Goal: Information Seeking & Learning: Find specific fact

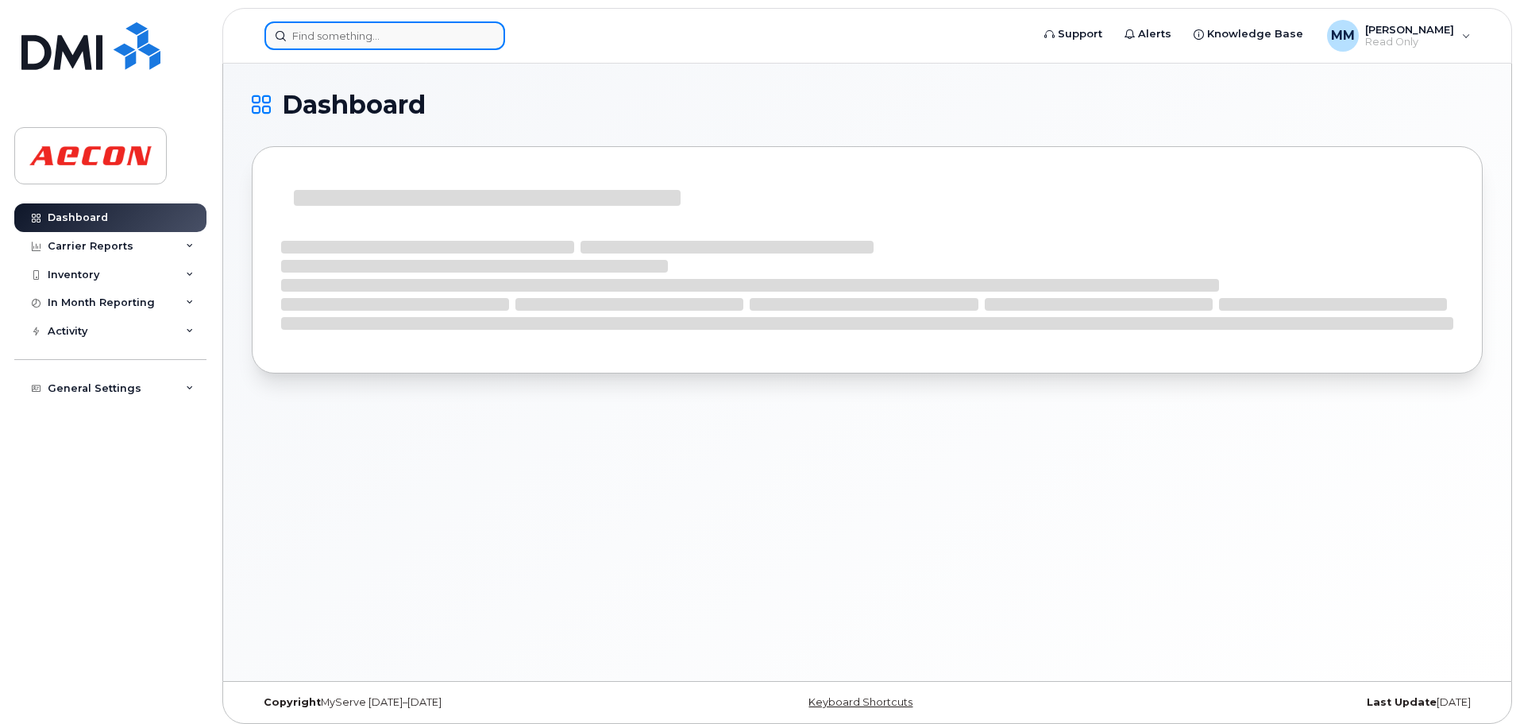
click at [414, 44] on input at bounding box center [385, 35] width 241 height 29
paste input "[PERSON_NAME]"
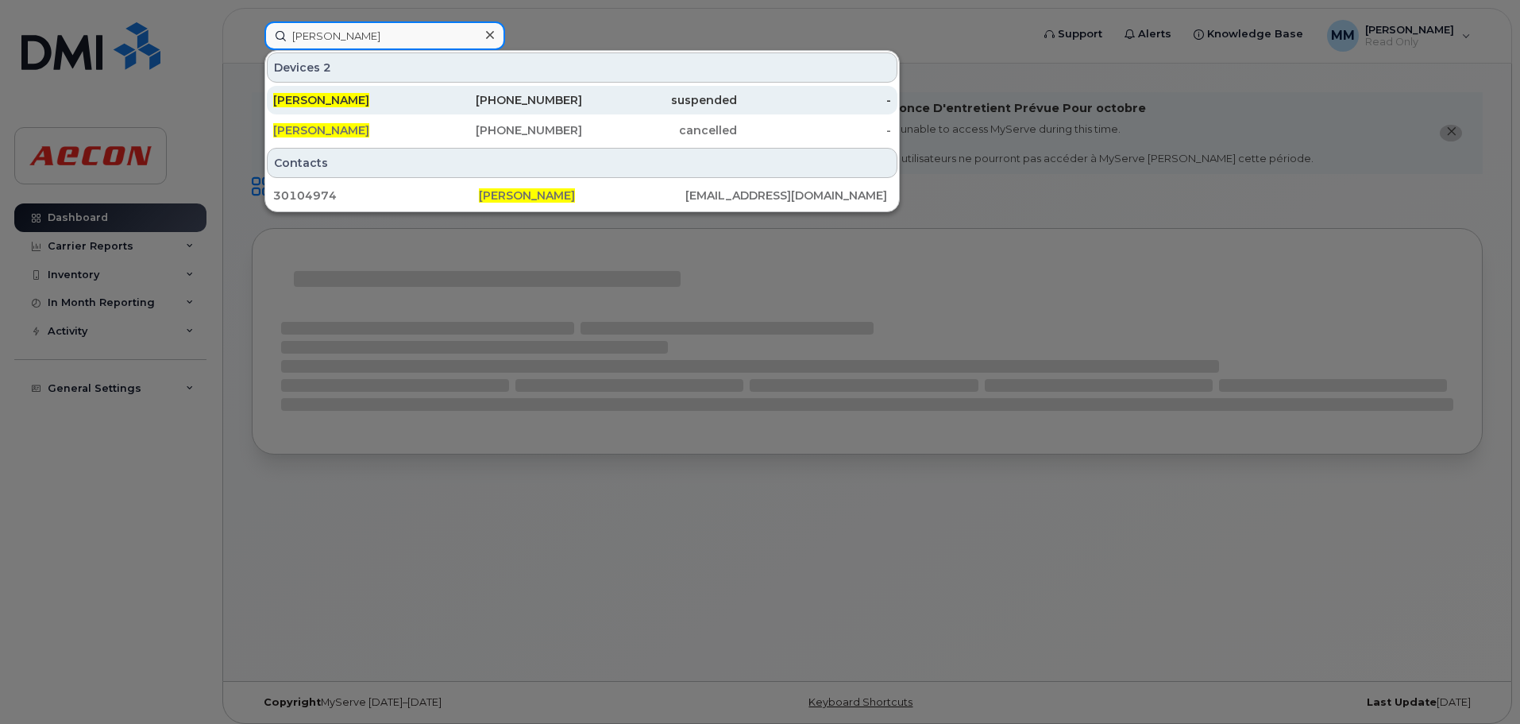
type input "[PERSON_NAME]"
click at [380, 107] on div "[PERSON_NAME]" at bounding box center [350, 100] width 155 height 16
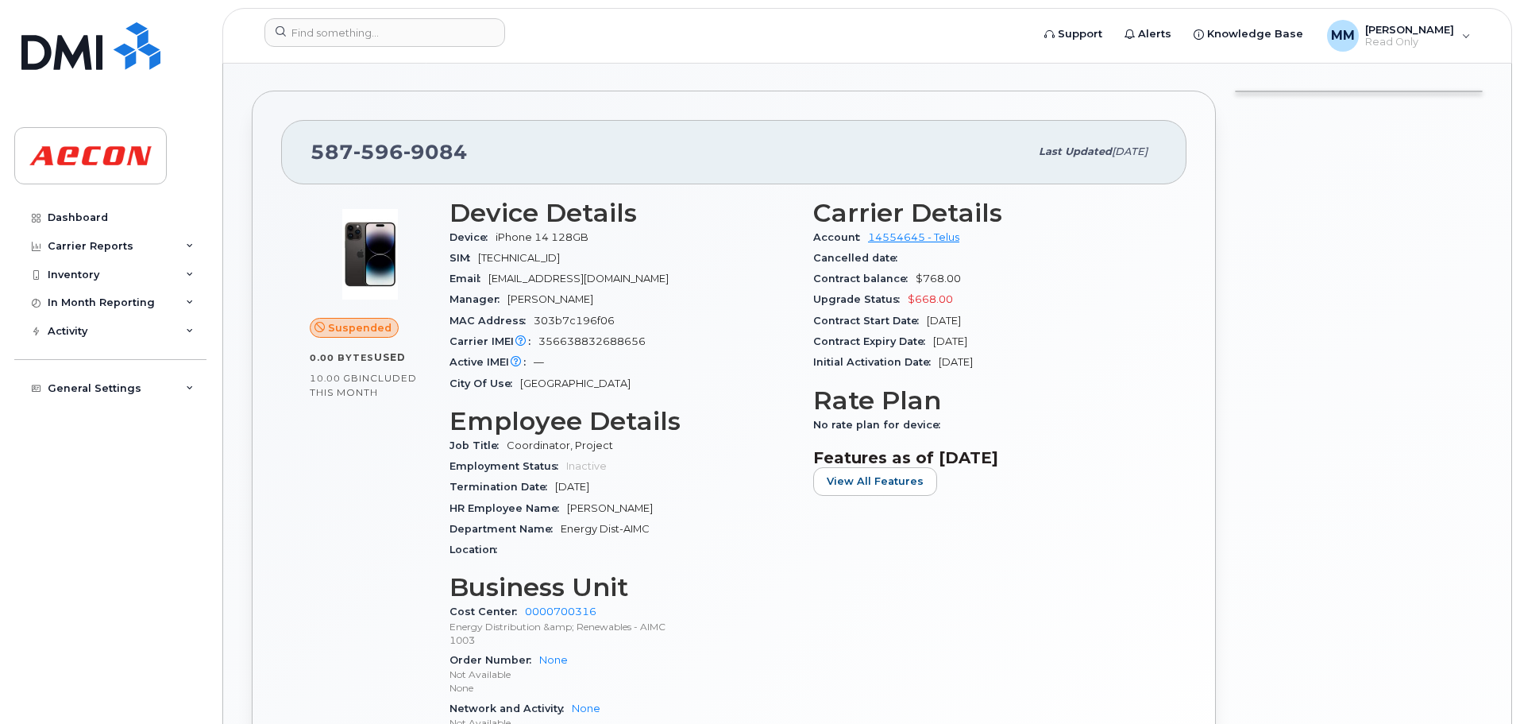
scroll to position [477, 0]
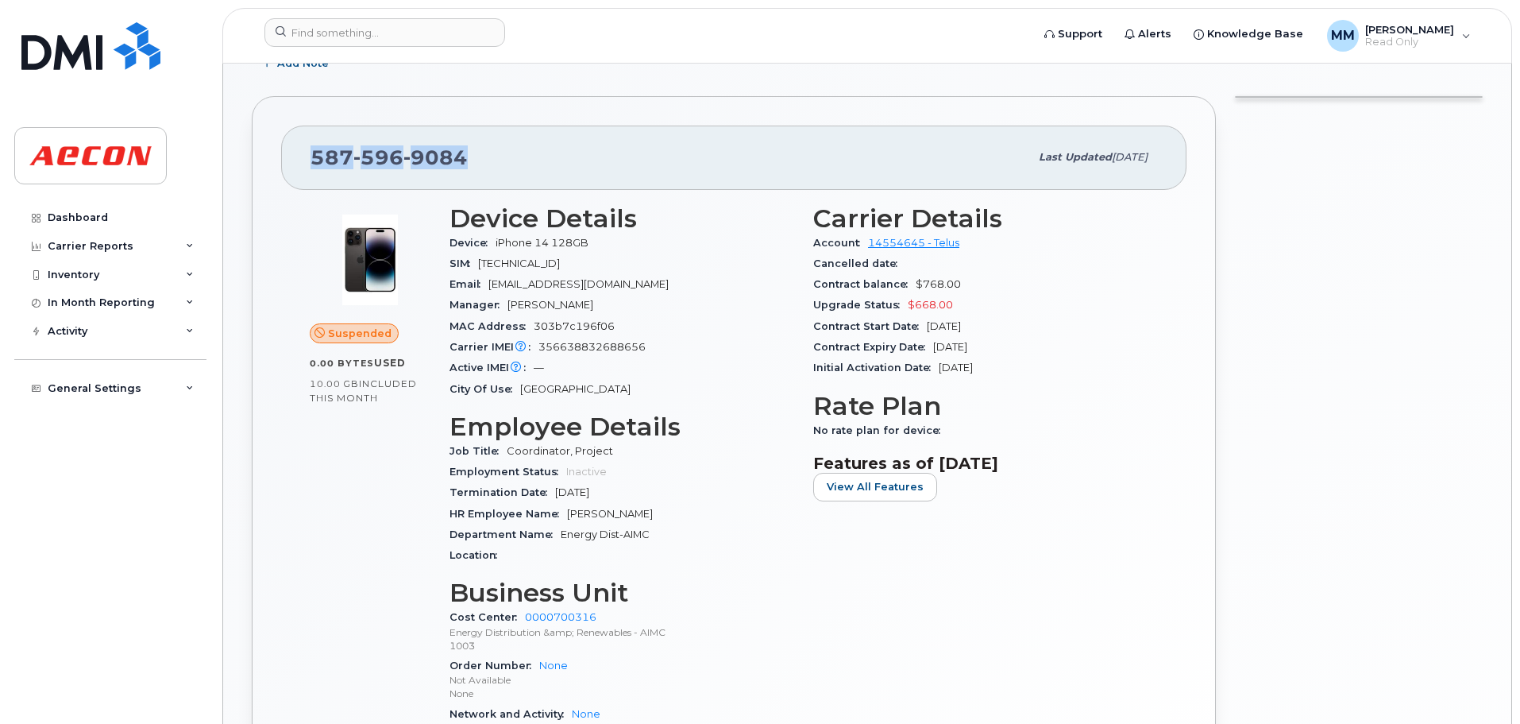
drag, startPoint x: 503, startPoint y: 158, endPoint x: 599, endPoint y: 149, distance: 96.5
click at [297, 154] on div "[PHONE_NUMBER] Last updated [DATE]" at bounding box center [734, 158] width 906 height 64
copy span "[PHONE_NUMBER]"
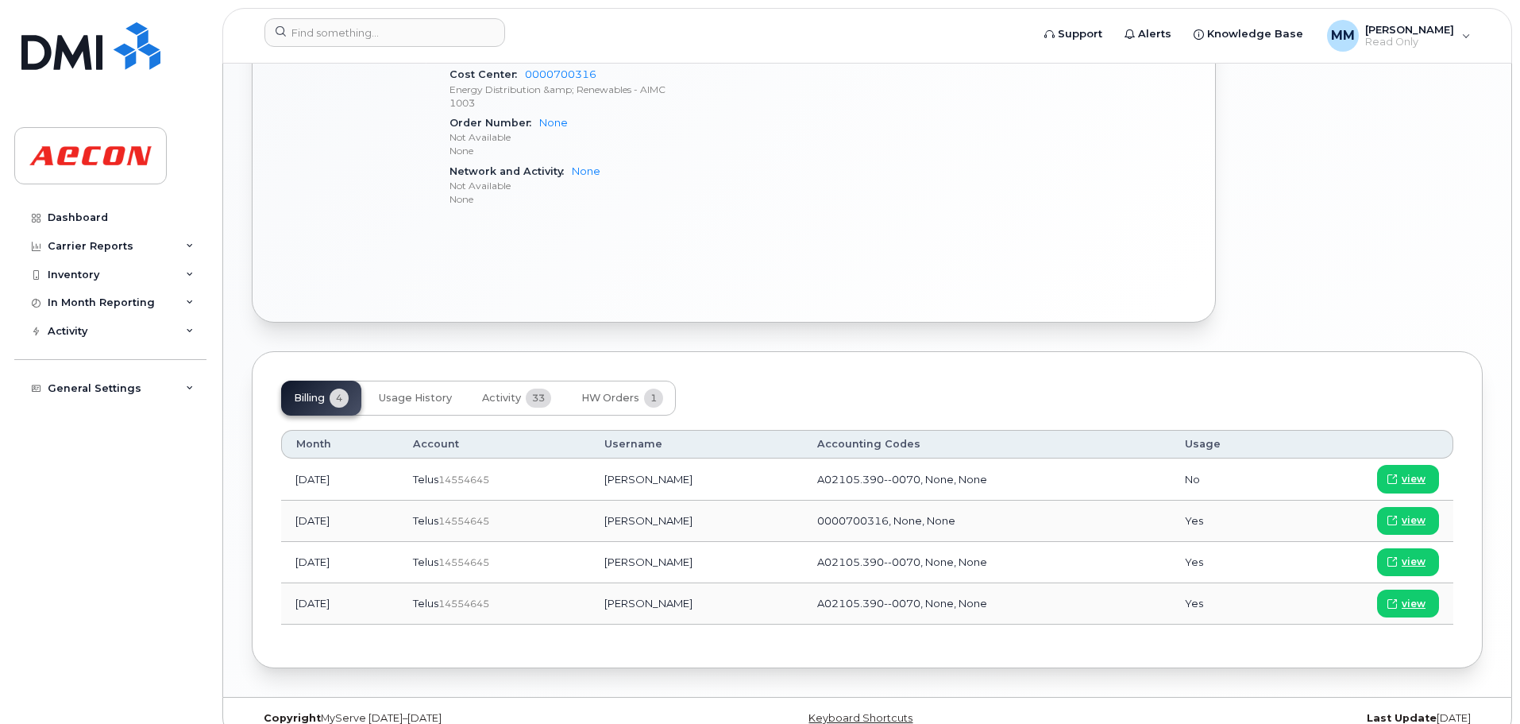
scroll to position [1033, 0]
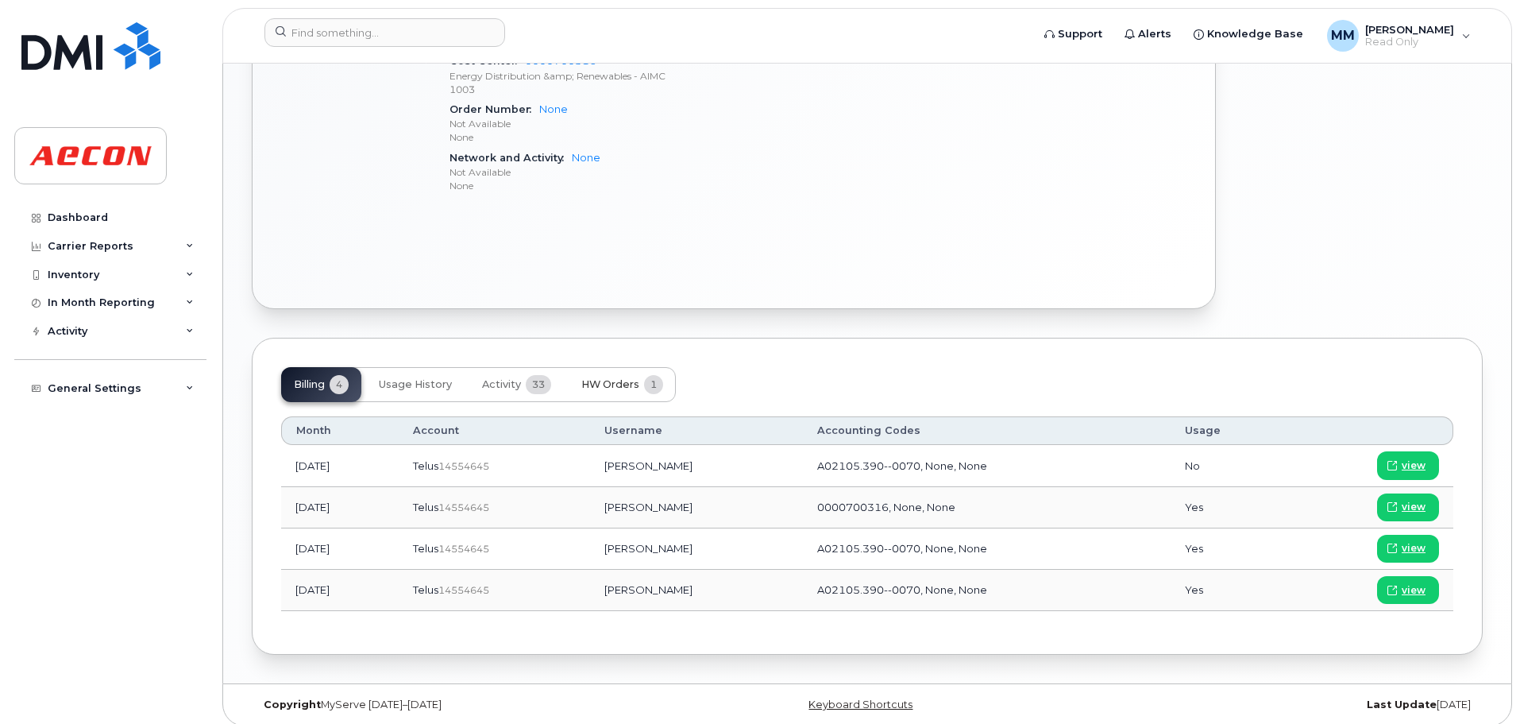
click at [639, 398] on button "HW Orders 1" at bounding box center [622, 384] width 107 height 35
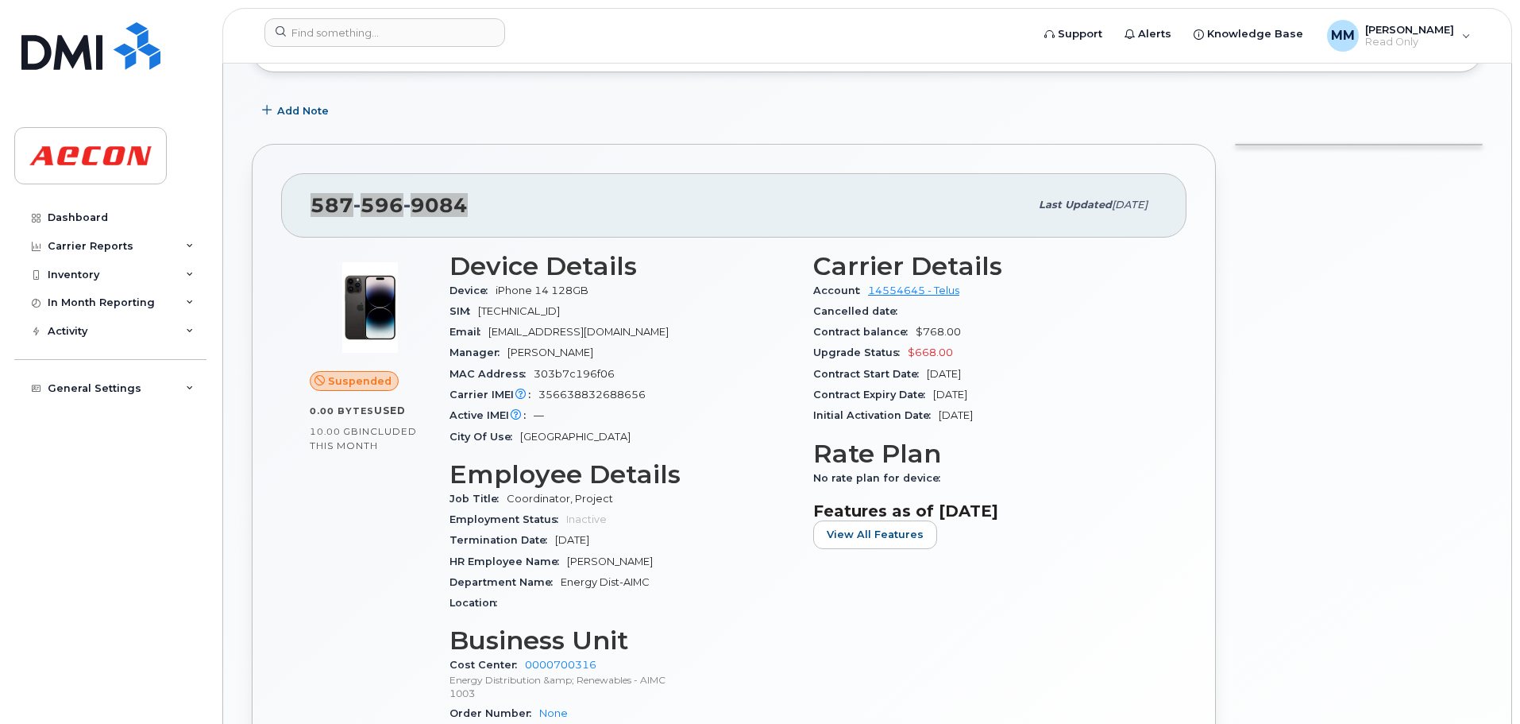
scroll to position [405, 0]
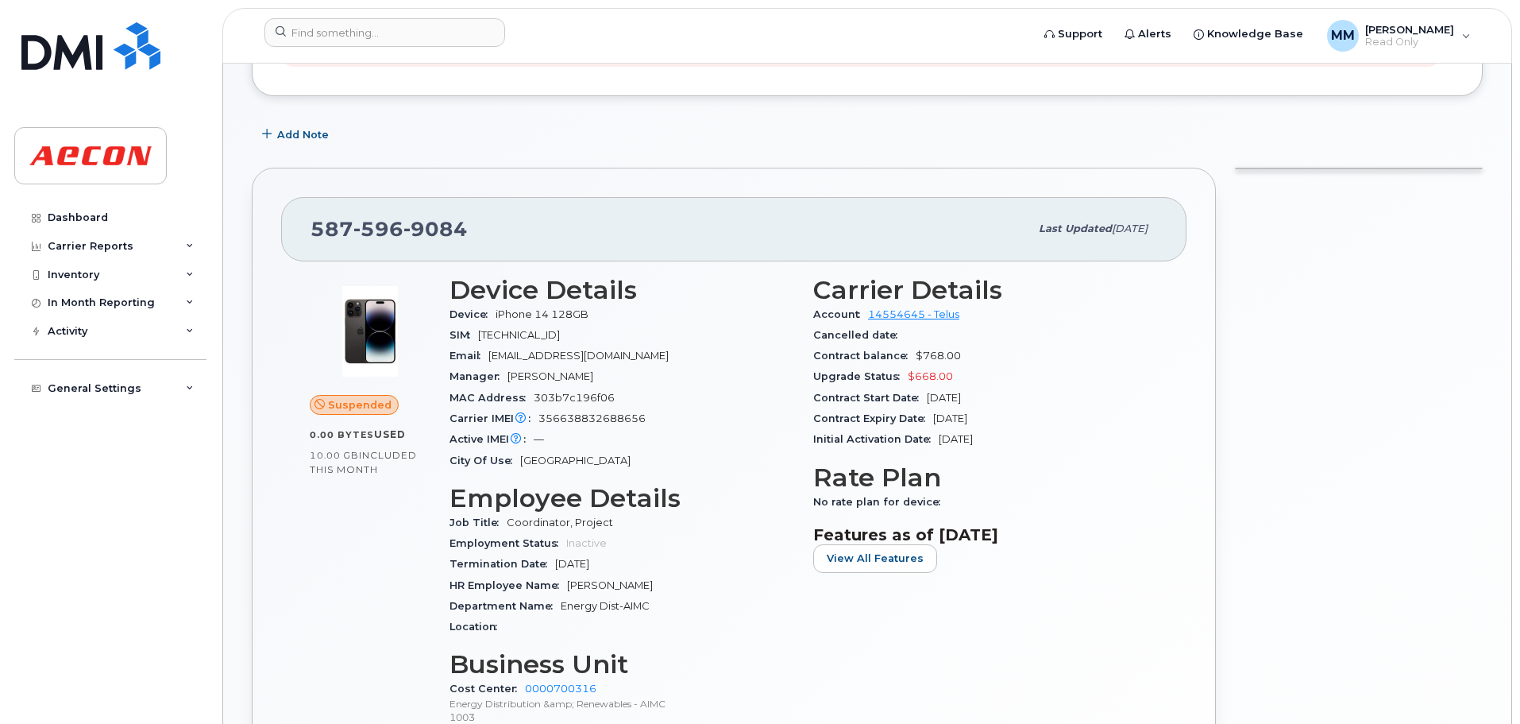
click at [576, 407] on div "MAC Address 303b7c196f06" at bounding box center [622, 398] width 345 height 21
click at [577, 410] on div "Carrier IMEI Carrier IMEI is reported during the last billing cycle or change o…" at bounding box center [622, 418] width 345 height 21
copy span "356638832688656"
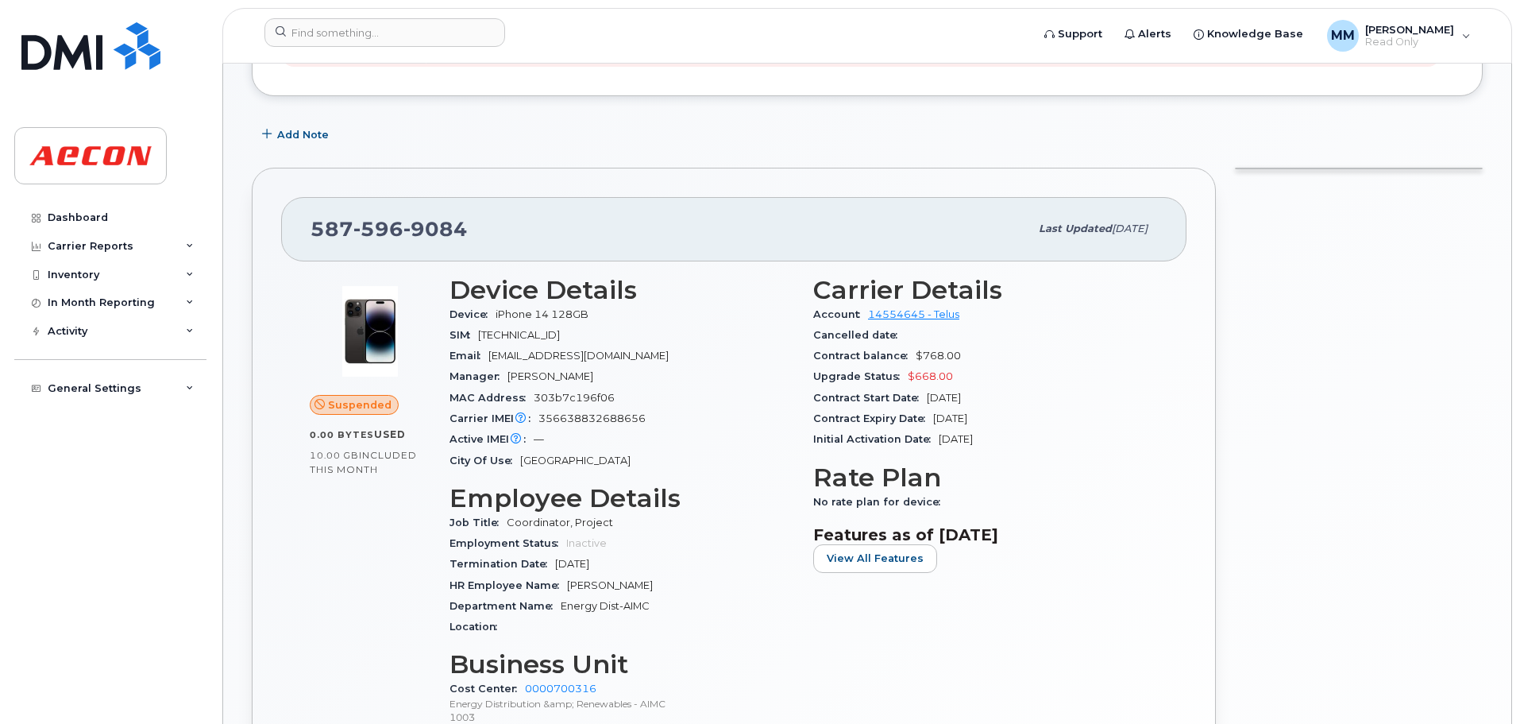
click at [471, 14] on header "Support Alerts Knowledge Base MM Maricris Molina Read Only English Français Adj…" at bounding box center [867, 36] width 1290 height 56
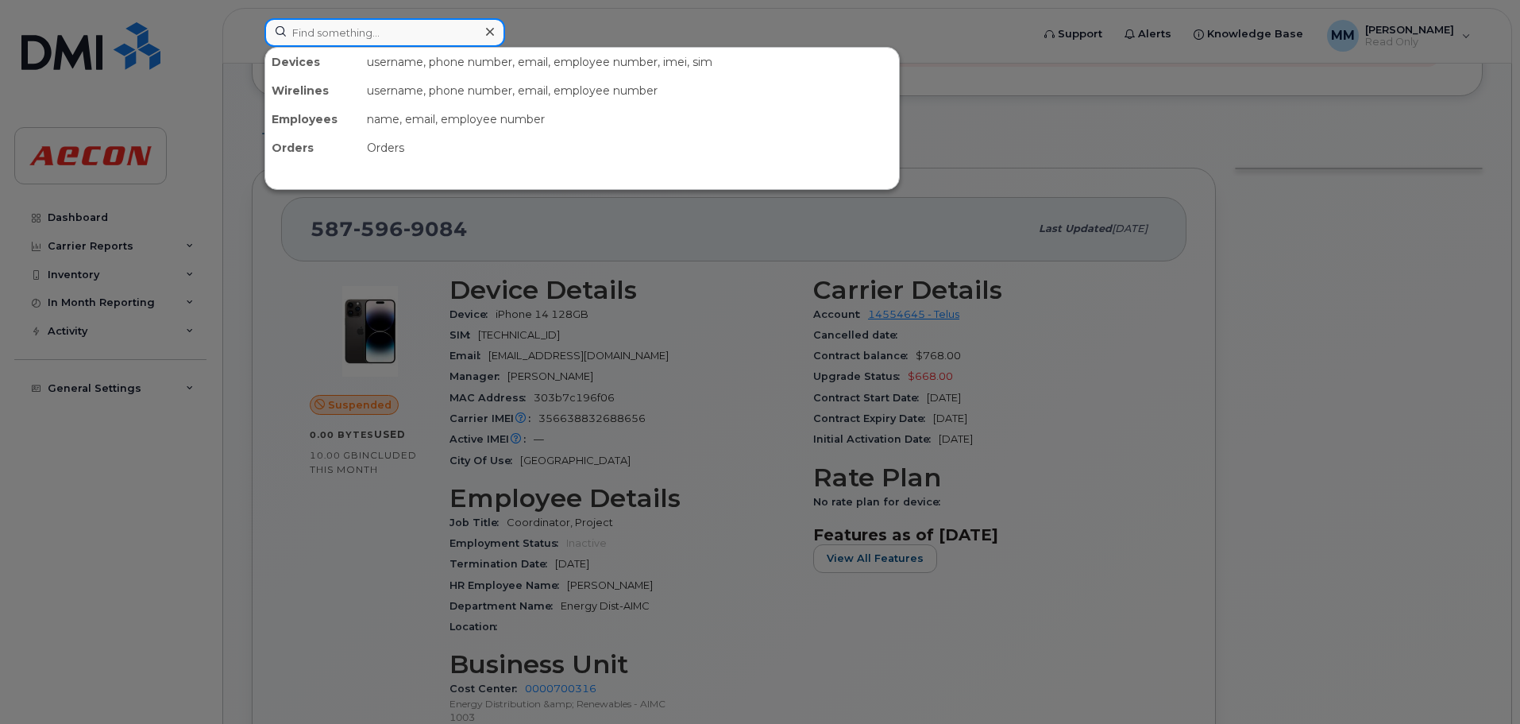
paste input "John Tomas"
click at [451, 36] on input "John Tomas" at bounding box center [385, 32] width 241 height 29
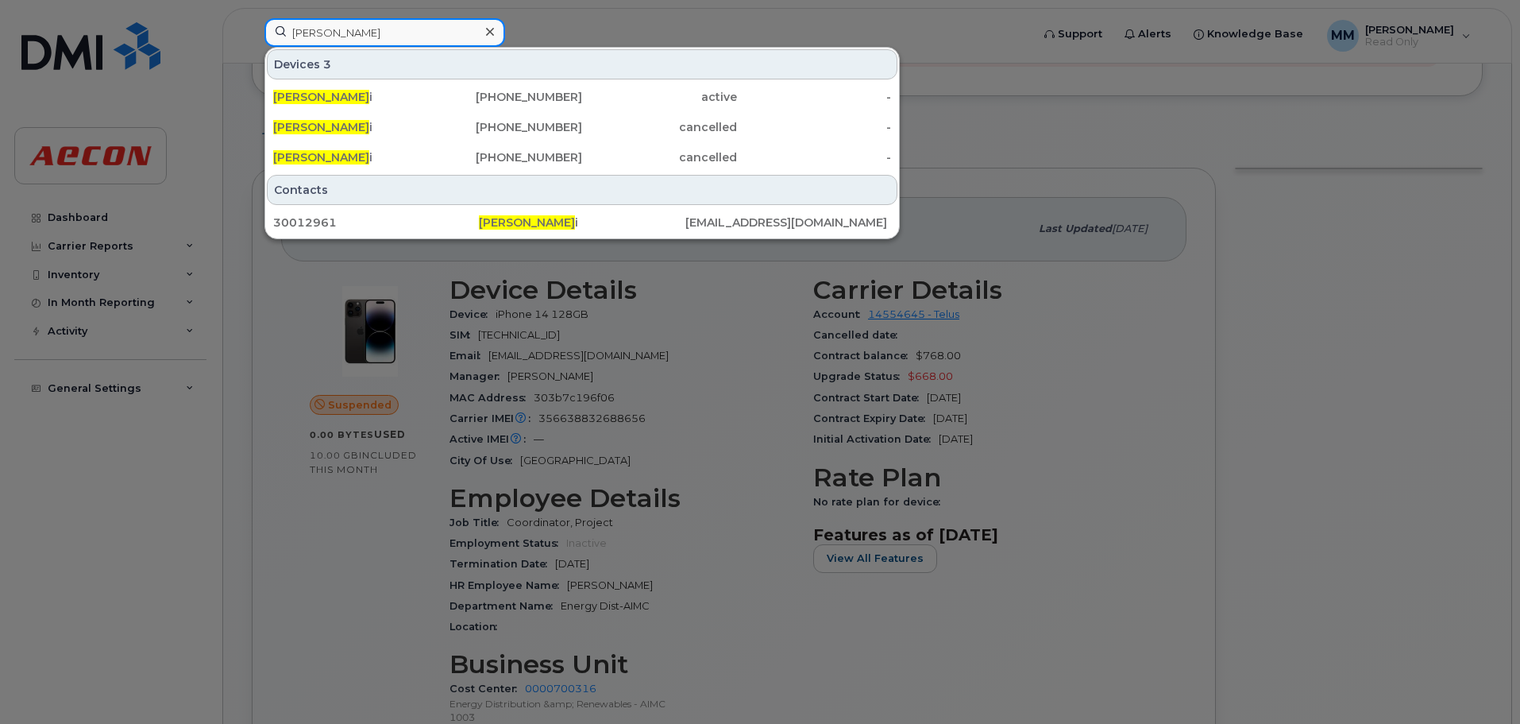
click at [326, 31] on input "John Tomas" at bounding box center [385, 32] width 241 height 29
paste input "effrey Schiller"
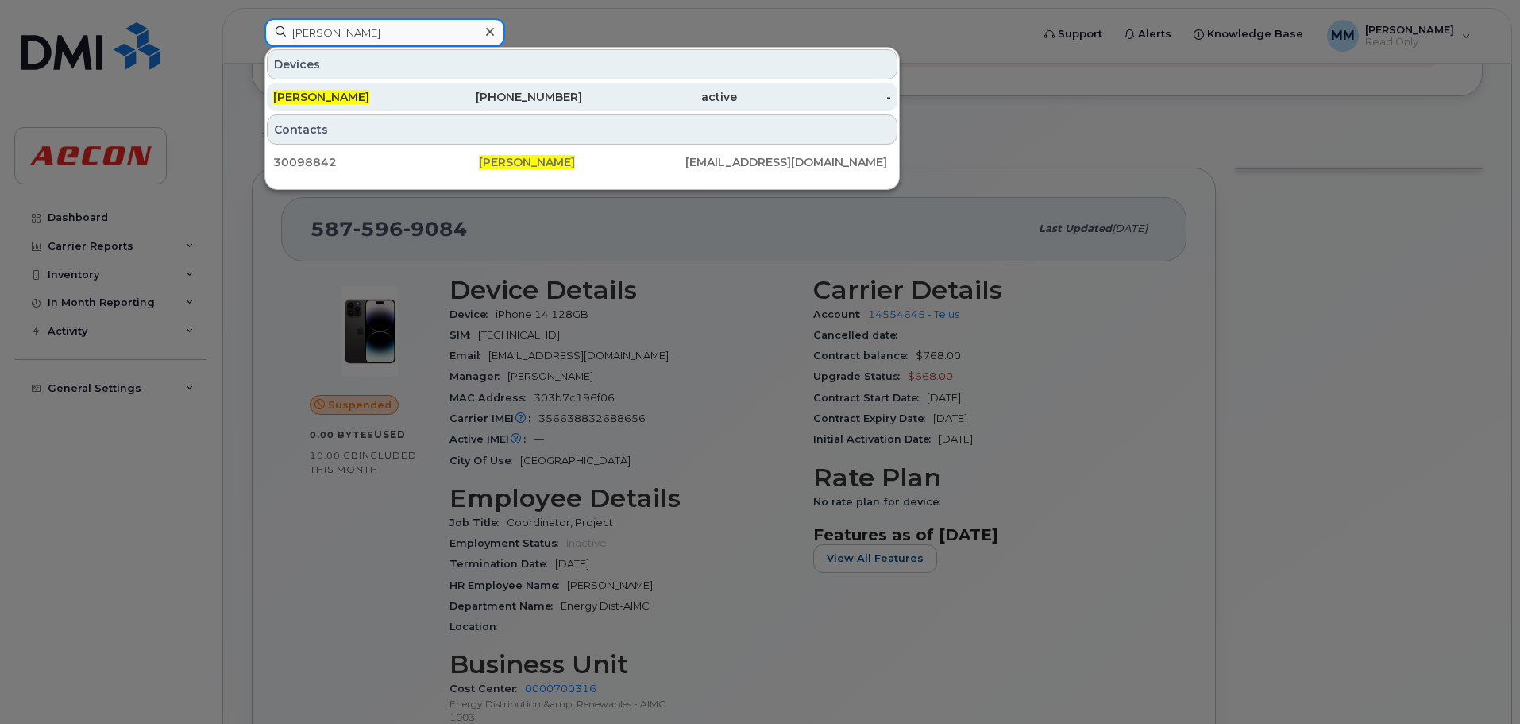
type input "Jeffrey Schiller"
click at [539, 106] on div "587-372-1722" at bounding box center [505, 97] width 155 height 29
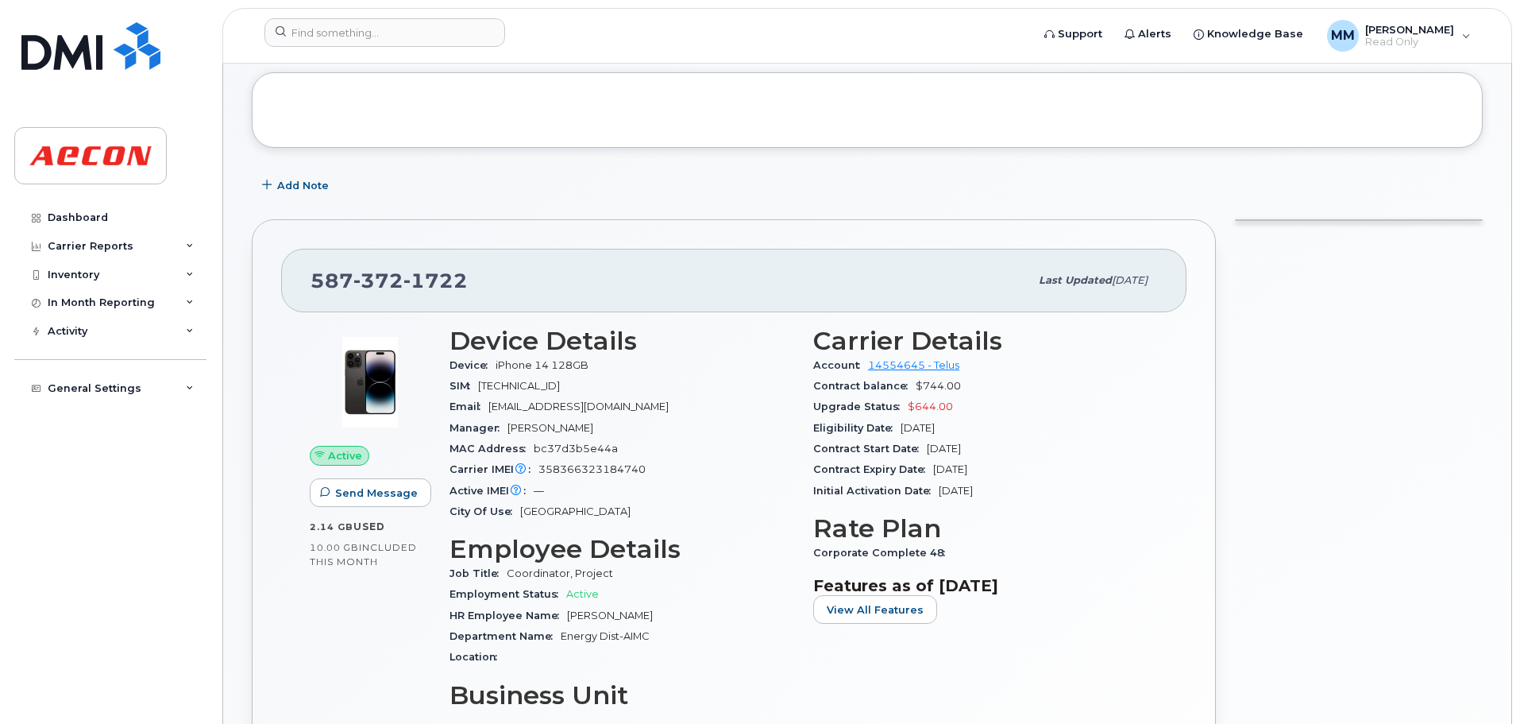
scroll to position [159, 0]
click at [335, 44] on input at bounding box center [385, 32] width 241 height 29
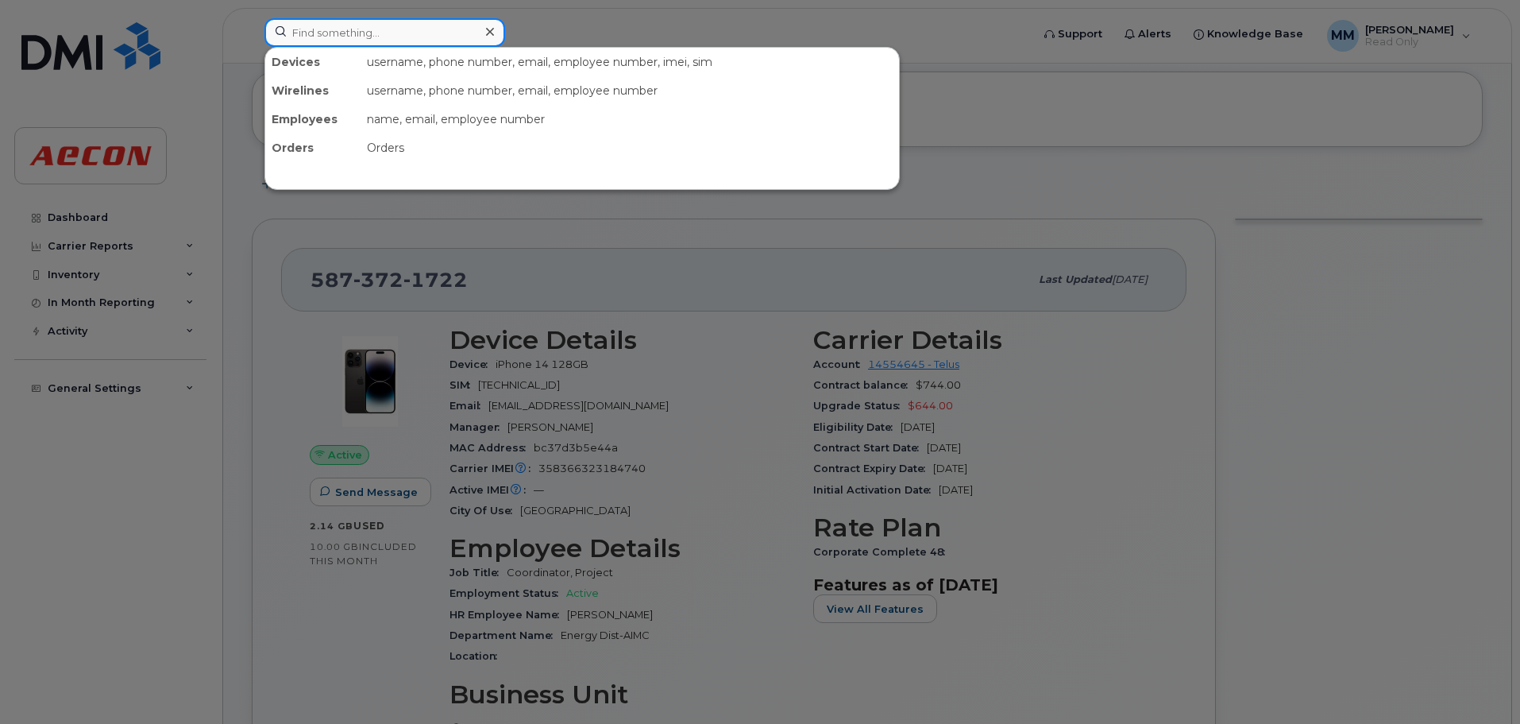
paste input "Wade Atkinson"
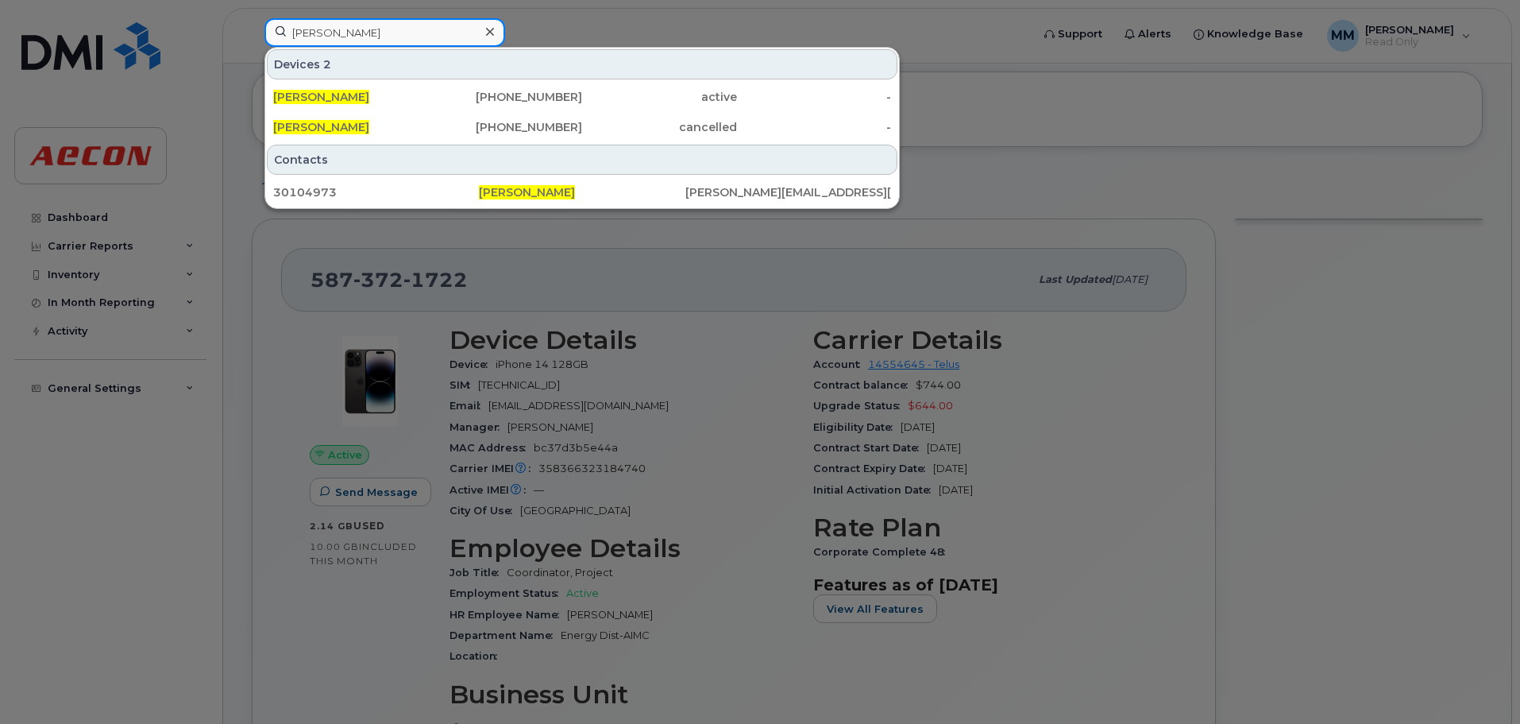
type input "Wade Atkinson"
click at [441, 104] on div "587-596-9847" at bounding box center [505, 97] width 155 height 16
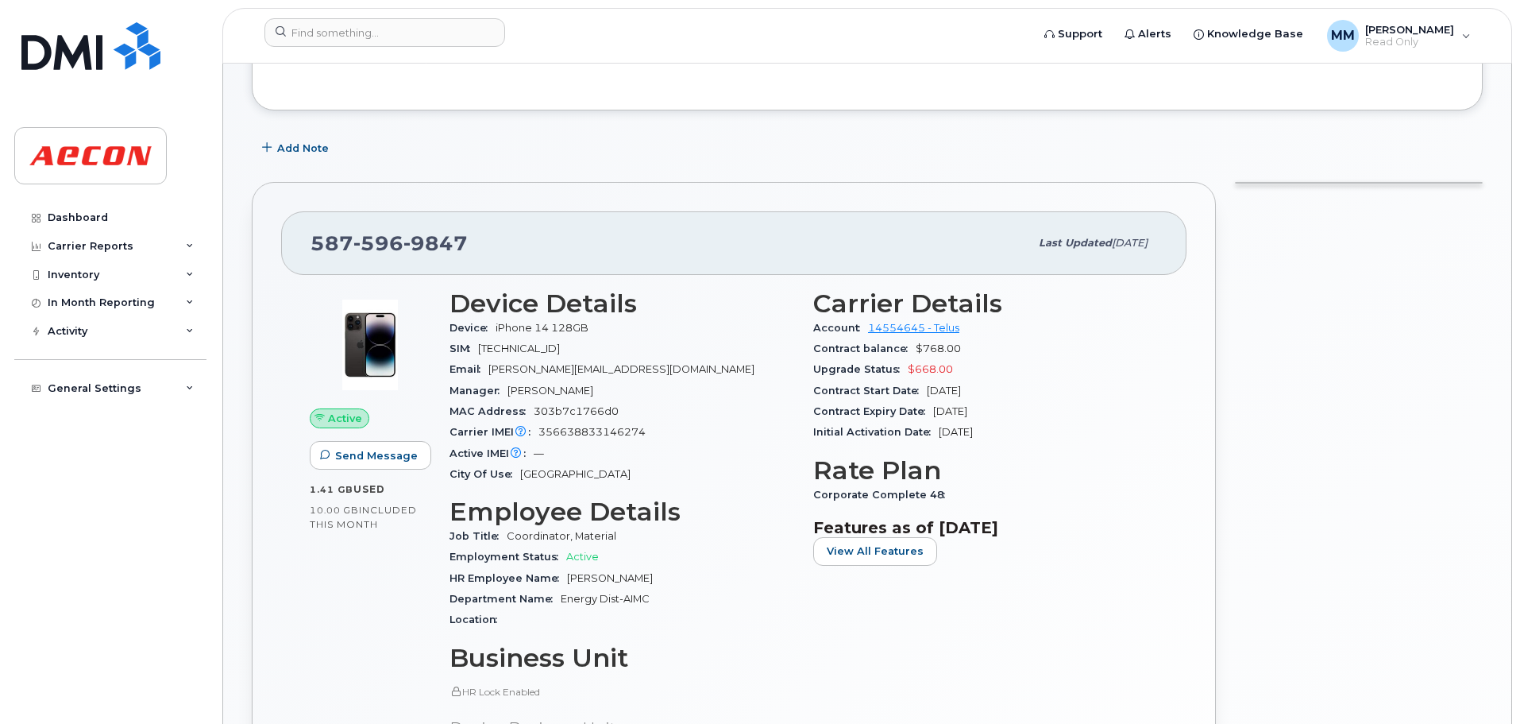
scroll to position [397, 0]
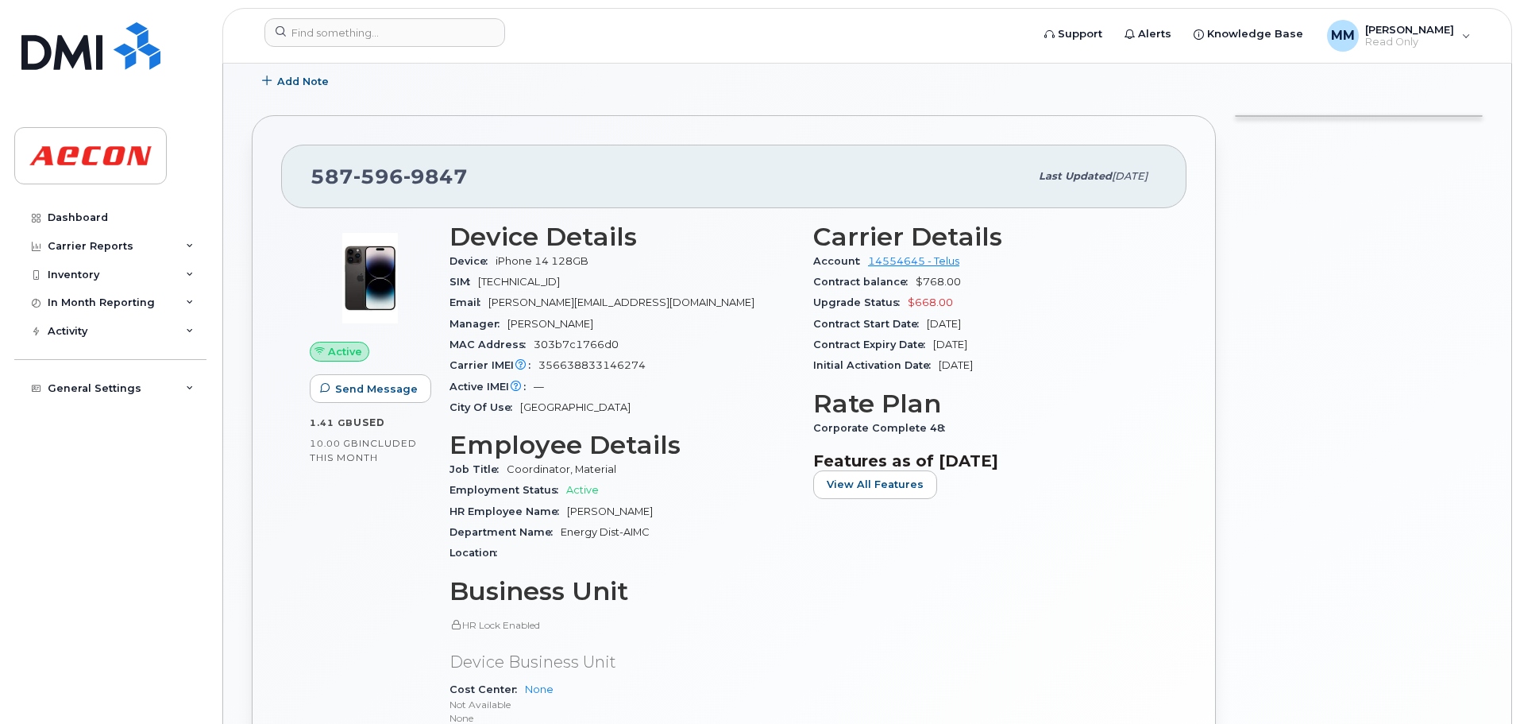
click at [628, 304] on span "WATKINSON@AECON.COM" at bounding box center [622, 302] width 266 height 12
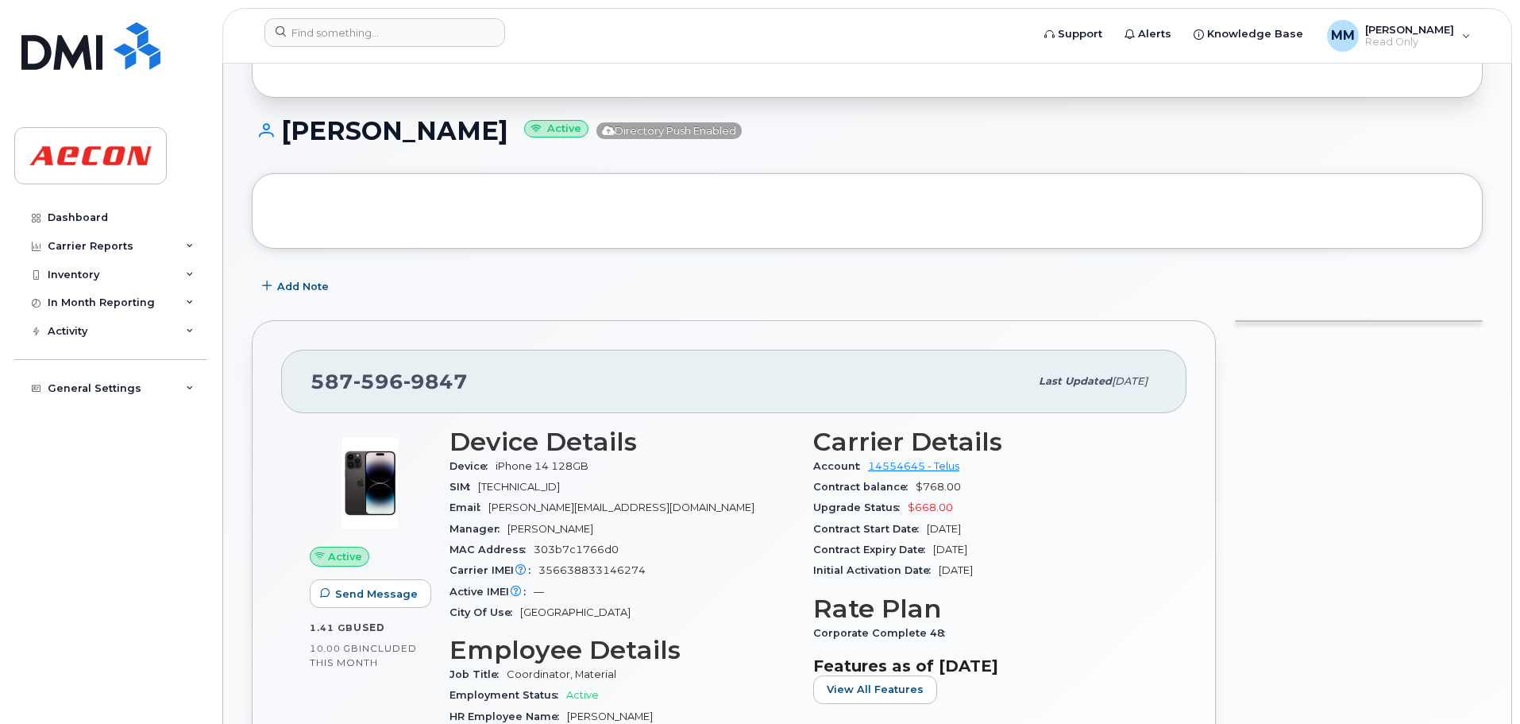
scroll to position [159, 0]
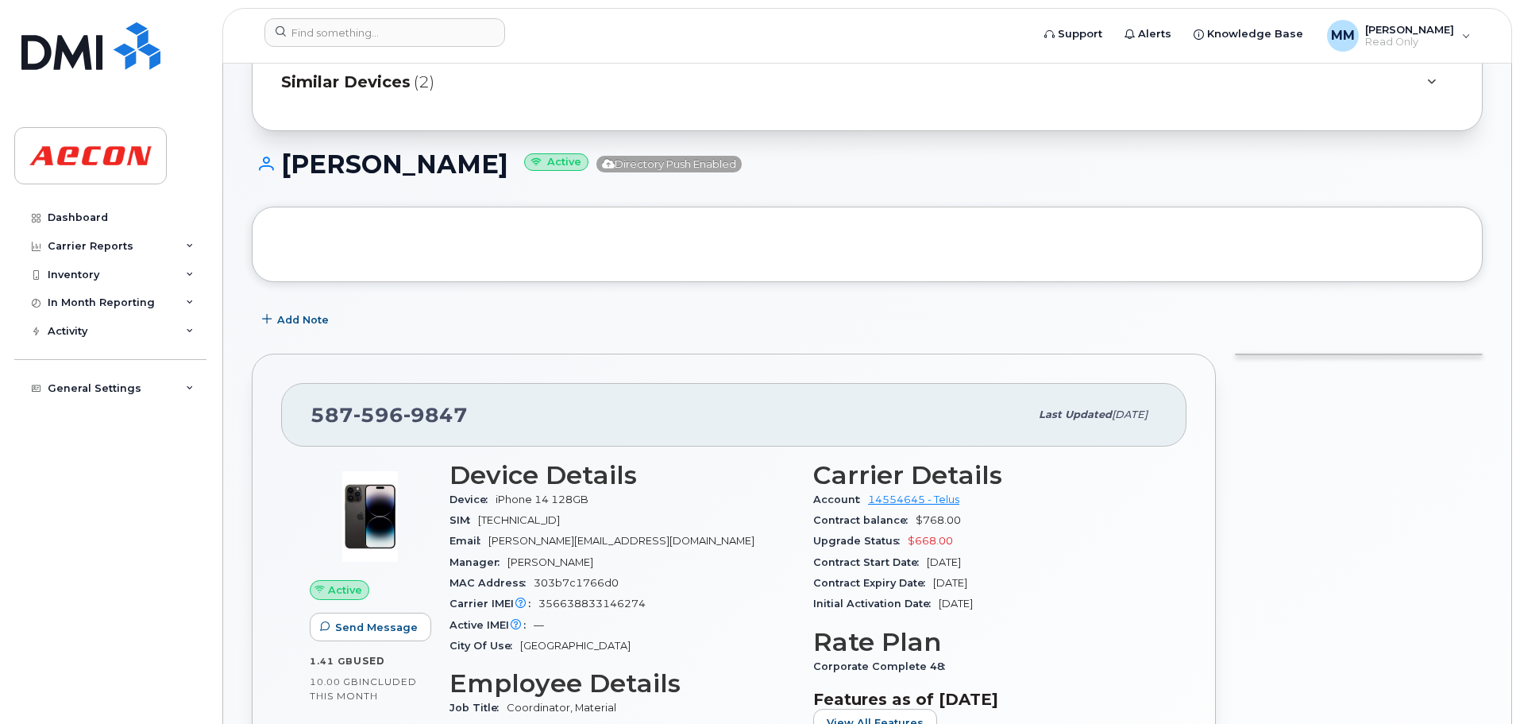
click at [367, 83] on span "Similar Devices" at bounding box center [345, 82] width 129 height 23
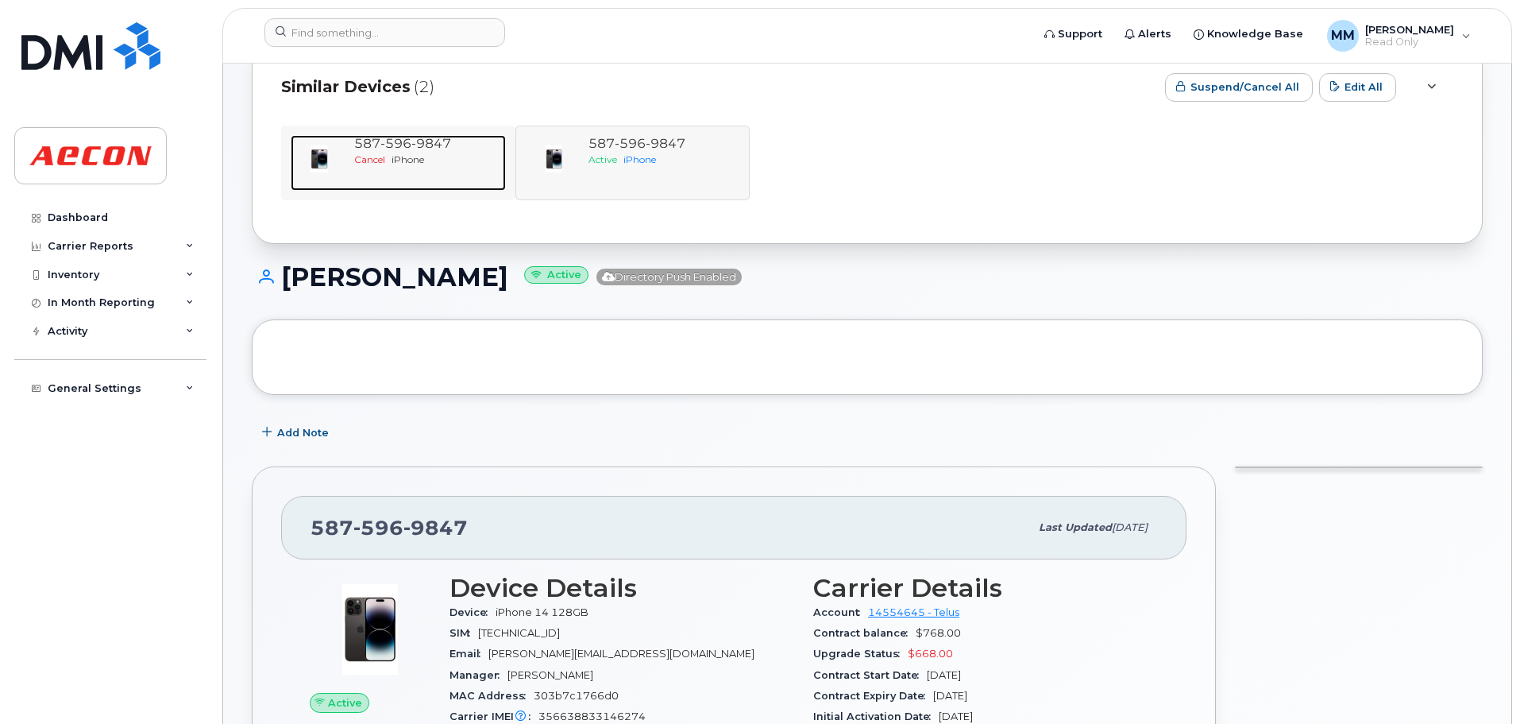
click at [465, 185] on div "[PHONE_NUMBER] Cancel iPhone" at bounding box center [427, 163] width 158 height 56
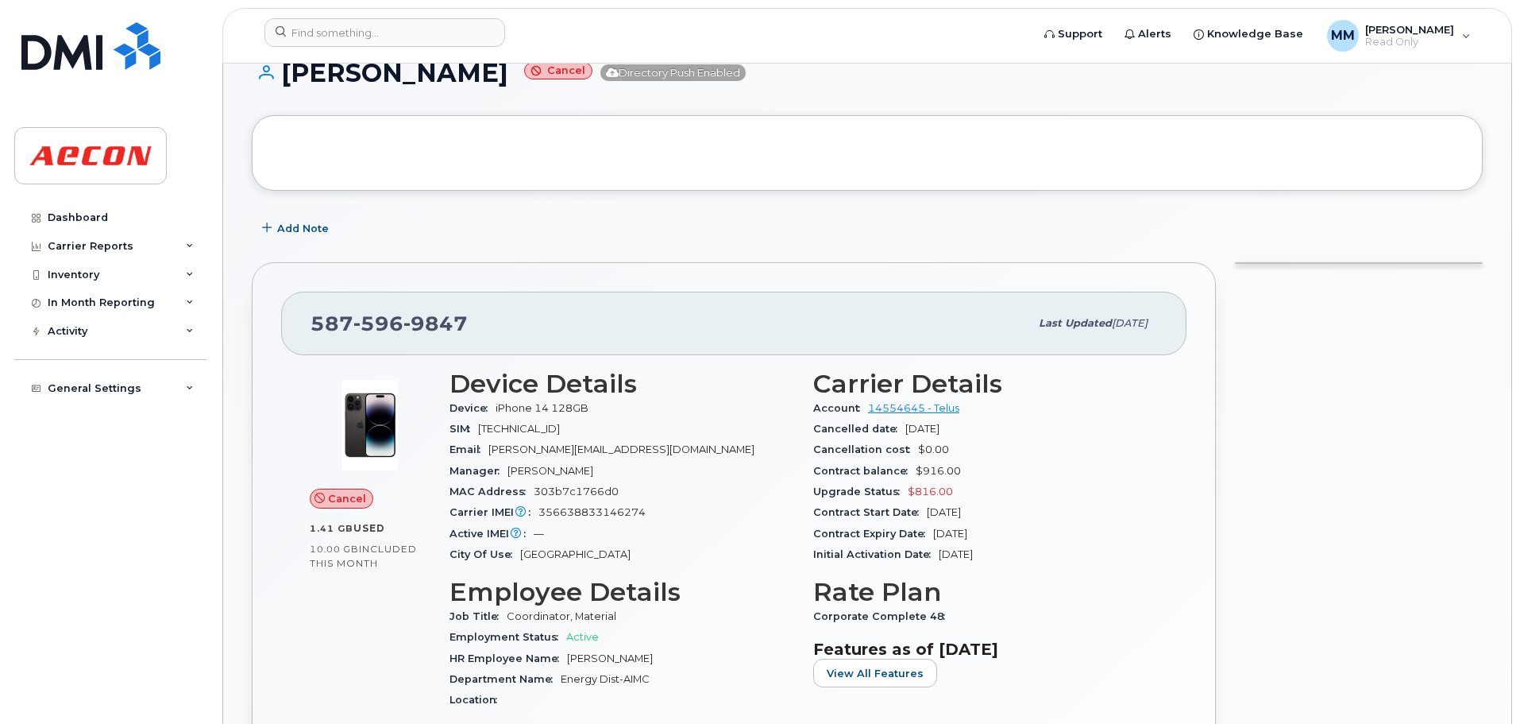
scroll to position [159, 0]
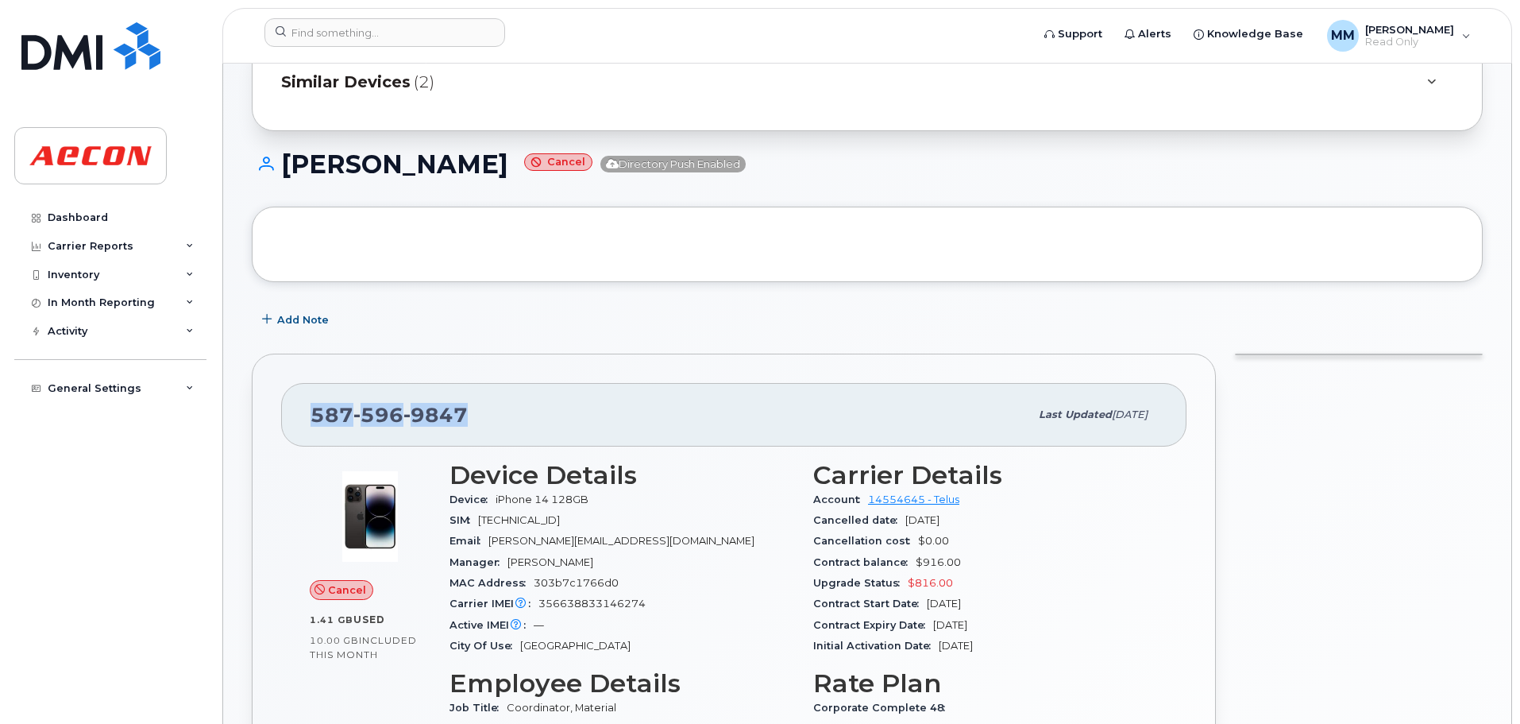
drag, startPoint x: 481, startPoint y: 423, endPoint x: 289, endPoint y: 413, distance: 192.5
click at [289, 413] on div "587 596 9847 Last updated Jul 16, 2025" at bounding box center [734, 415] width 906 height 64
copy span "587 596 9847"
click at [447, 431] on div "587 596 9847 Last updated Jul 16, 2025" at bounding box center [734, 415] width 906 height 64
drag, startPoint x: 484, startPoint y: 425, endPoint x: 278, endPoint y: 429, distance: 205.8
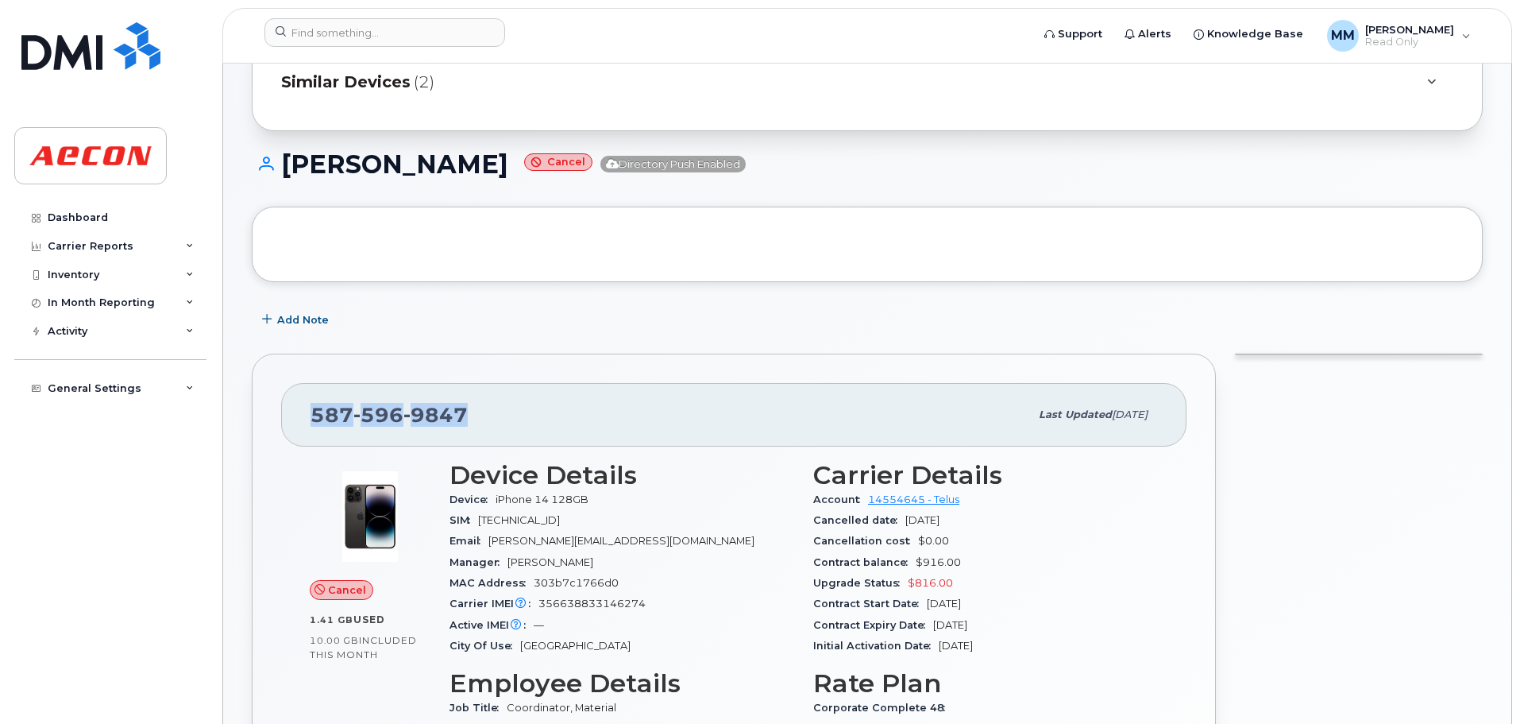
copy span "587 596 9847"
drag, startPoint x: 446, startPoint y: 404, endPoint x: 423, endPoint y: 435, distance: 39.1
click at [444, 404] on span "9847" at bounding box center [436, 415] width 64 height 24
click at [424, 423] on span "9847" at bounding box center [436, 415] width 64 height 24
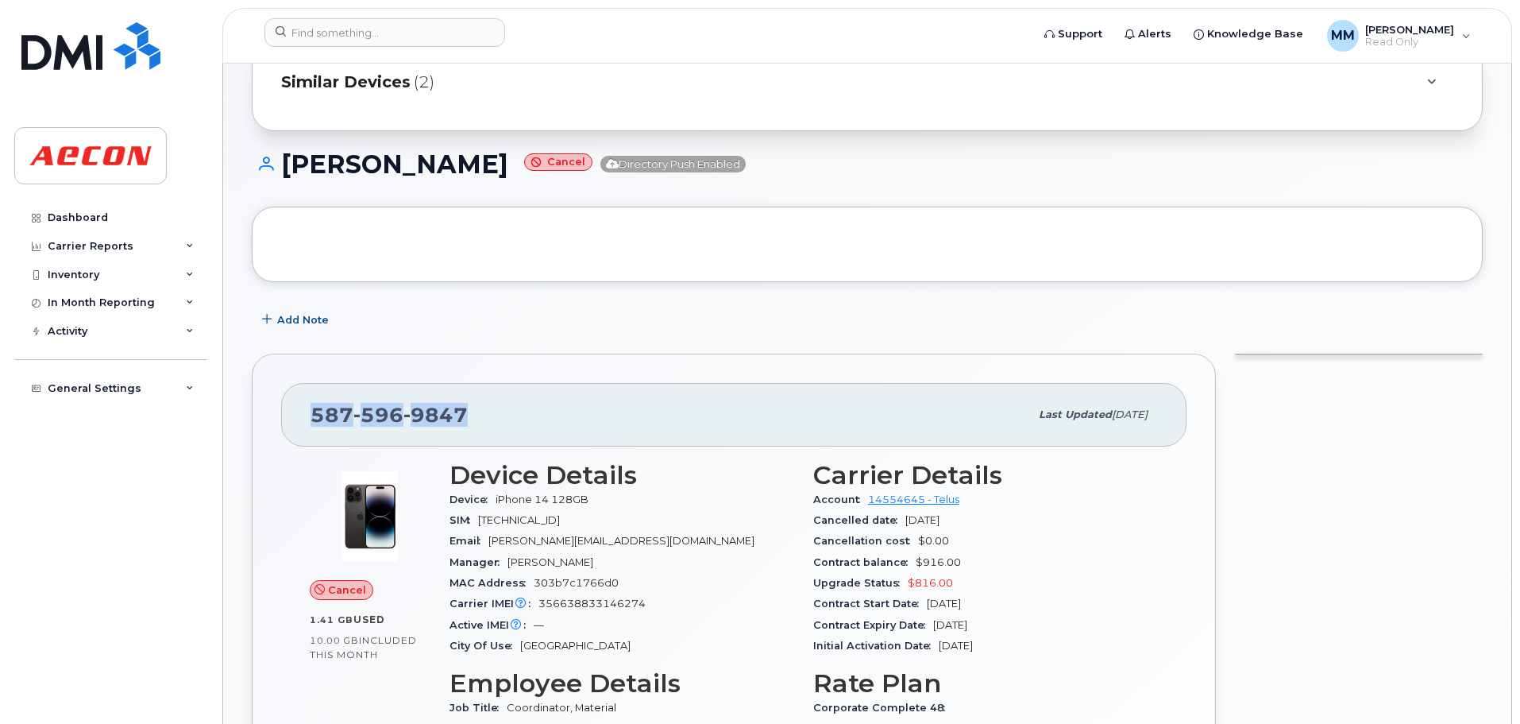
click at [424, 422] on span "9847" at bounding box center [436, 415] width 64 height 24
click at [353, 423] on span "596" at bounding box center [378, 415] width 50 height 24
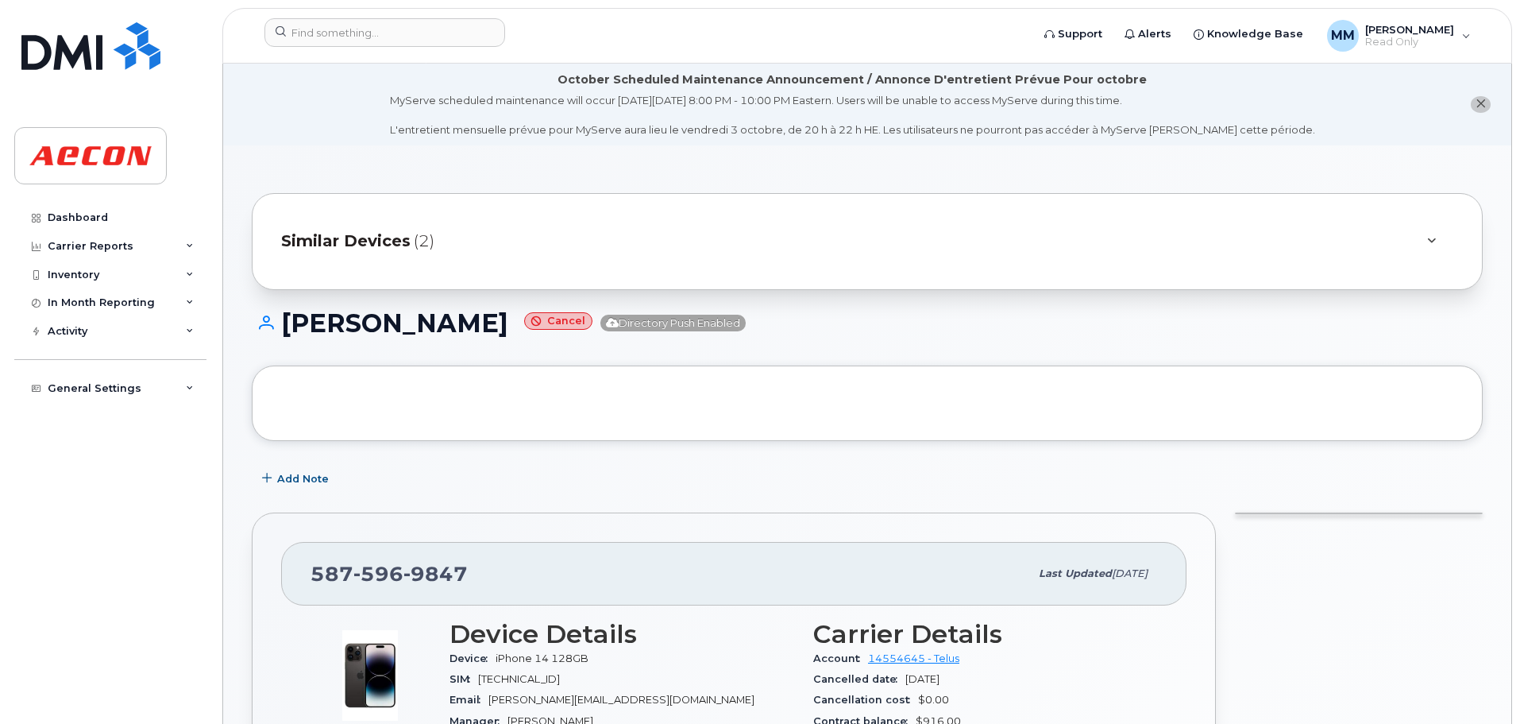
click at [350, 263] on div "Similar Devices (2)" at bounding box center [867, 241] width 1231 height 97
click at [1430, 243] on icon at bounding box center [1431, 241] width 9 height 10
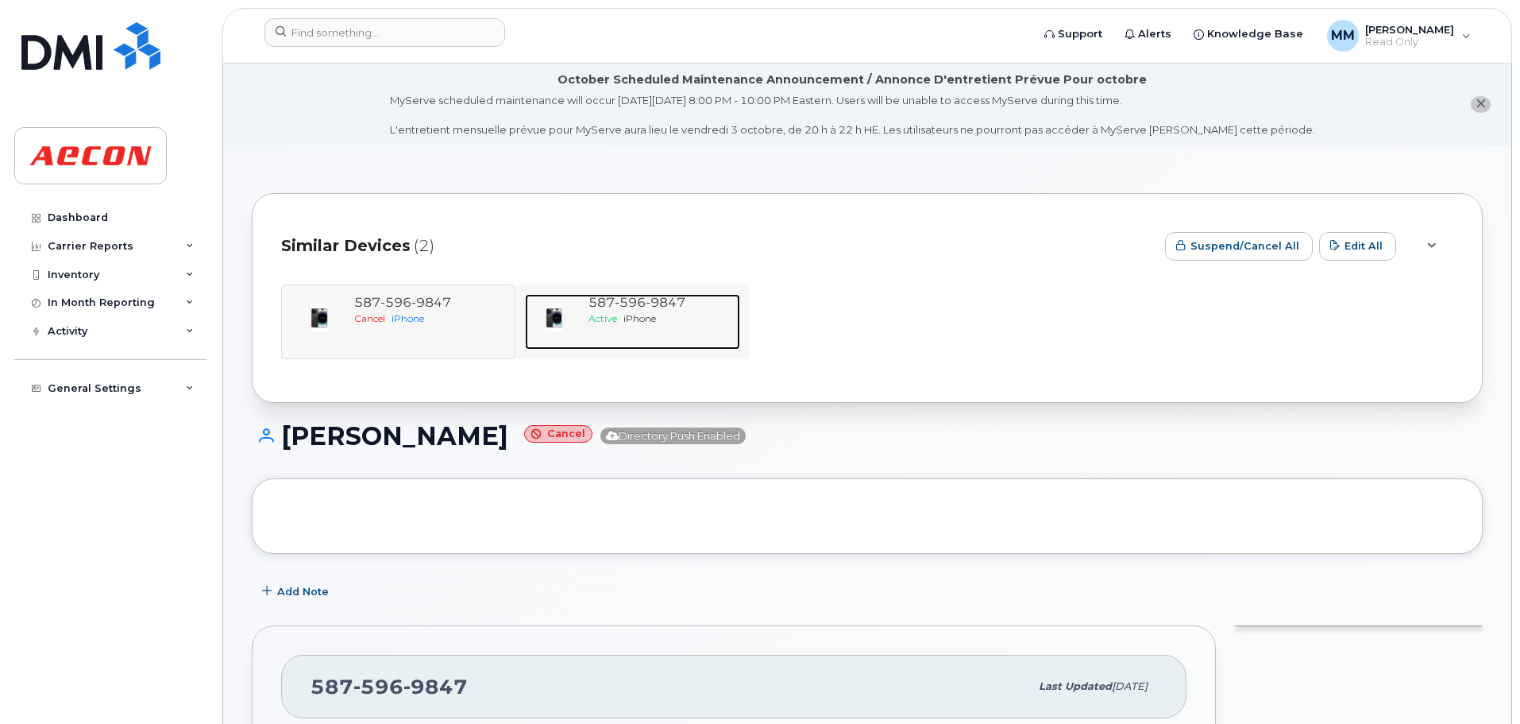
click at [728, 331] on div "587 596 9847 Active iPhone" at bounding box center [661, 322] width 158 height 56
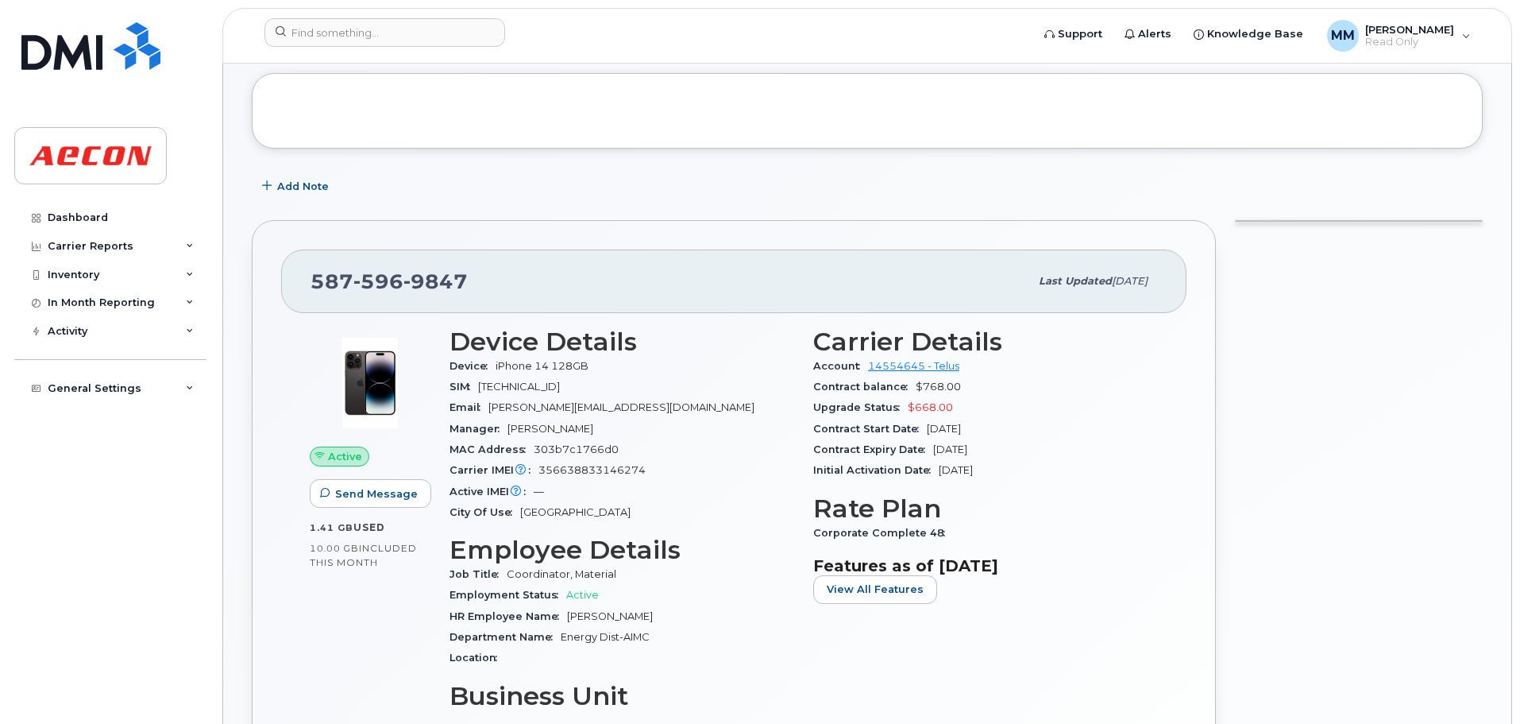
scroll to position [318, 0]
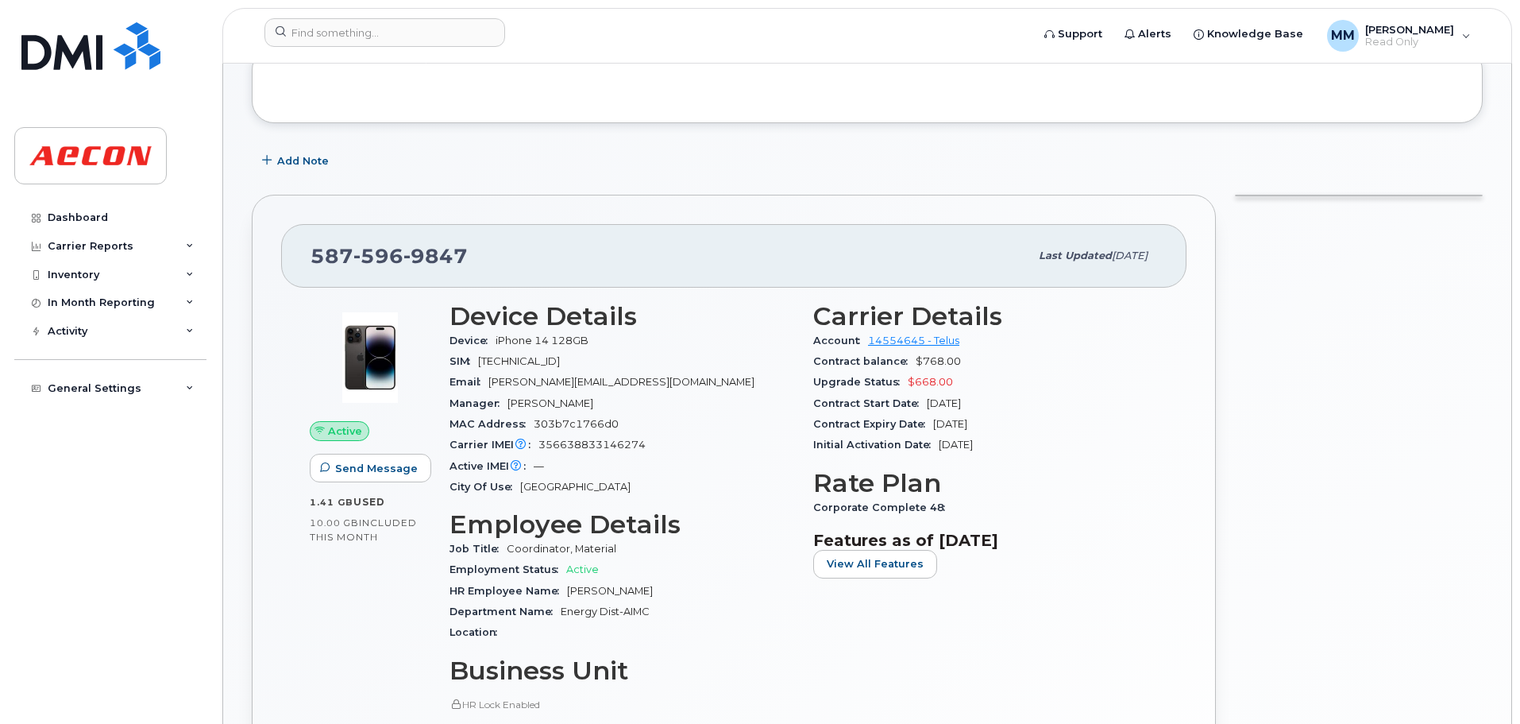
click at [589, 353] on div "SIM 8912230200218186944" at bounding box center [622, 361] width 345 height 21
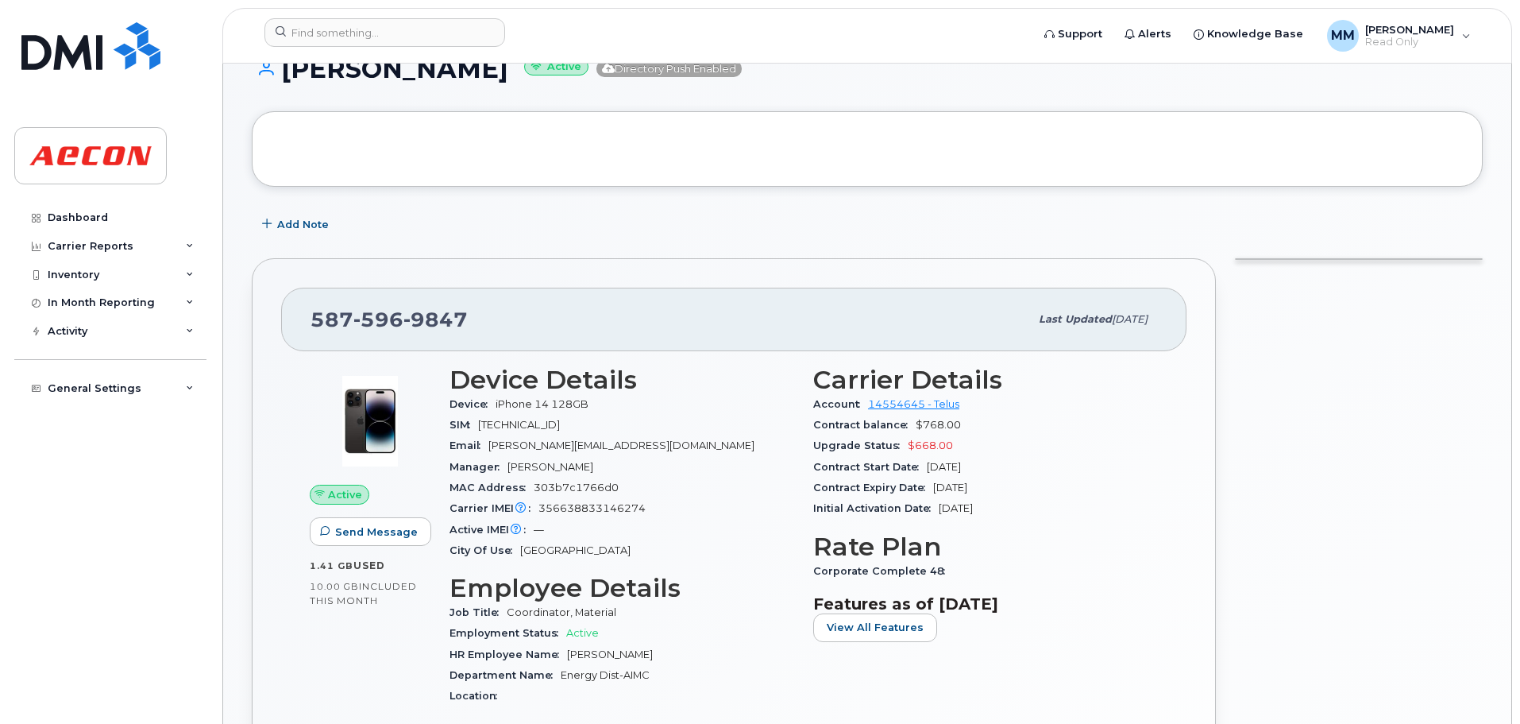
scroll to position [159, 0]
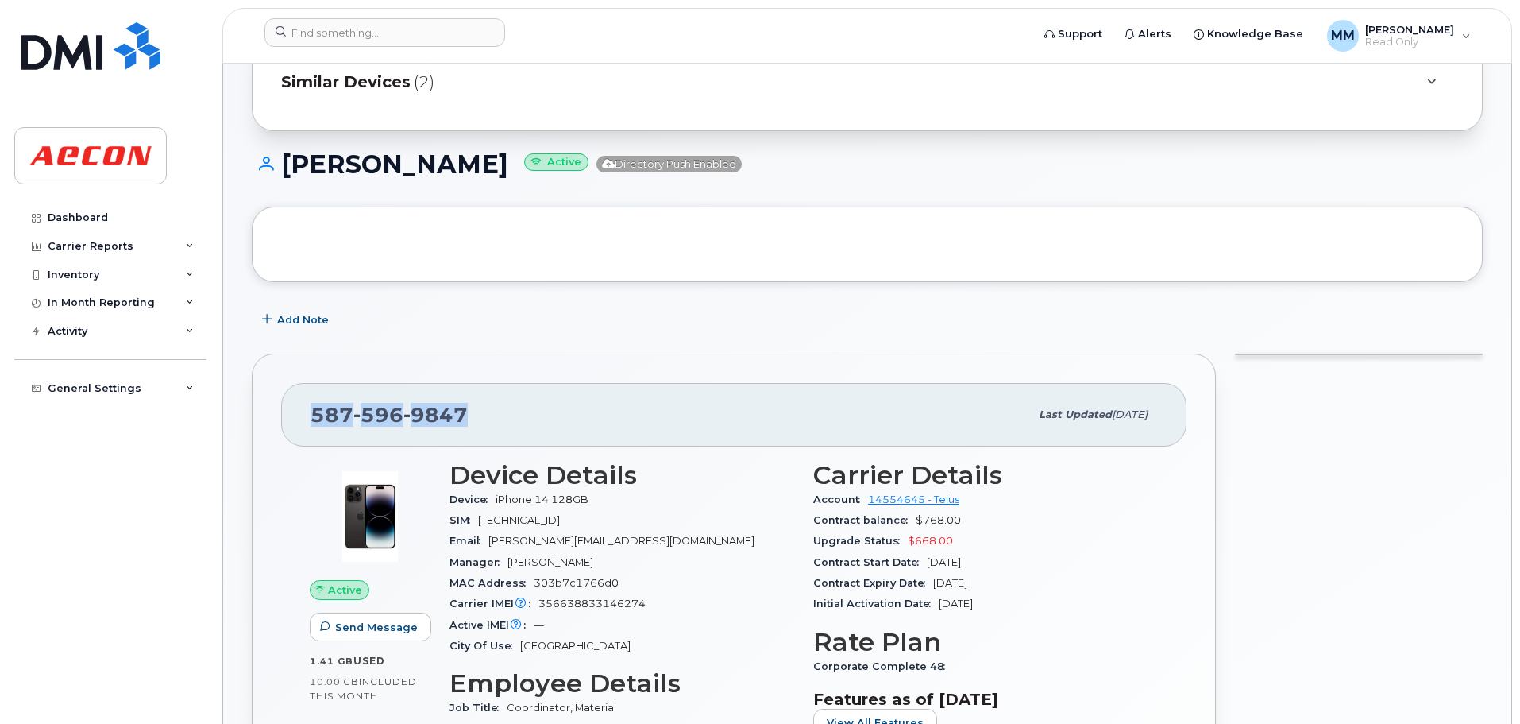
drag, startPoint x: 462, startPoint y: 422, endPoint x: 288, endPoint y: 411, distance: 174.3
click at [288, 411] on div "587 596 9847 Last updated Sep 23, 2025" at bounding box center [734, 415] width 906 height 64
copy span "[PHONE_NUMBER]"
click at [472, 99] on div "Similar Devices (2)" at bounding box center [845, 83] width 1128 height 38
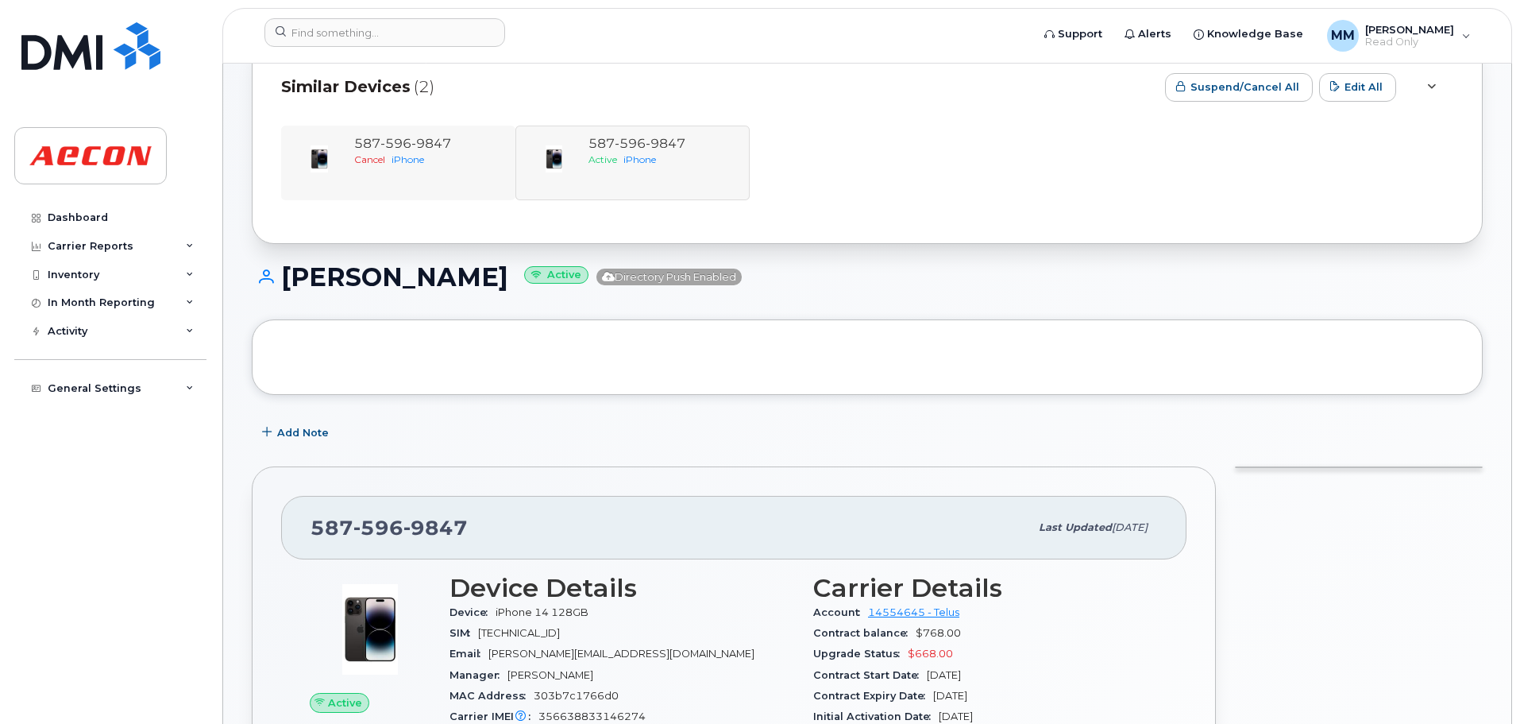
scroll to position [238, 0]
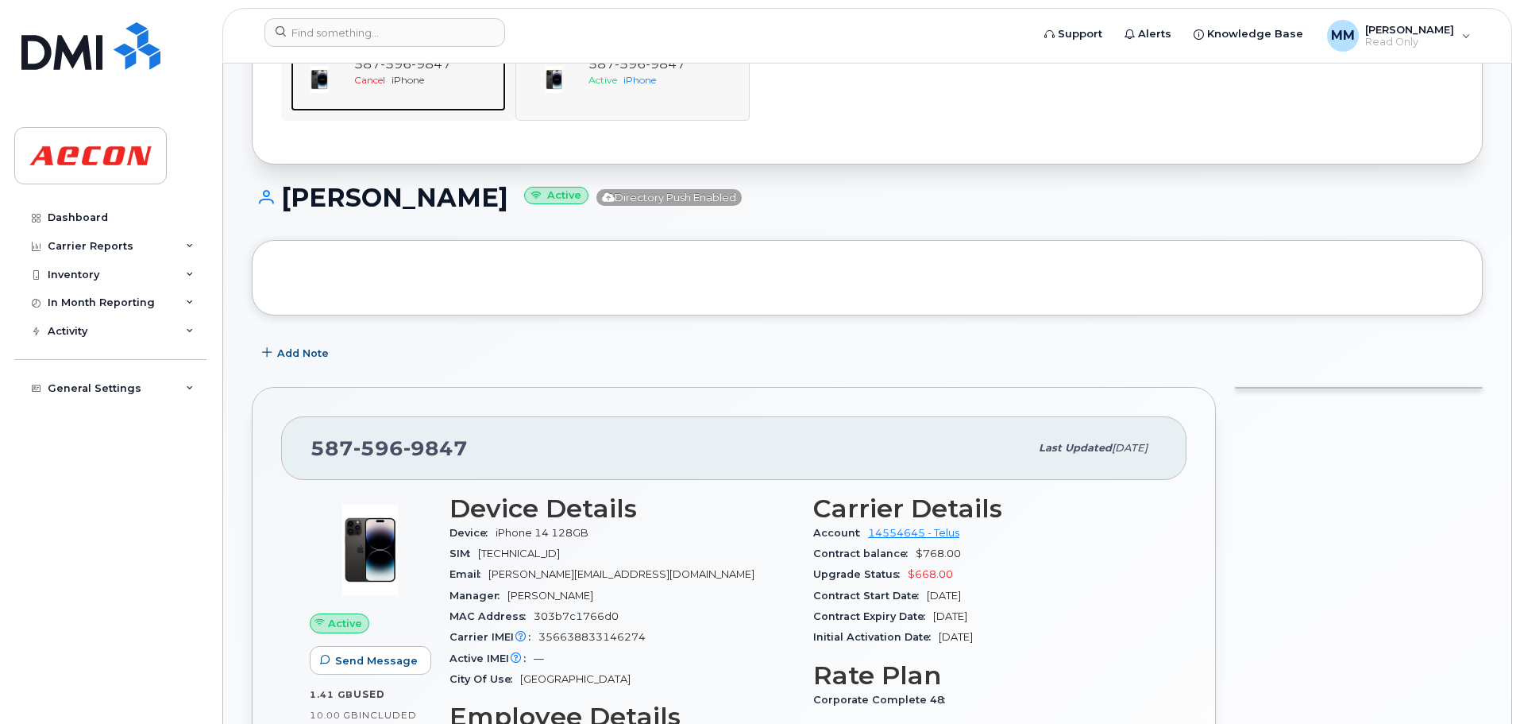
click at [407, 106] on div "587 596 9847 Cancel iPhone" at bounding box center [427, 84] width 158 height 56
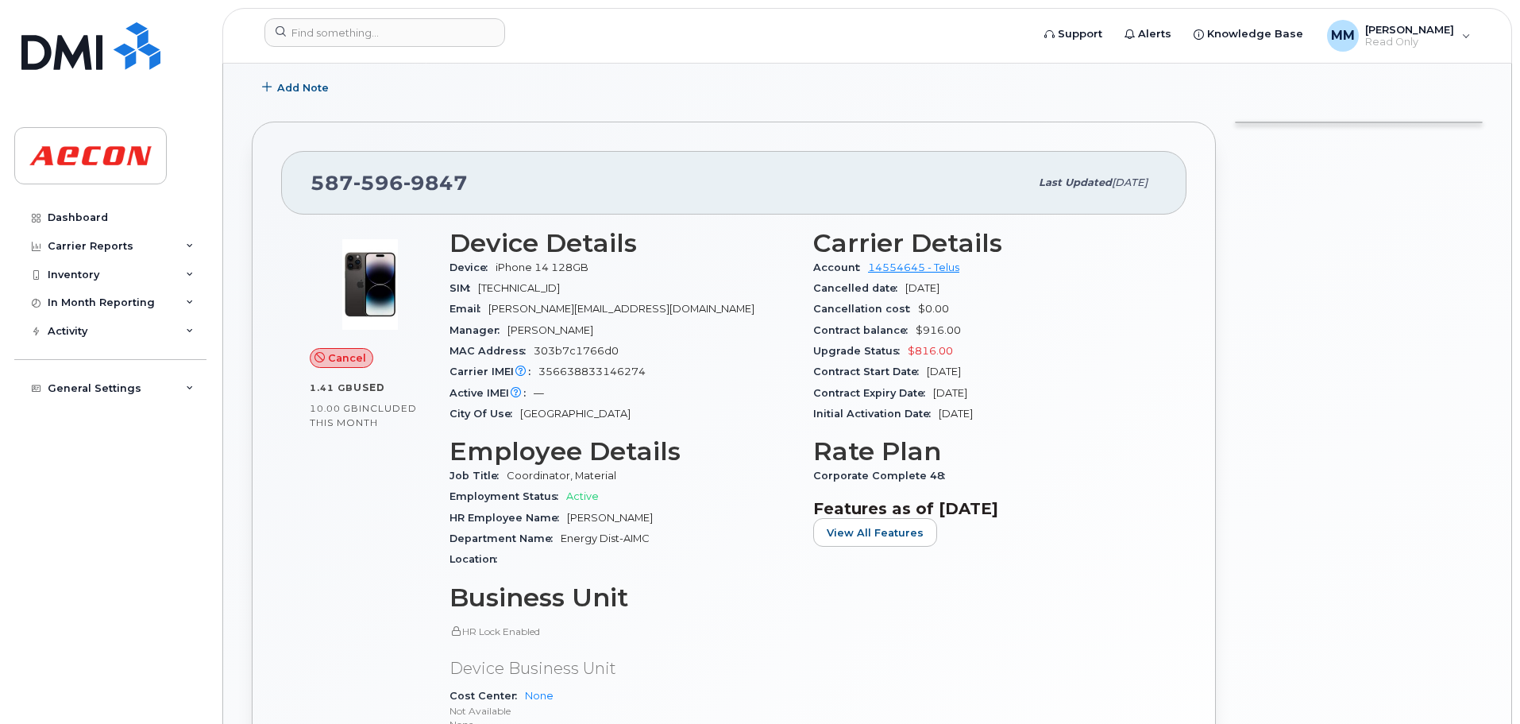
scroll to position [397, 0]
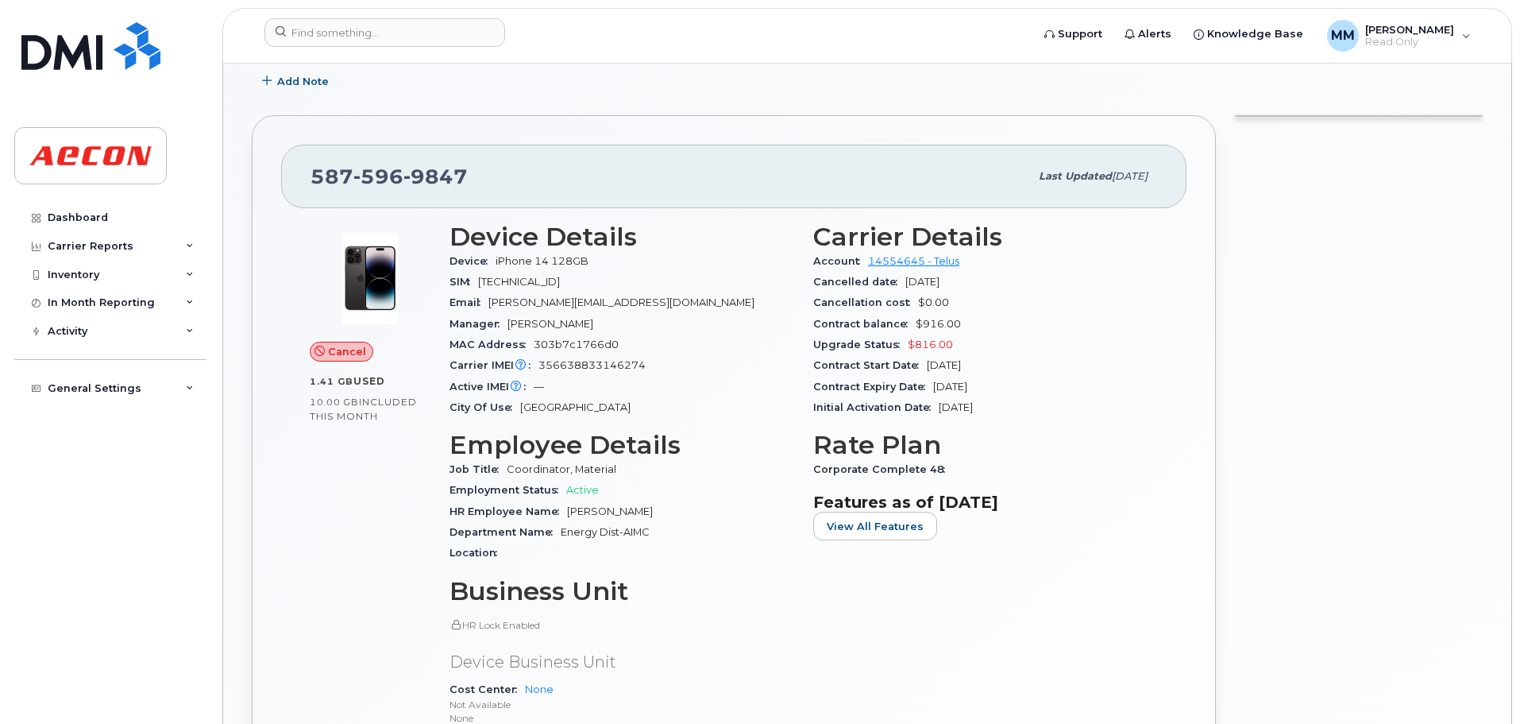
click at [595, 357] on div "Carrier IMEI Carrier IMEI is reported during the last billing cycle or change o…" at bounding box center [622, 365] width 345 height 21
copy span "356638833146274"
click at [357, 23] on input at bounding box center [385, 32] width 241 height 29
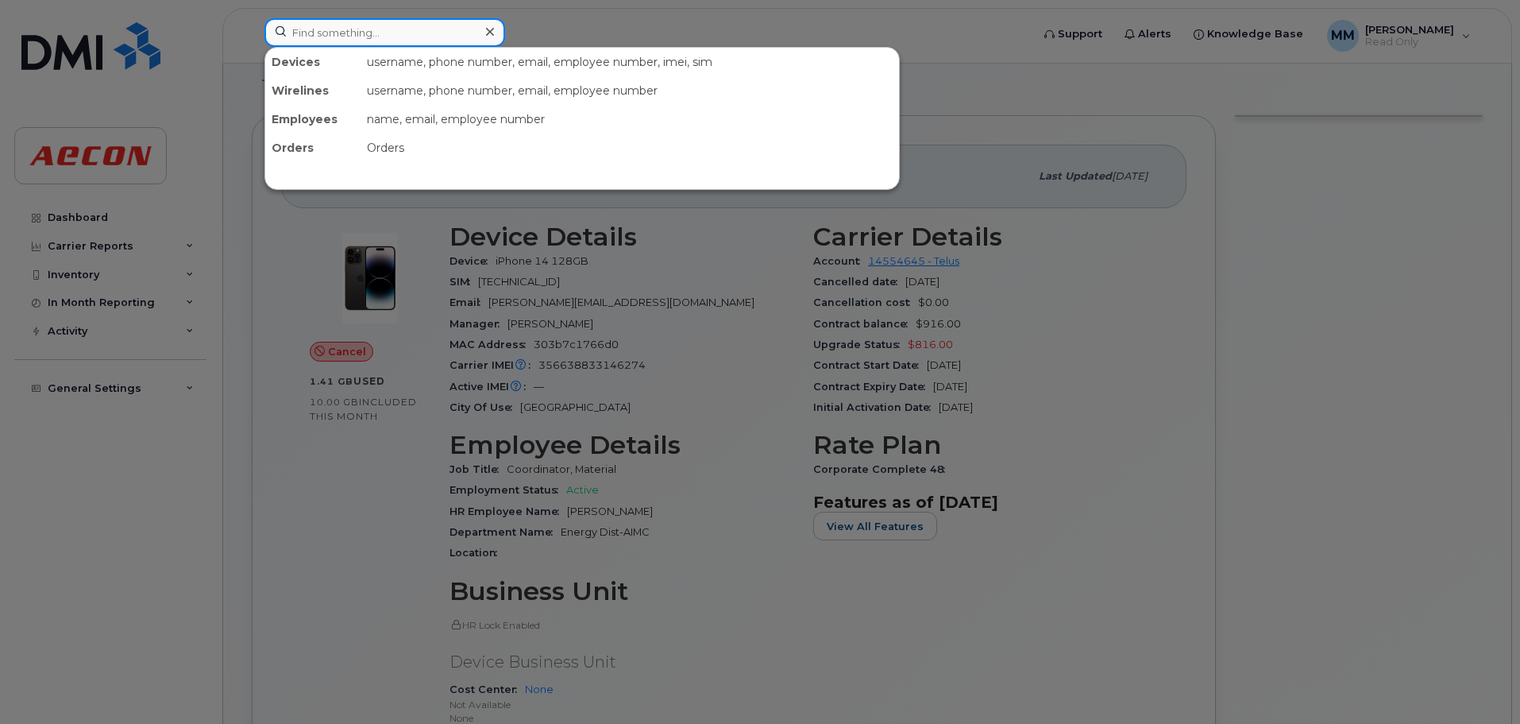
paste input "Carley Singleton"
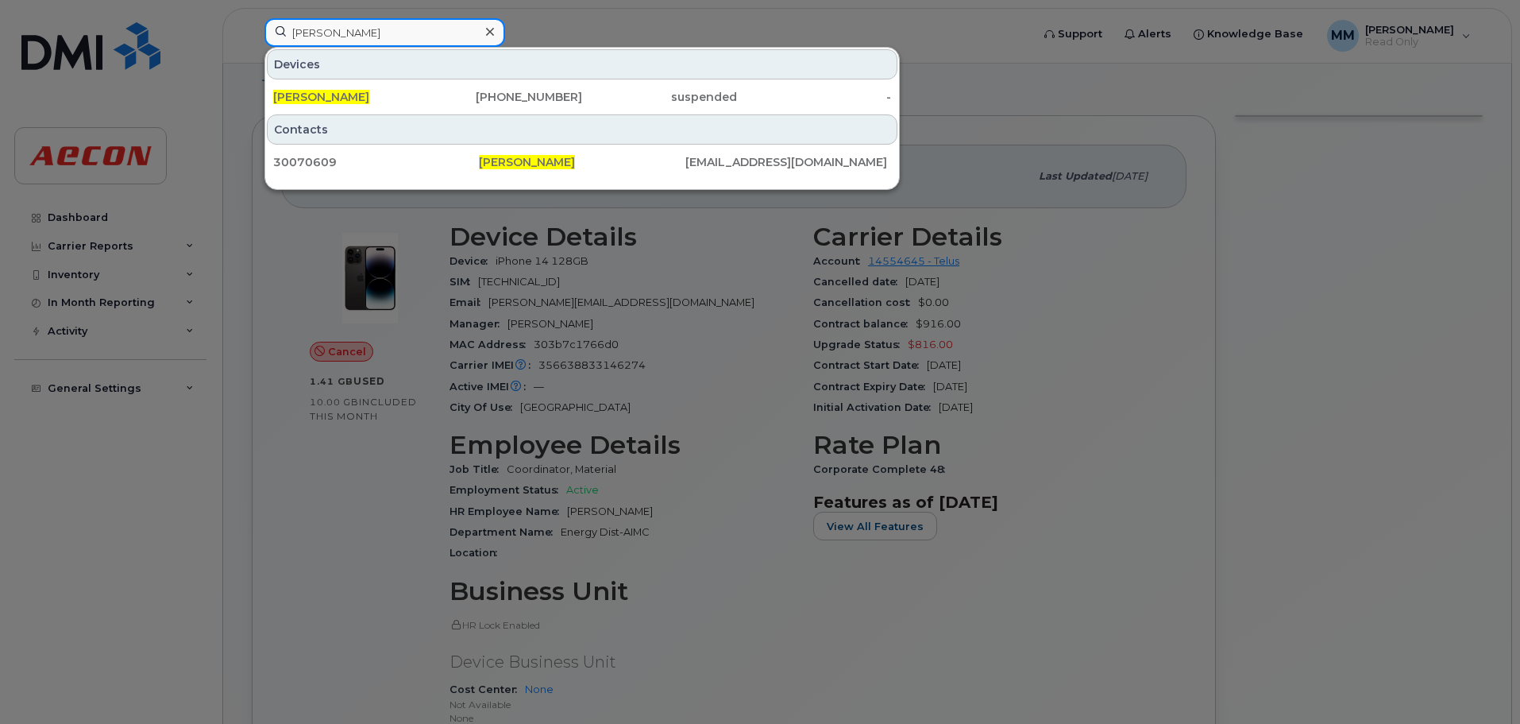
type input "Carley Singleton"
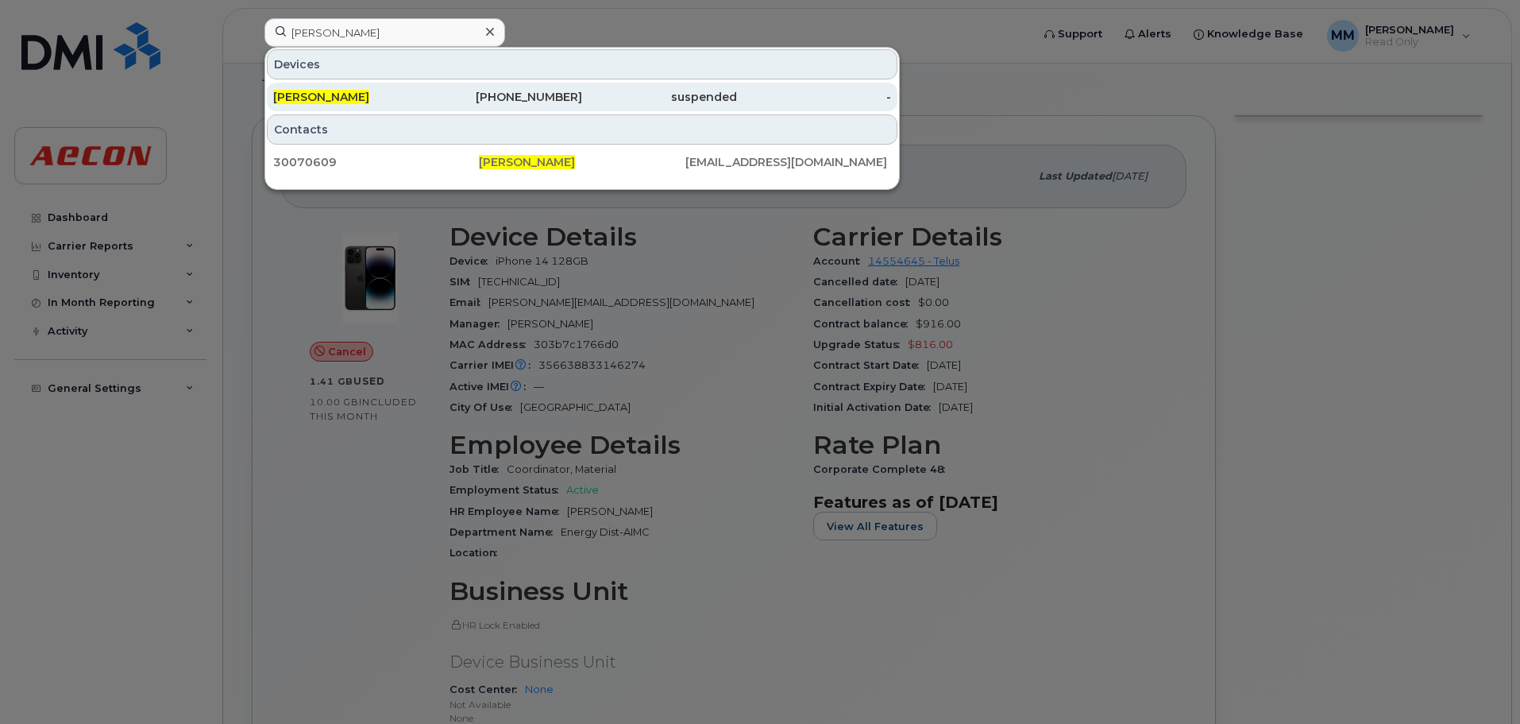
click at [424, 102] on div "Carley Singleton" at bounding box center [350, 97] width 155 height 16
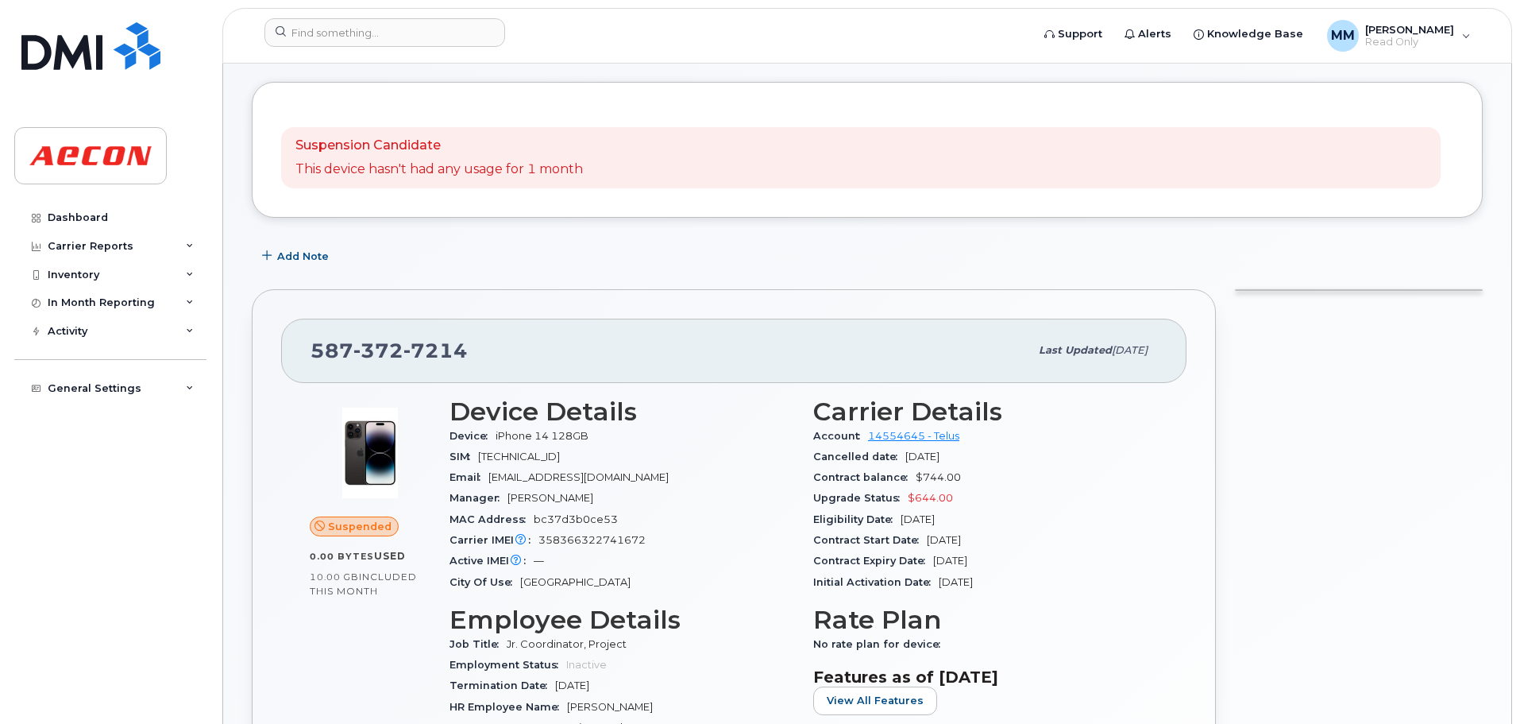
scroll to position [159, 0]
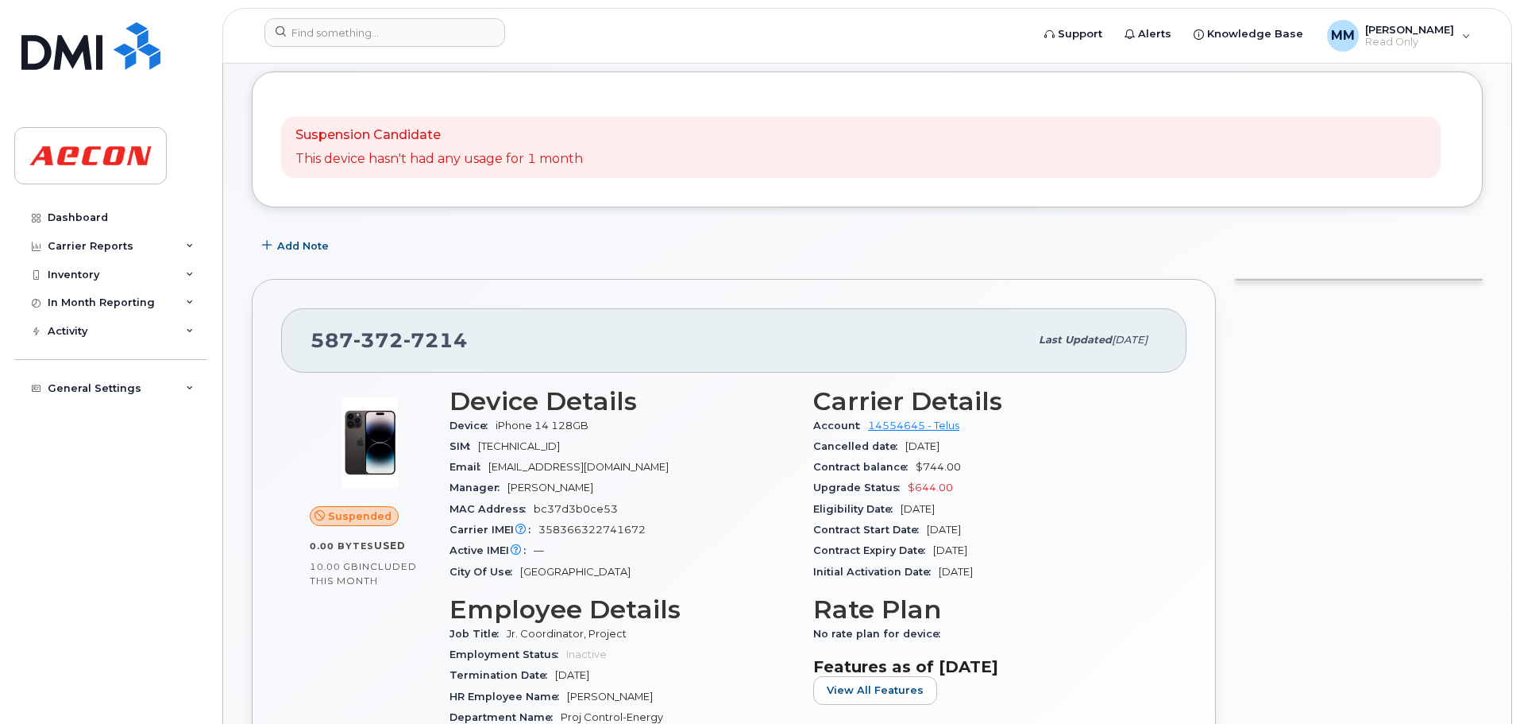
click at [589, 528] on span "358366322741672" at bounding box center [592, 529] width 107 height 12
copy span "358366322741672"
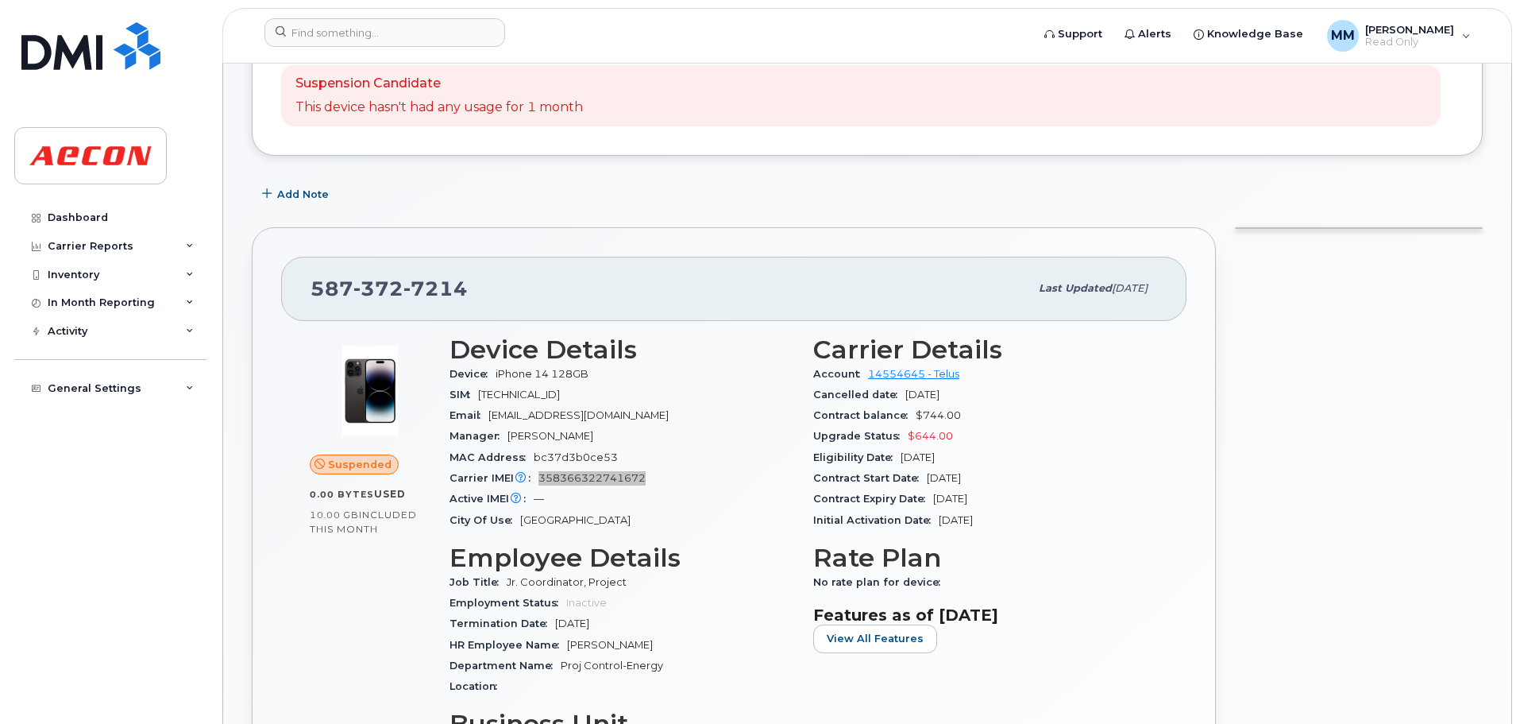
scroll to position [238, 0]
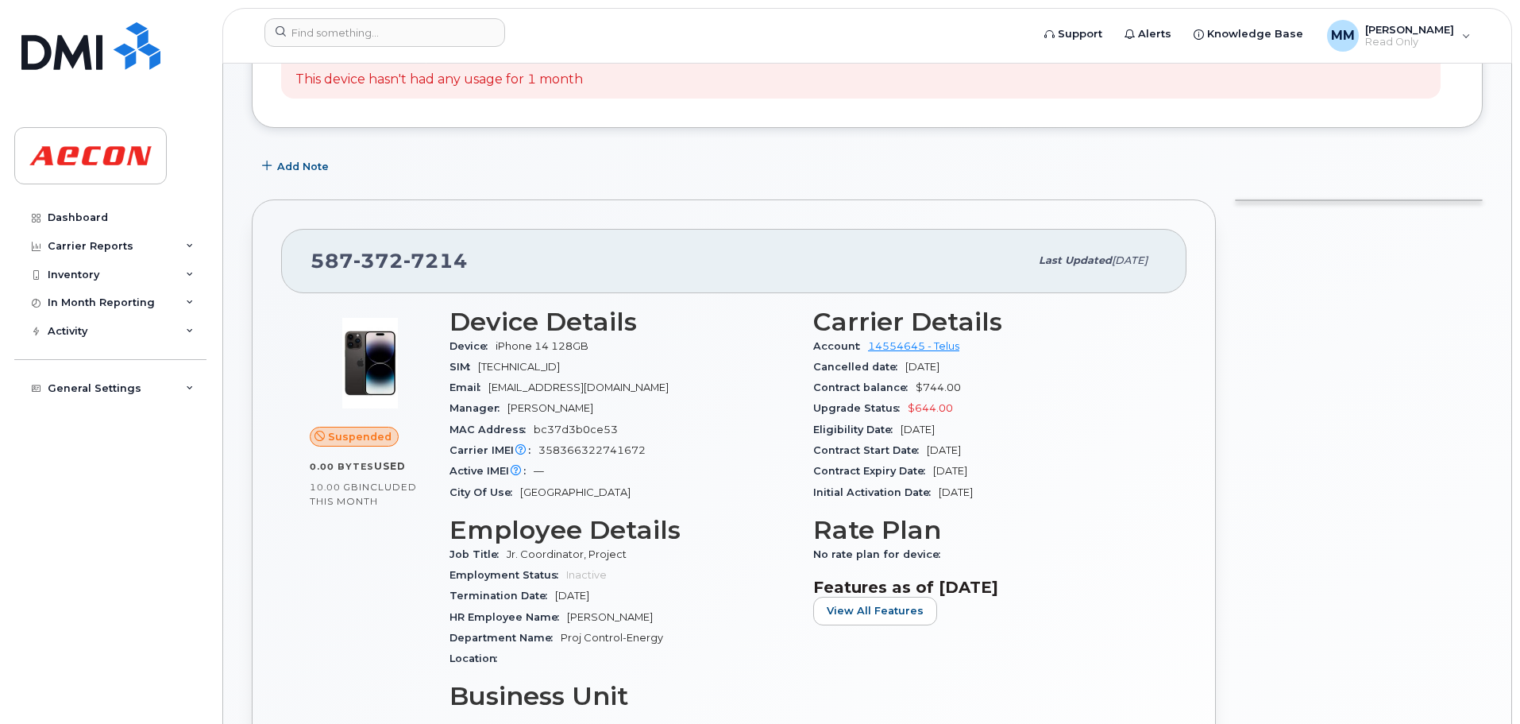
click at [1187, 393] on div "587 372 7214 Last updated Sep 22, 2025 Suspended 0.00 Bytes  used 10.00 GB  inc…" at bounding box center [734, 621] width 964 height 844
drag, startPoint x: 605, startPoint y: 458, endPoint x: 612, endPoint y: 446, distance: 12.8
click at [605, 454] on div "Carrier IMEI Carrier IMEI is reported during the last billing cycle or change o…" at bounding box center [622, 450] width 345 height 21
click at [612, 447] on span "358366322741672" at bounding box center [592, 450] width 107 height 12
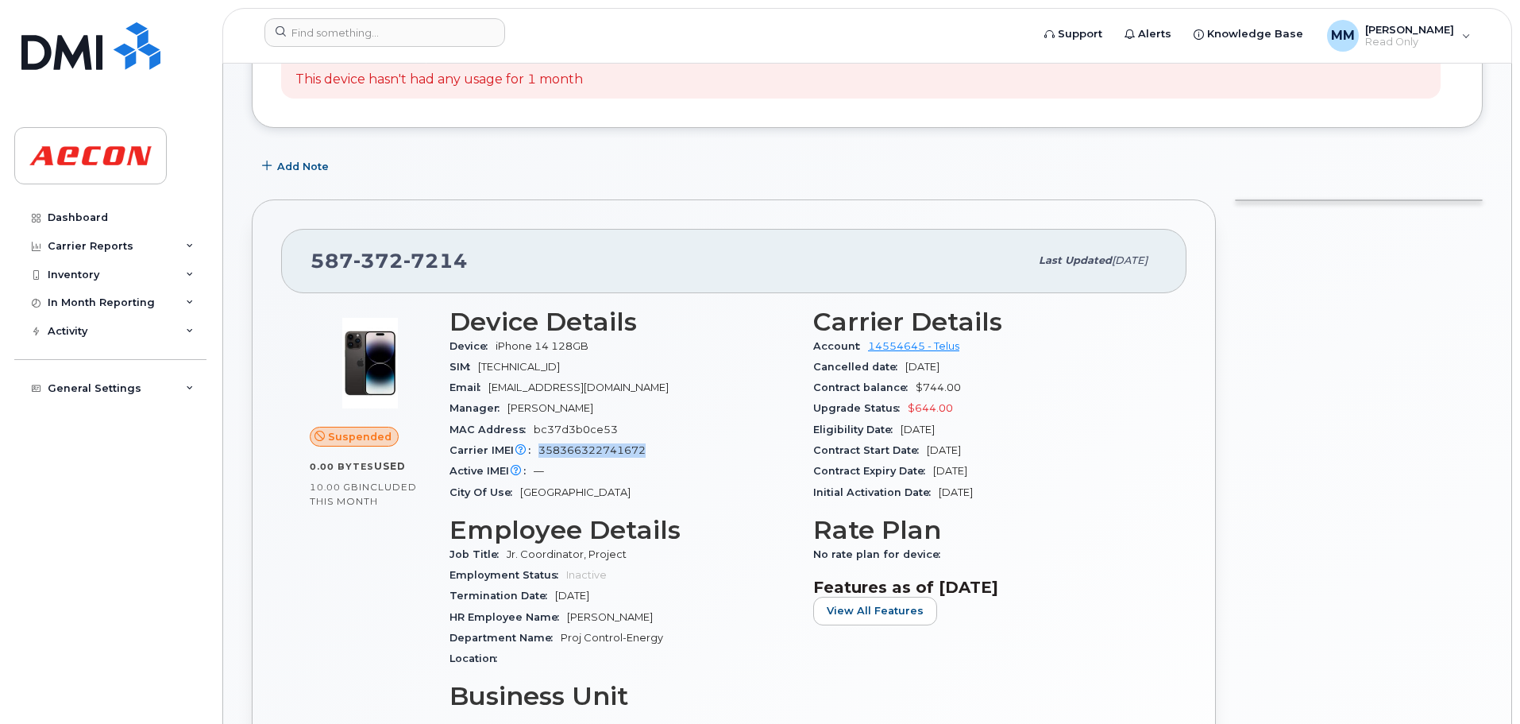
copy span "358366322741672"
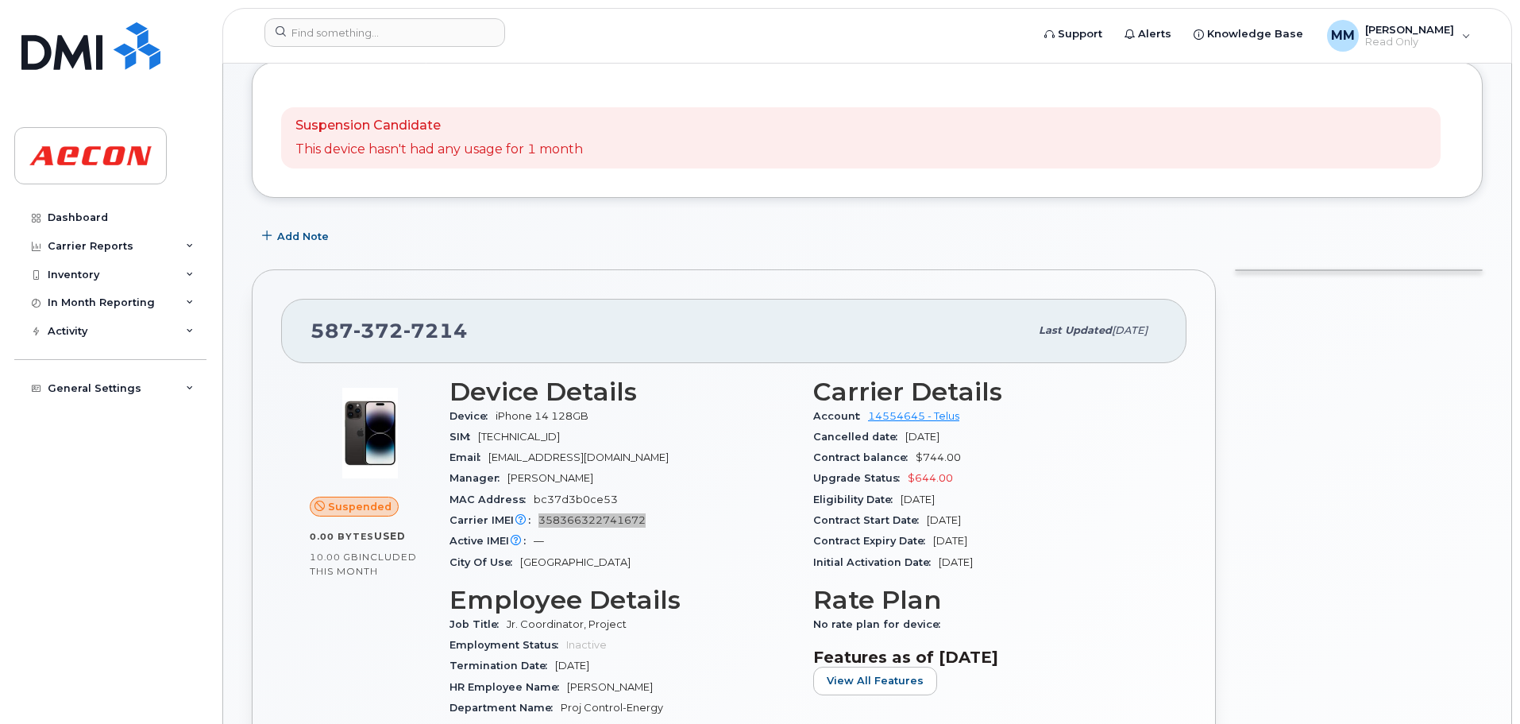
scroll to position [79, 0]
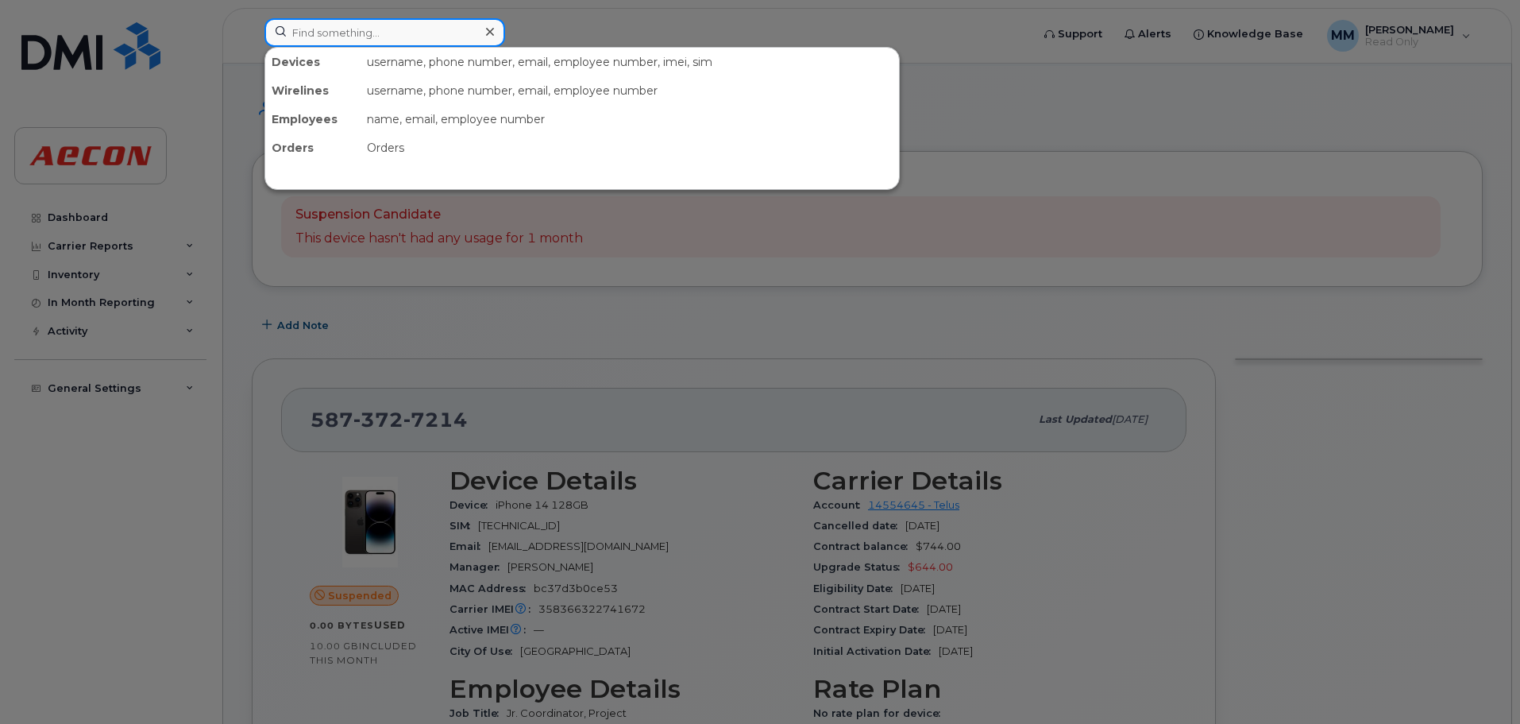
click at [439, 38] on input at bounding box center [385, 32] width 241 height 29
paste input "[PERSON_NAME]"
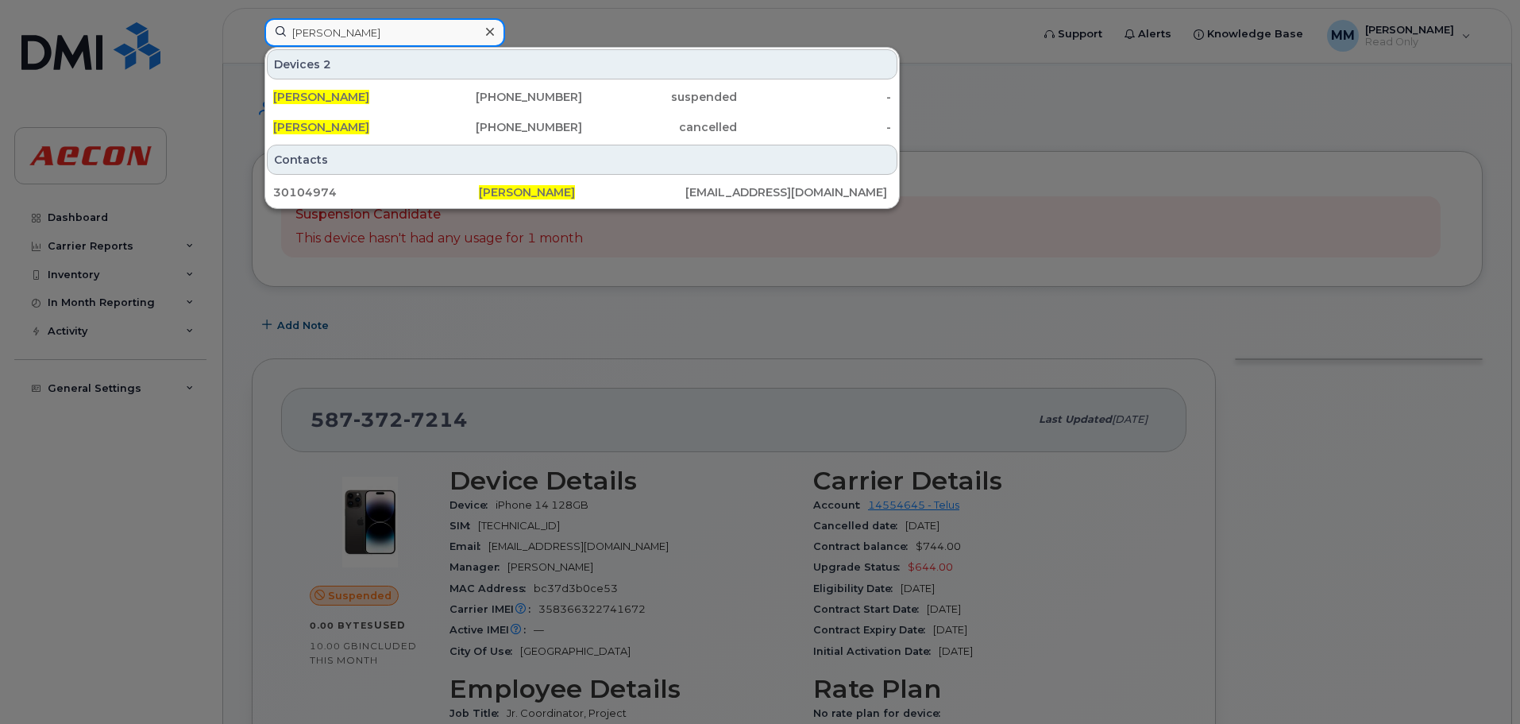
type input "[PERSON_NAME]"
click at [425, 95] on div "[PERSON_NAME]" at bounding box center [350, 97] width 155 height 16
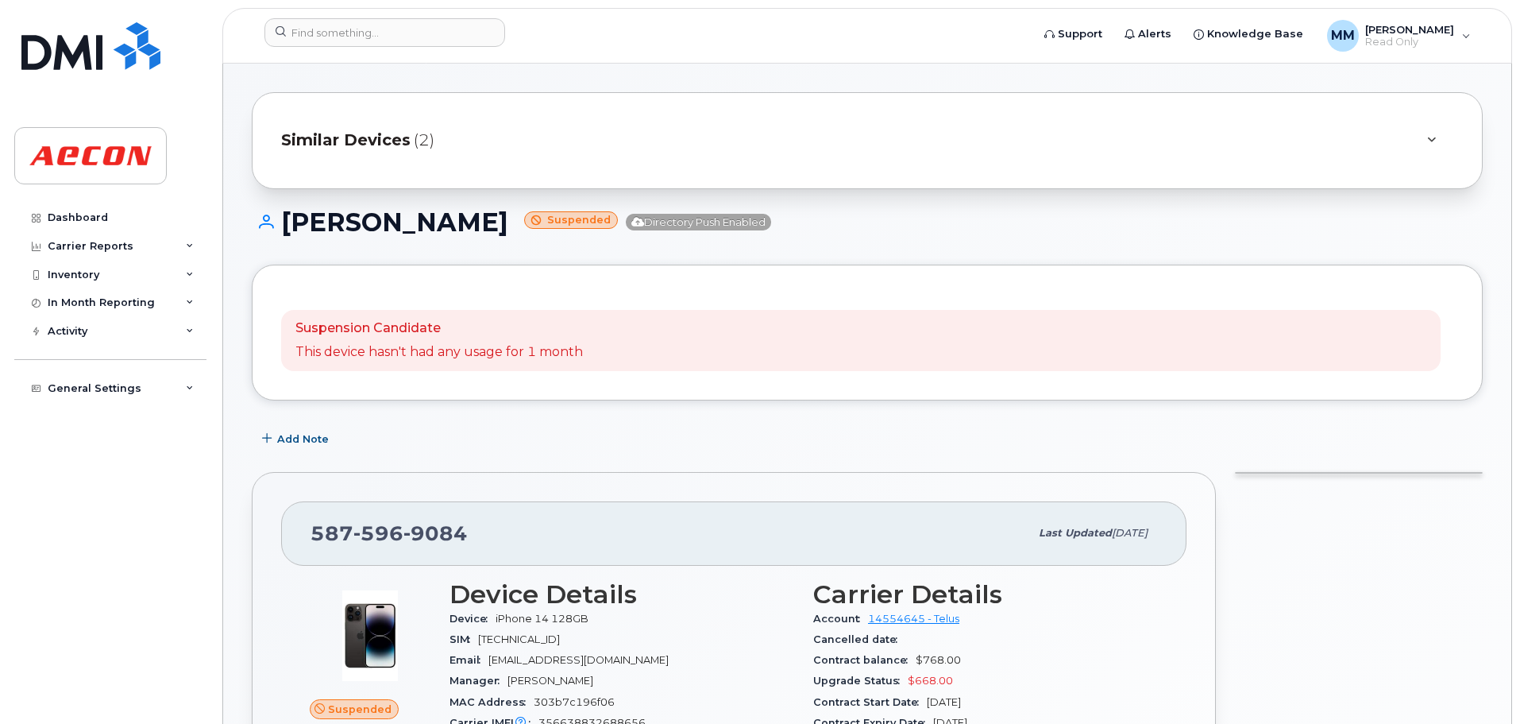
scroll to position [397, 0]
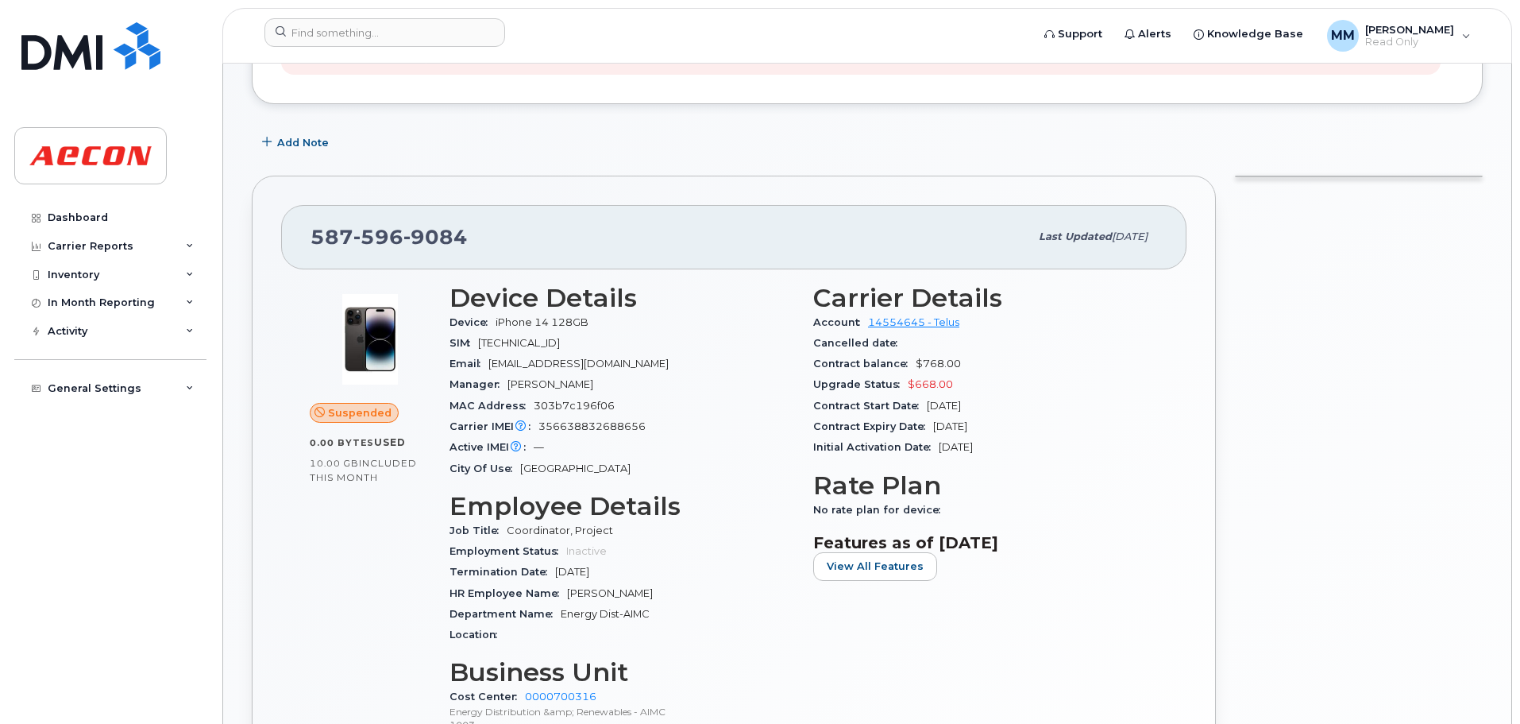
click at [635, 424] on span "356638832688656" at bounding box center [592, 426] width 107 height 12
copy span "356638832688656"
click at [592, 425] on span "356638832688656" at bounding box center [592, 426] width 107 height 12
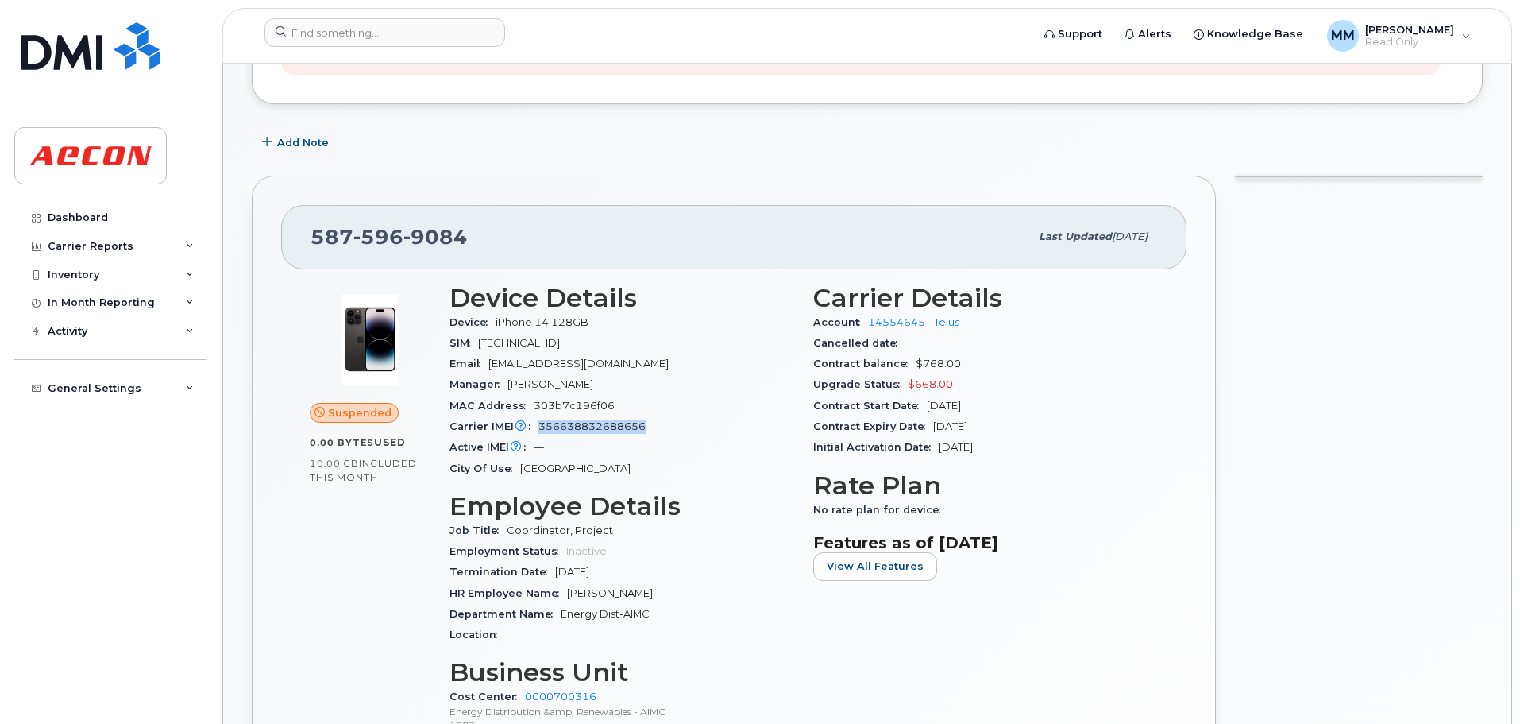
copy span "356638832688656"
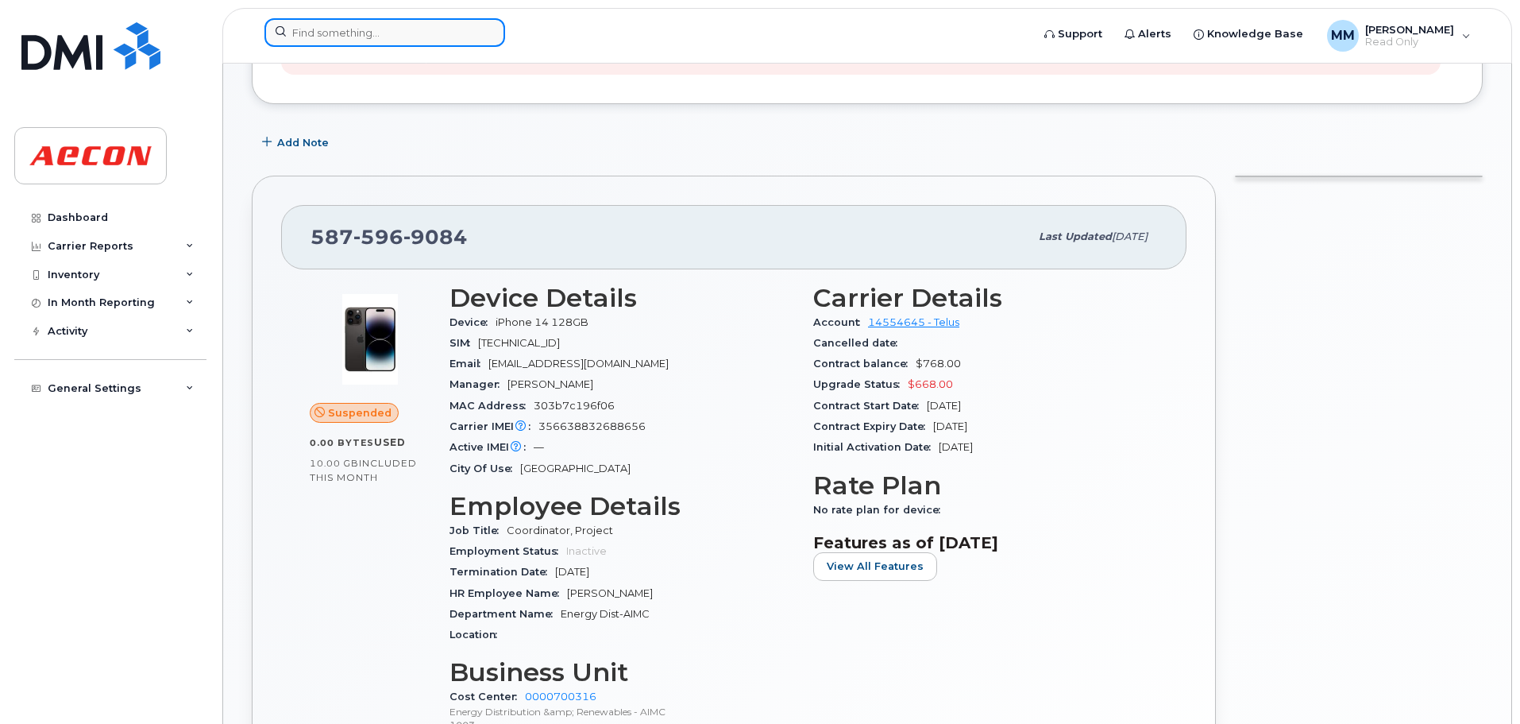
click at [359, 18] on input at bounding box center [385, 32] width 241 height 29
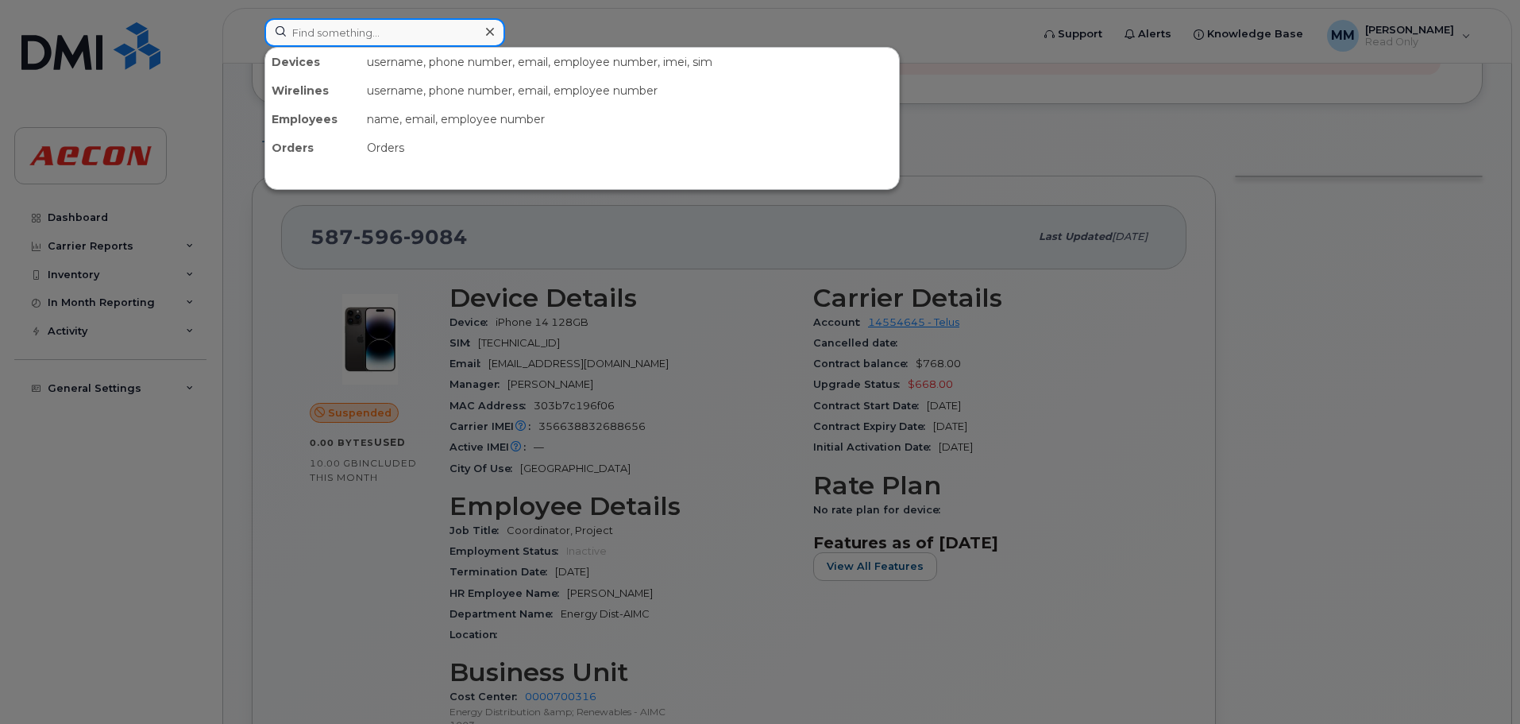
paste input "Wade Atkinson"
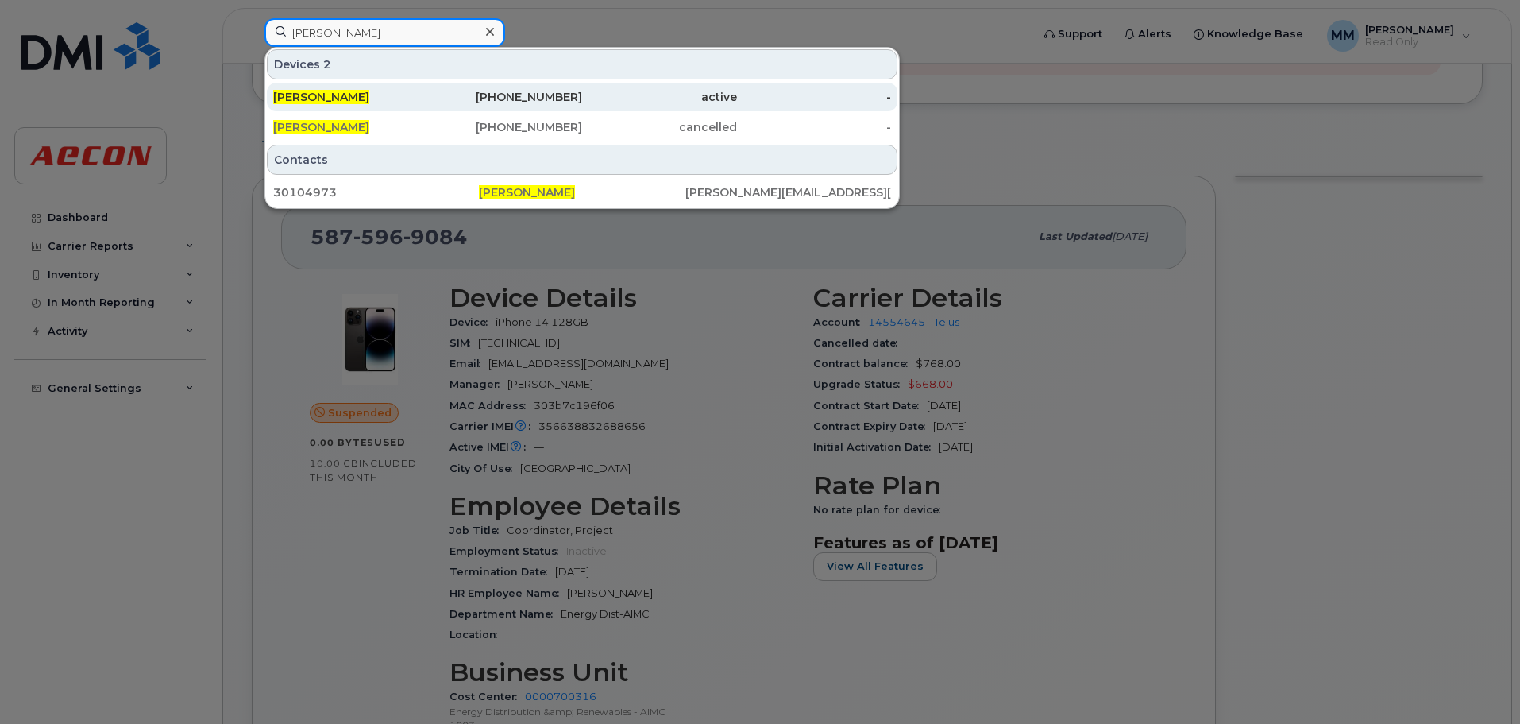
type input "Wade Atkinson"
click at [508, 103] on div "587-596-9847" at bounding box center [505, 97] width 155 height 16
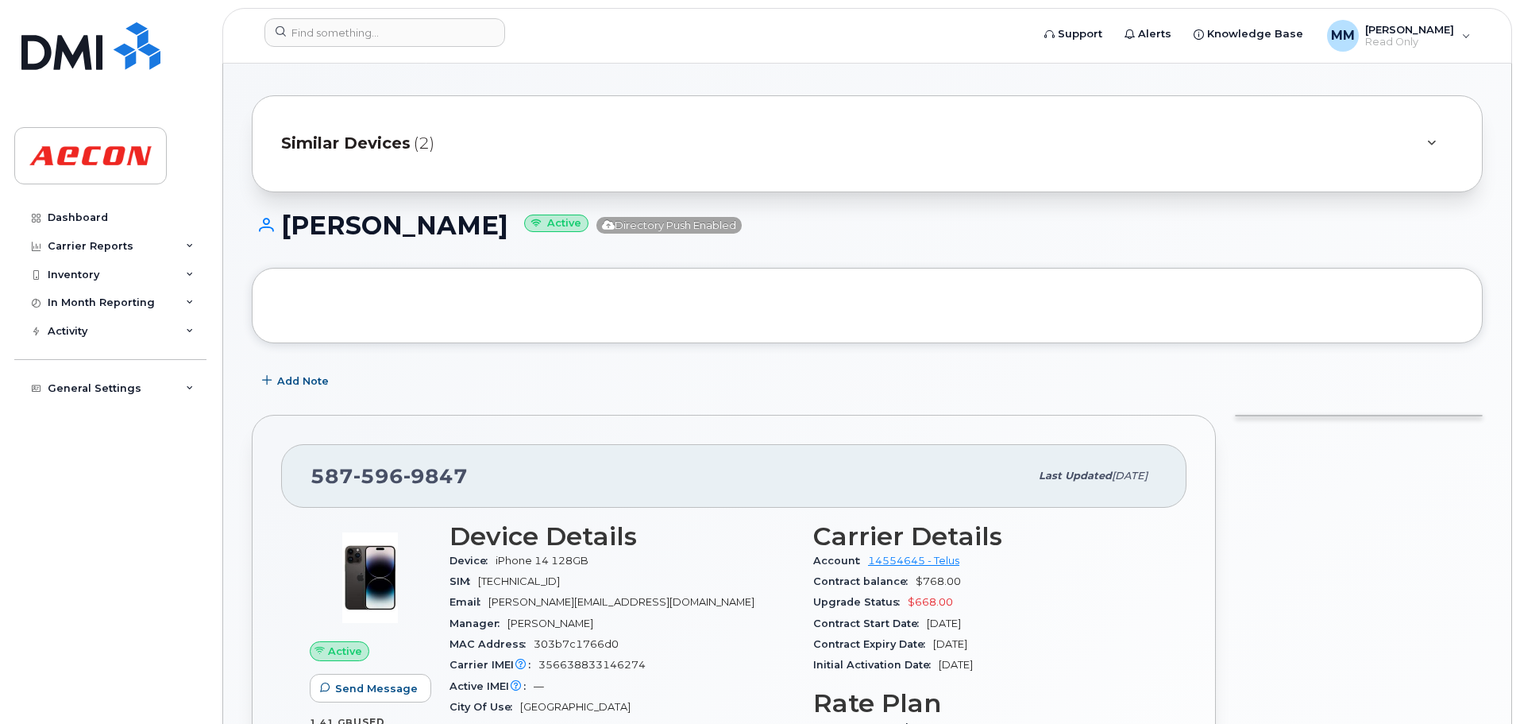
scroll to position [238, 0]
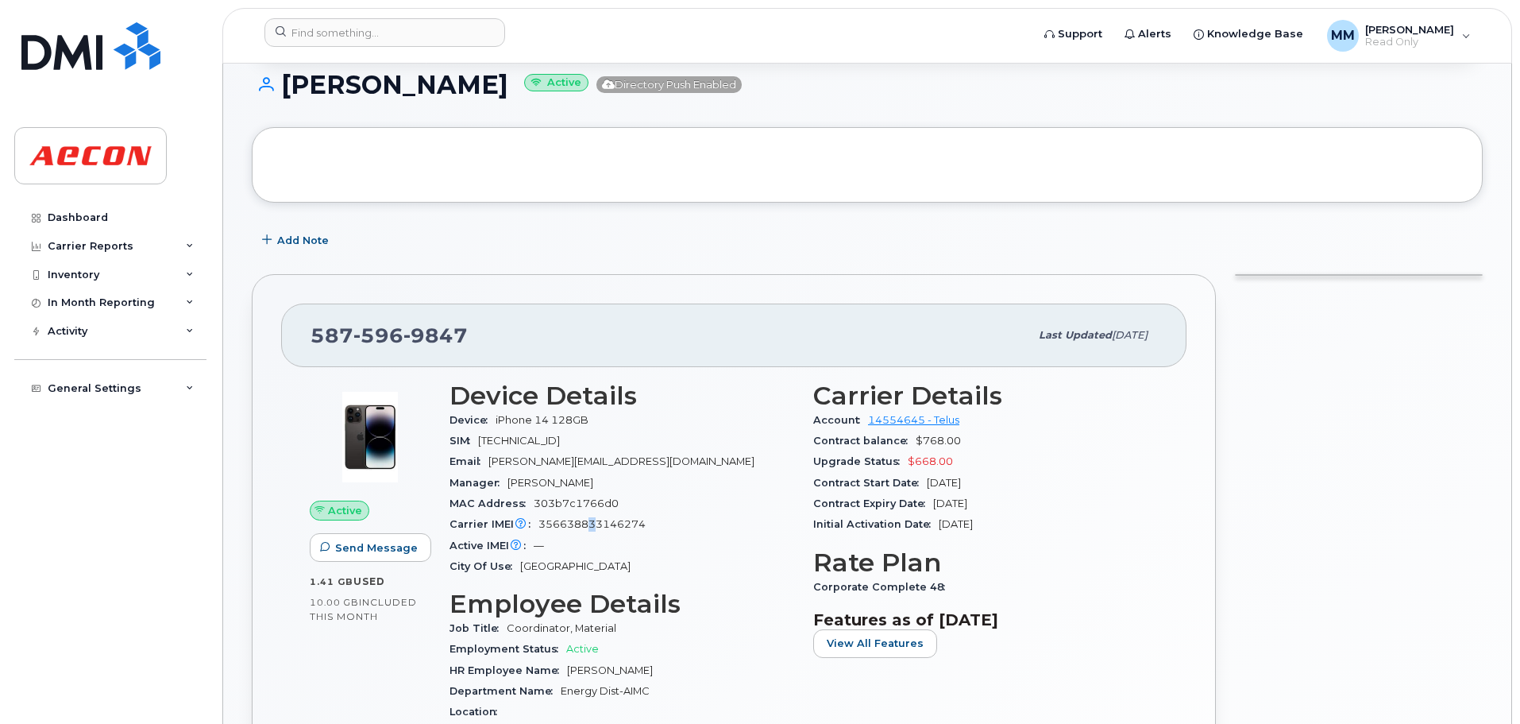
click at [593, 524] on span "356638833146274" at bounding box center [592, 524] width 107 height 12
copy span "356638833146274"
drag, startPoint x: 505, startPoint y: 478, endPoint x: 530, endPoint y: 514, distance: 43.4
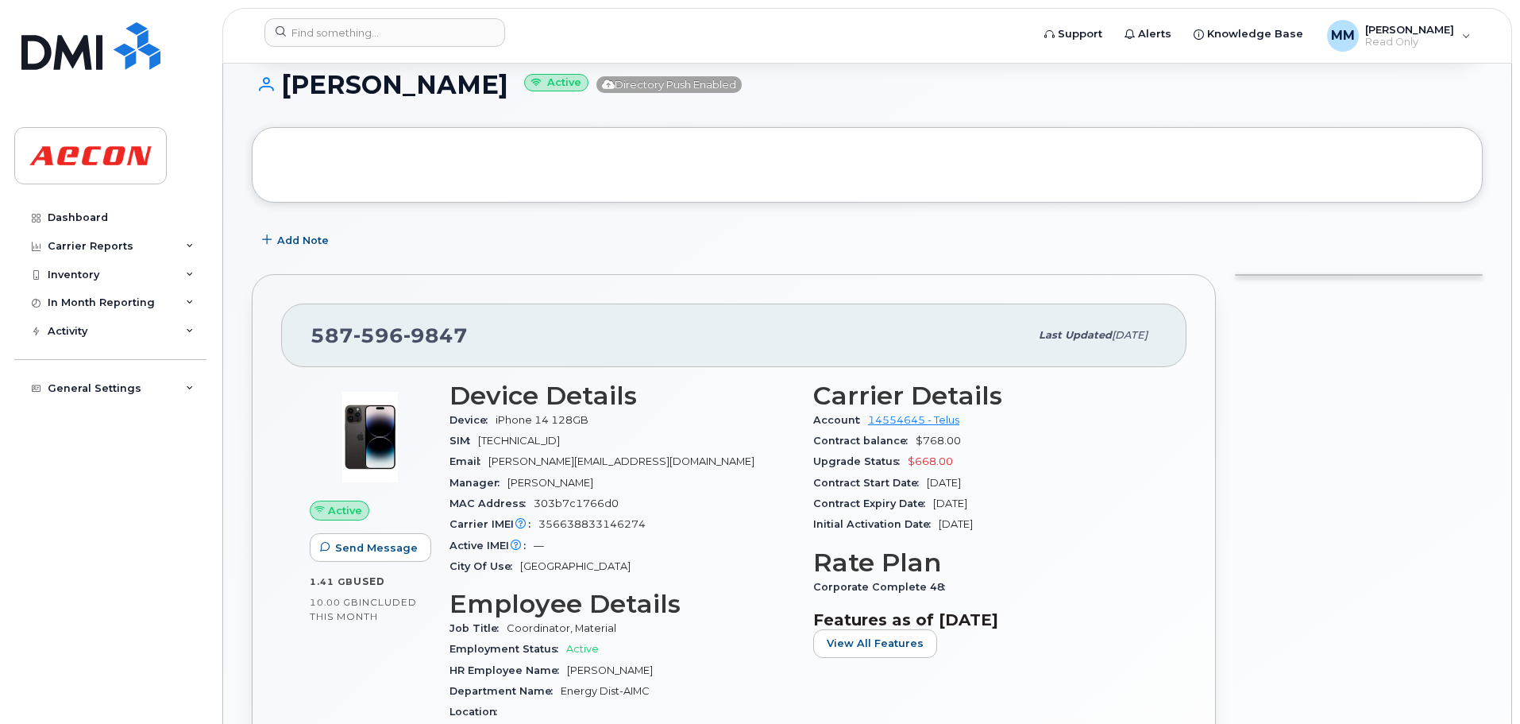
click at [508, 483] on div "Manager [PERSON_NAME]" at bounding box center [622, 483] width 345 height 21
click at [574, 519] on span "356638833146274" at bounding box center [592, 524] width 107 height 12
copy span "356638833146274"
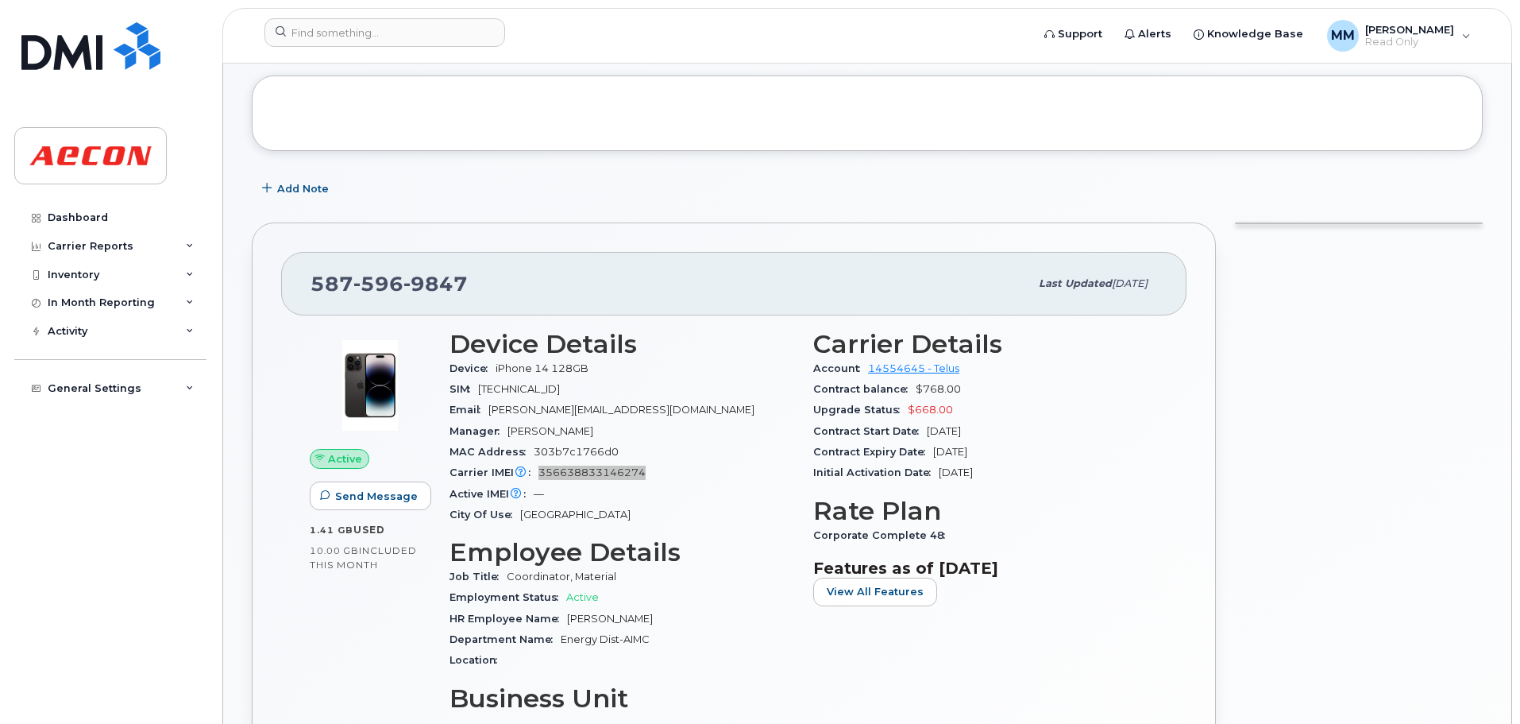
scroll to position [318, 0]
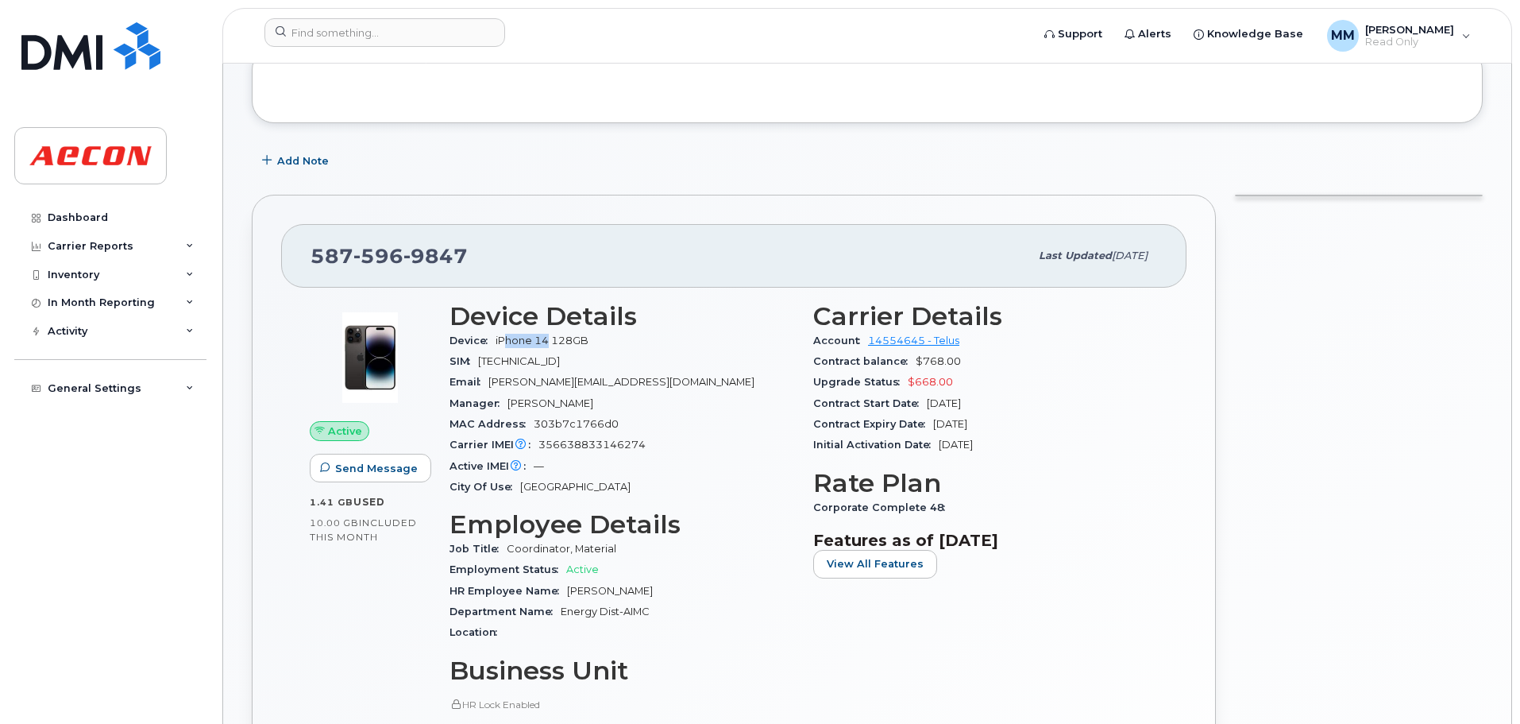
drag, startPoint x: 548, startPoint y: 340, endPoint x: 558, endPoint y: 342, distance: 10.4
click at [535, 342] on span "iPhone 14 128GB" at bounding box center [542, 340] width 93 height 12
drag, startPoint x: 602, startPoint y: 343, endPoint x: 492, endPoint y: 344, distance: 110.4
click at [492, 344] on div "Device iPhone 14 128GB" at bounding box center [622, 340] width 345 height 21
copy span "iPhone 14 128GB"
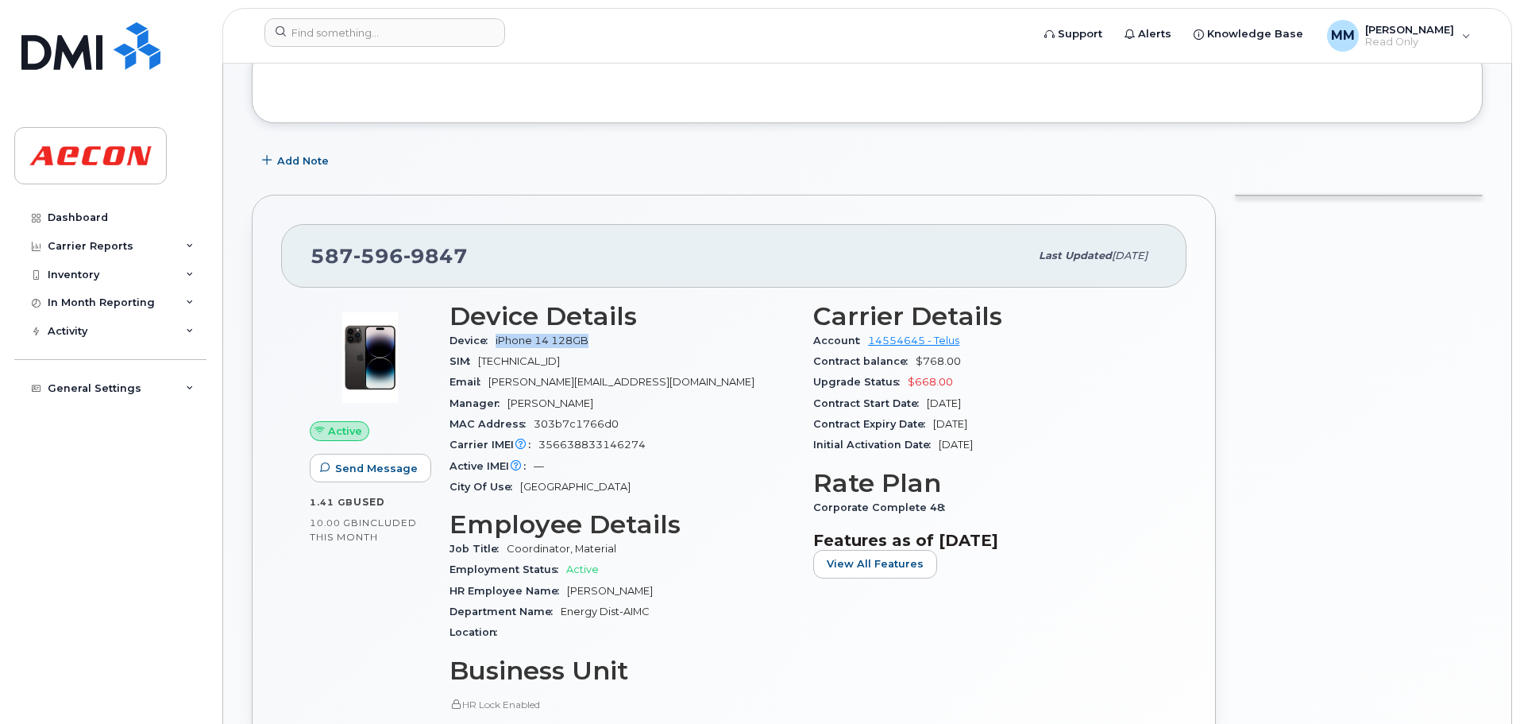
click at [547, 346] on div "Device iPhone 14 128GB" at bounding box center [622, 340] width 345 height 21
drag, startPoint x: 608, startPoint y: 339, endPoint x: 496, endPoint y: 350, distance: 112.6
click at [496, 350] on div "Device iPhone 14 128GB" at bounding box center [622, 340] width 345 height 21
copy span "iPhone 14 128GB"
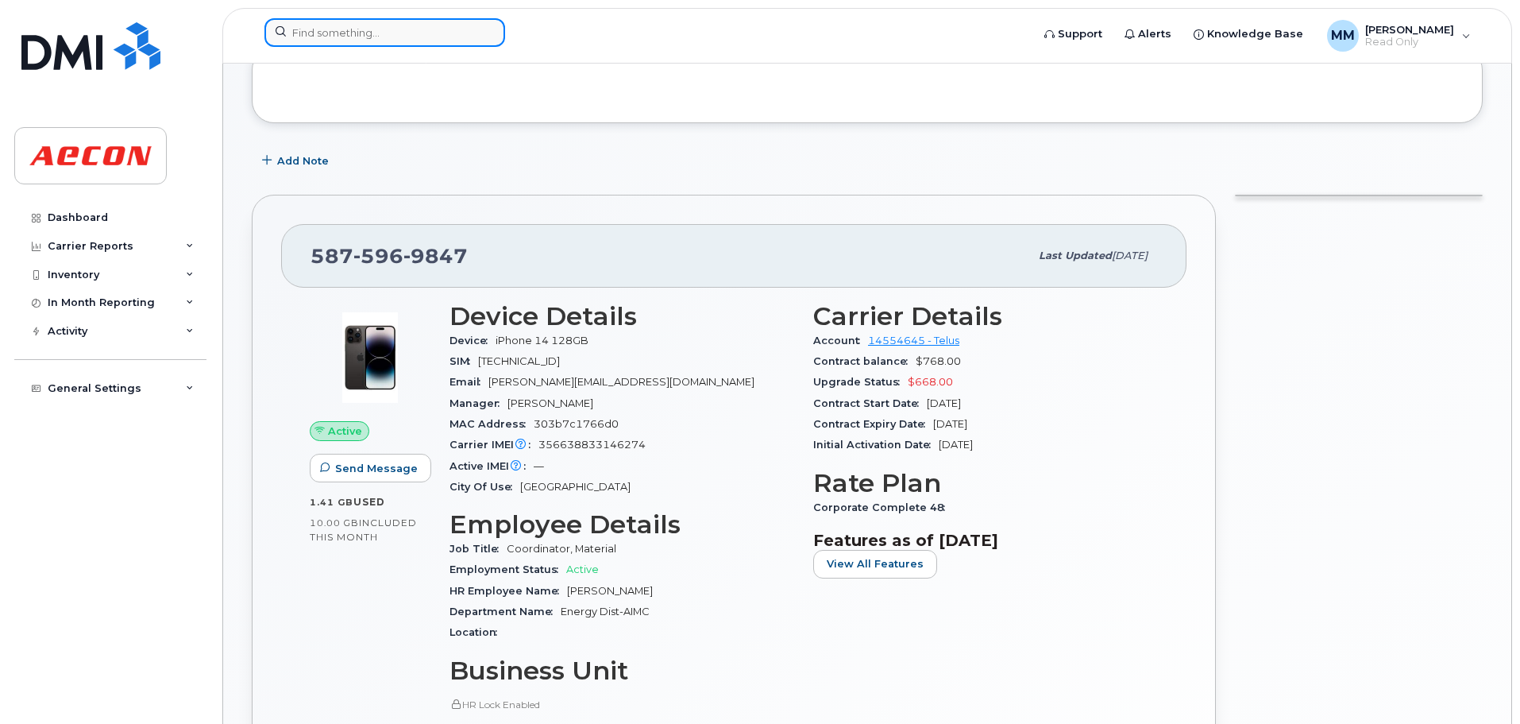
paste input "[PERSON_NAME]"
click at [402, 33] on input at bounding box center [385, 32] width 241 height 29
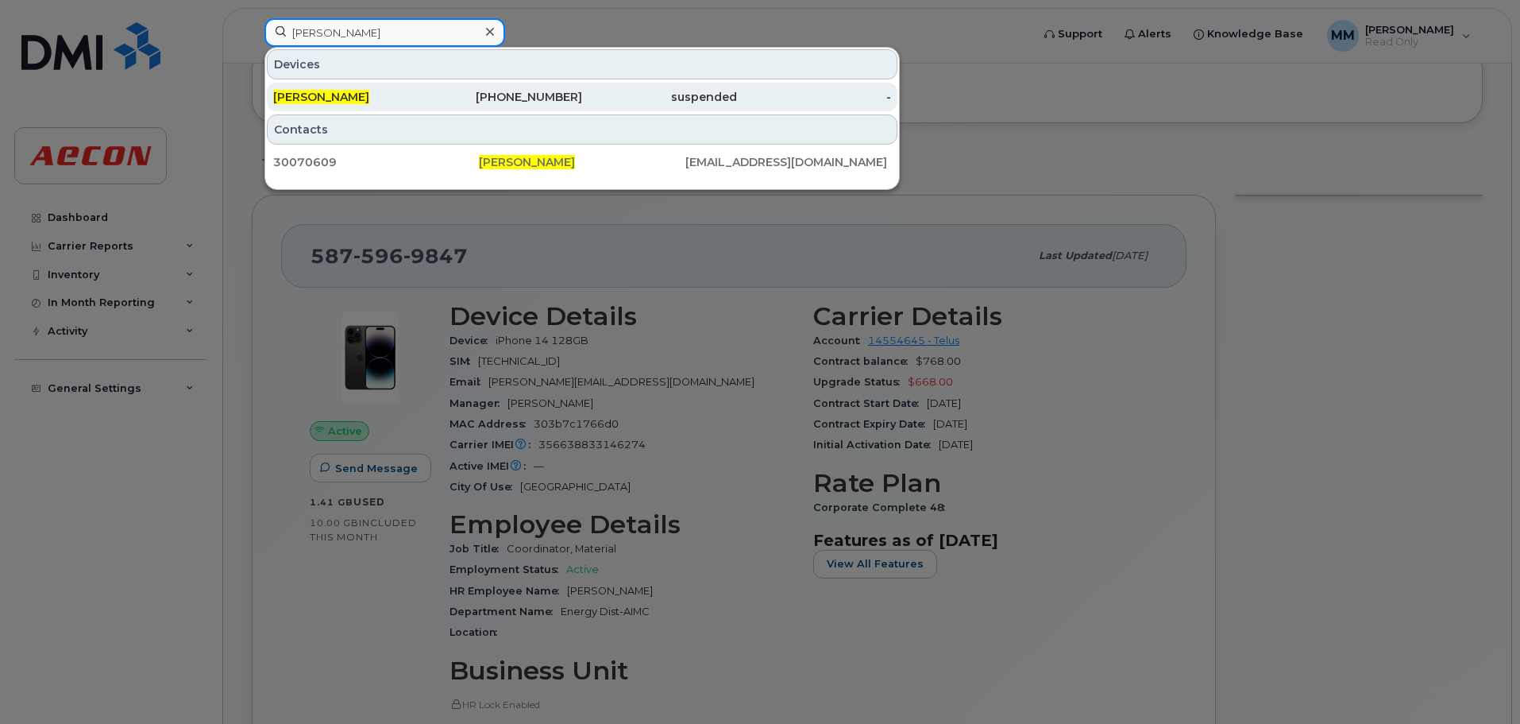
type input "[PERSON_NAME]"
click at [389, 95] on div "[PERSON_NAME]" at bounding box center [350, 97] width 155 height 16
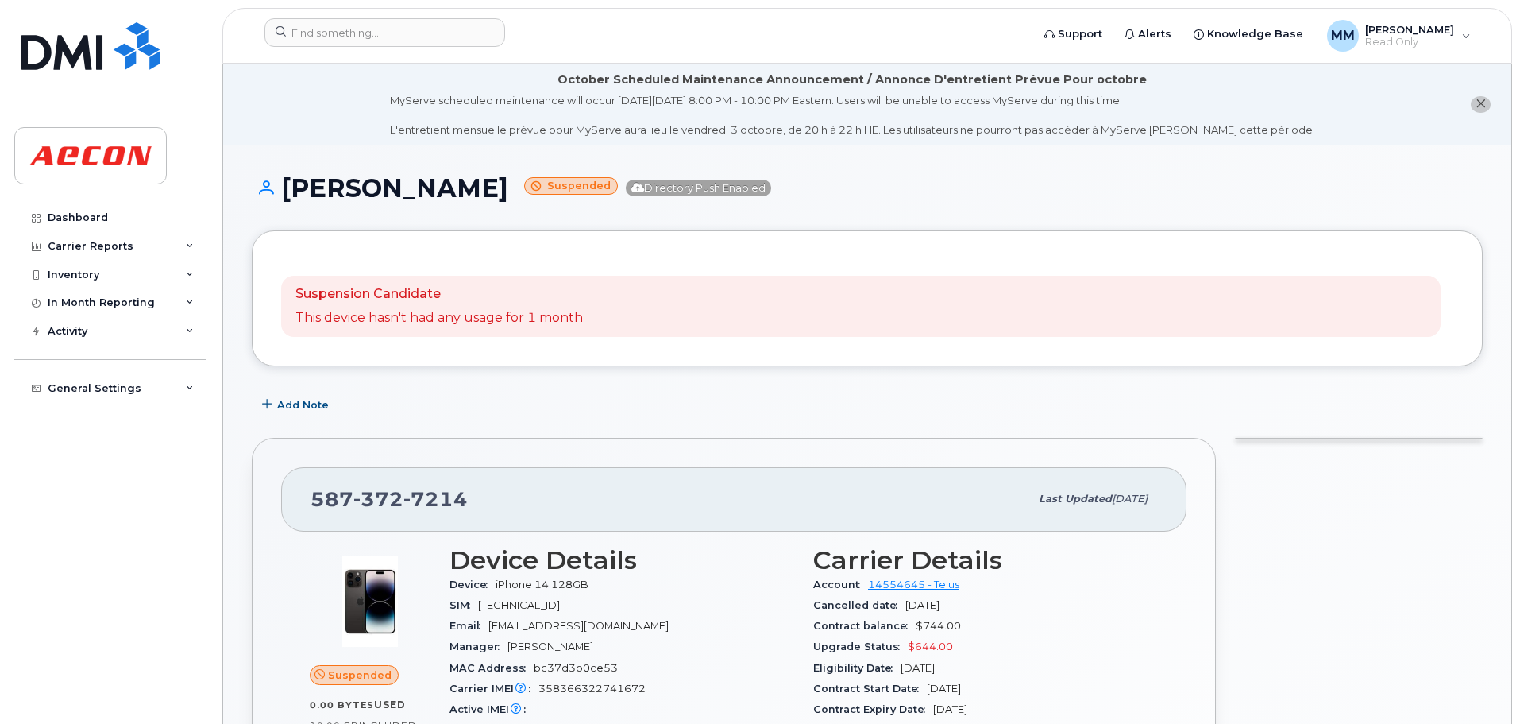
click at [547, 580] on span "iPhone 14 128GB" at bounding box center [542, 584] width 93 height 12
click at [441, 42] on input at bounding box center [385, 32] width 241 height 29
paste input "[PERSON_NAME]"
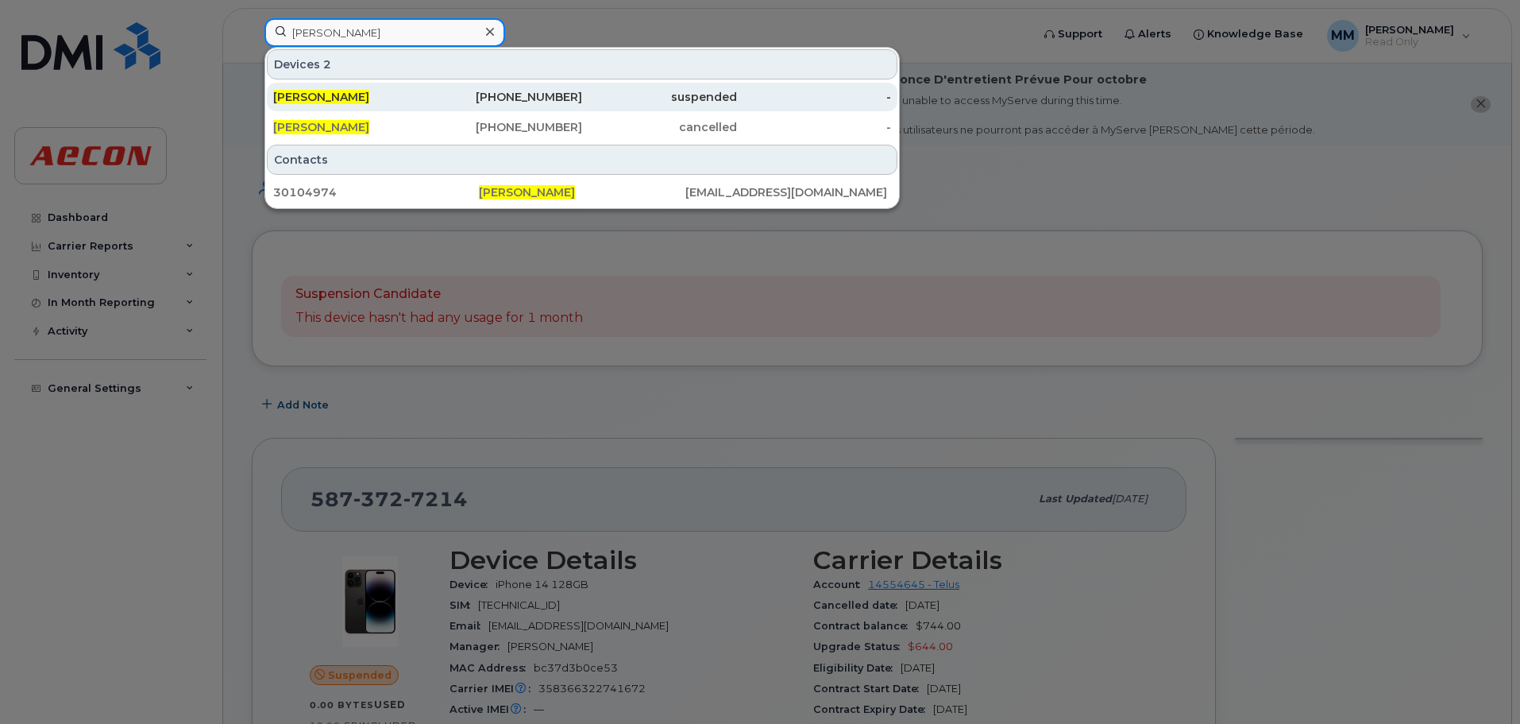
type input "[PERSON_NAME]"
click at [427, 93] on link "[PERSON_NAME] [PHONE_NUMBER] suspended -" at bounding box center [582, 97] width 631 height 29
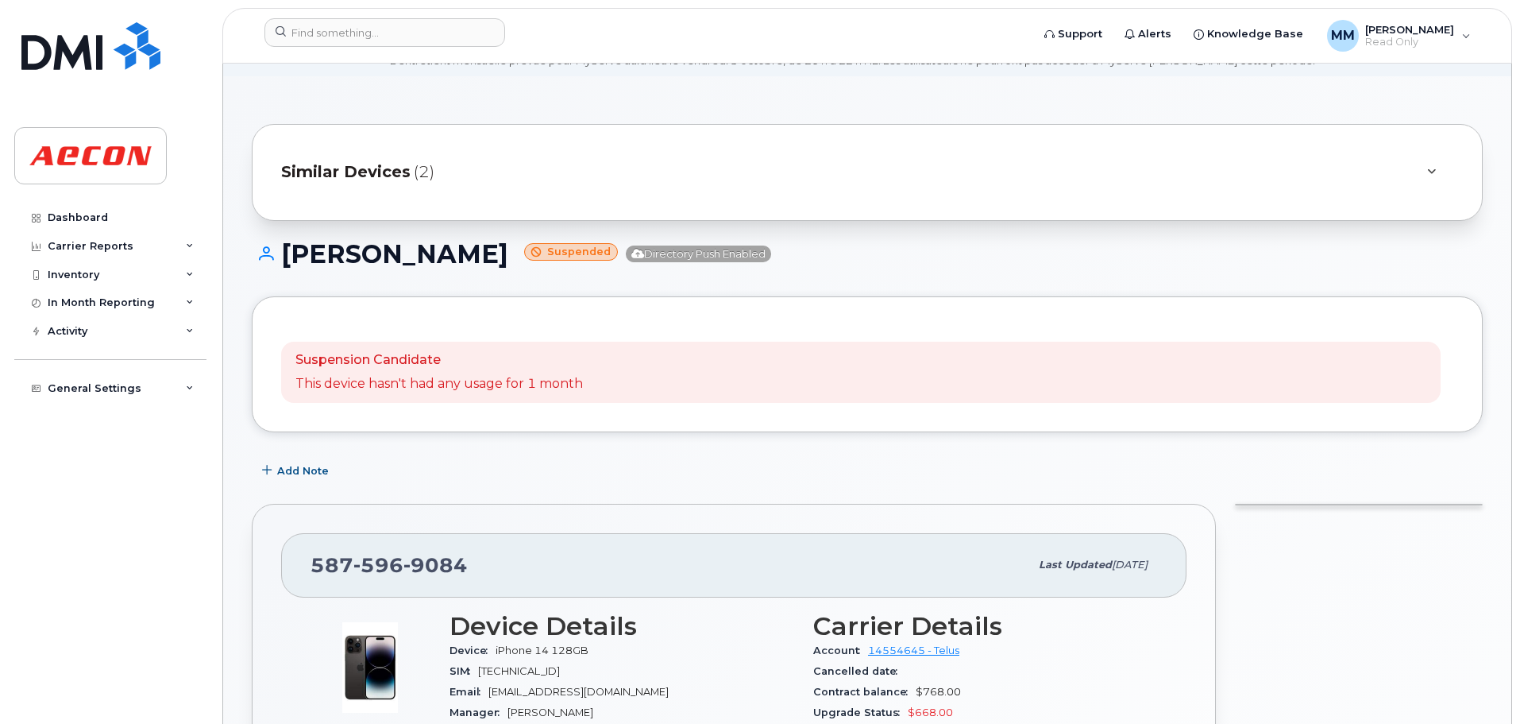
scroll to position [159, 0]
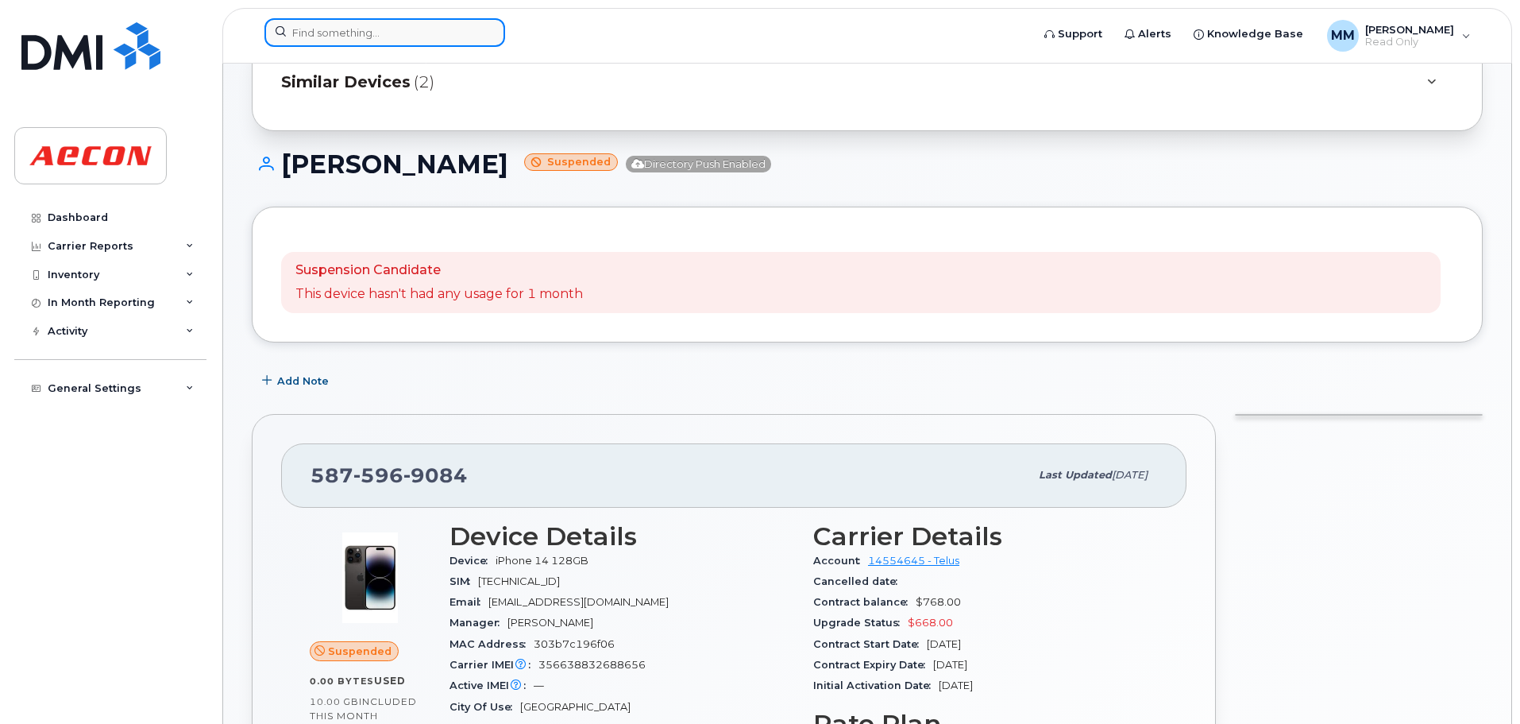
paste input "[PERSON_NAME]"
click at [383, 40] on input at bounding box center [385, 32] width 241 height 29
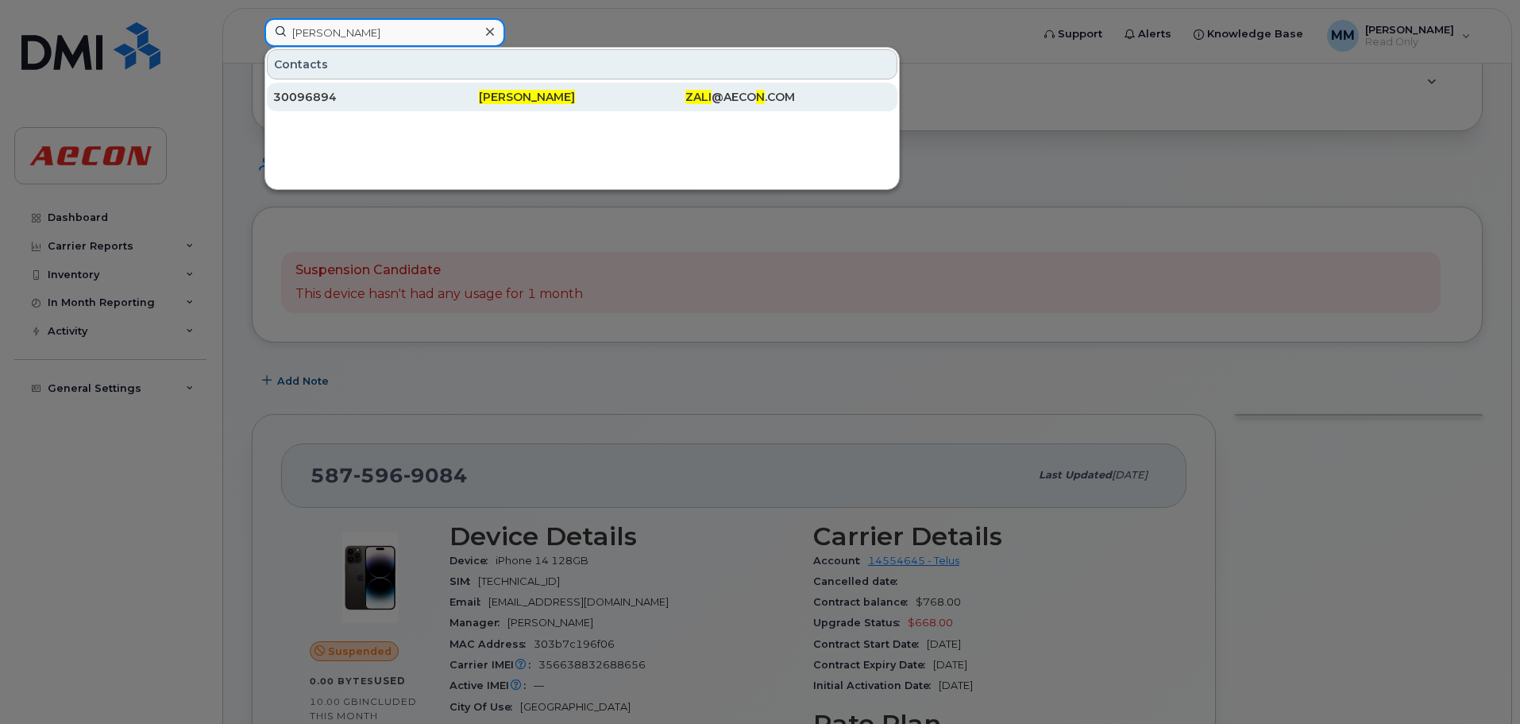
type input "[PERSON_NAME]"
click at [348, 102] on div "30096894" at bounding box center [376, 97] width 206 height 16
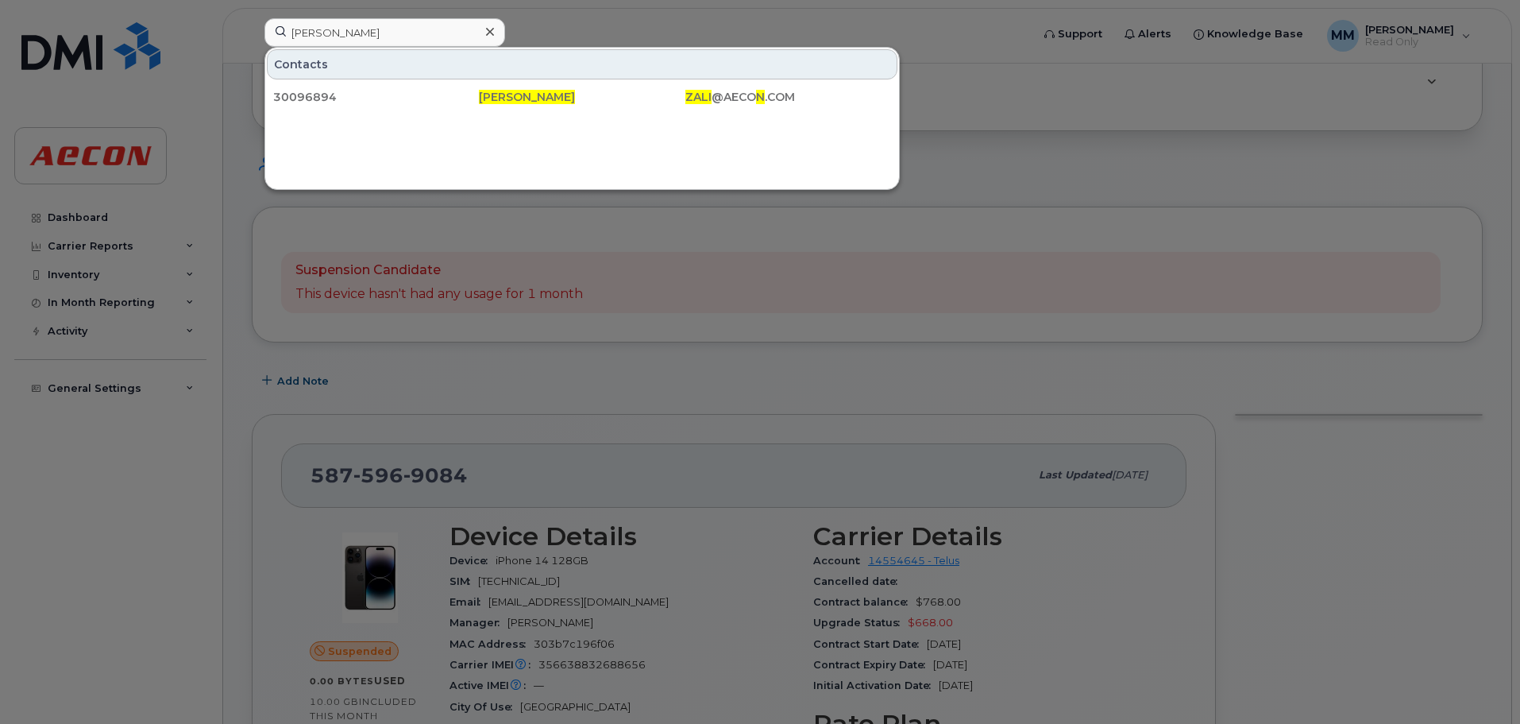
click at [814, 416] on div at bounding box center [760, 362] width 1520 height 724
